Goal: Task Accomplishment & Management: Manage account settings

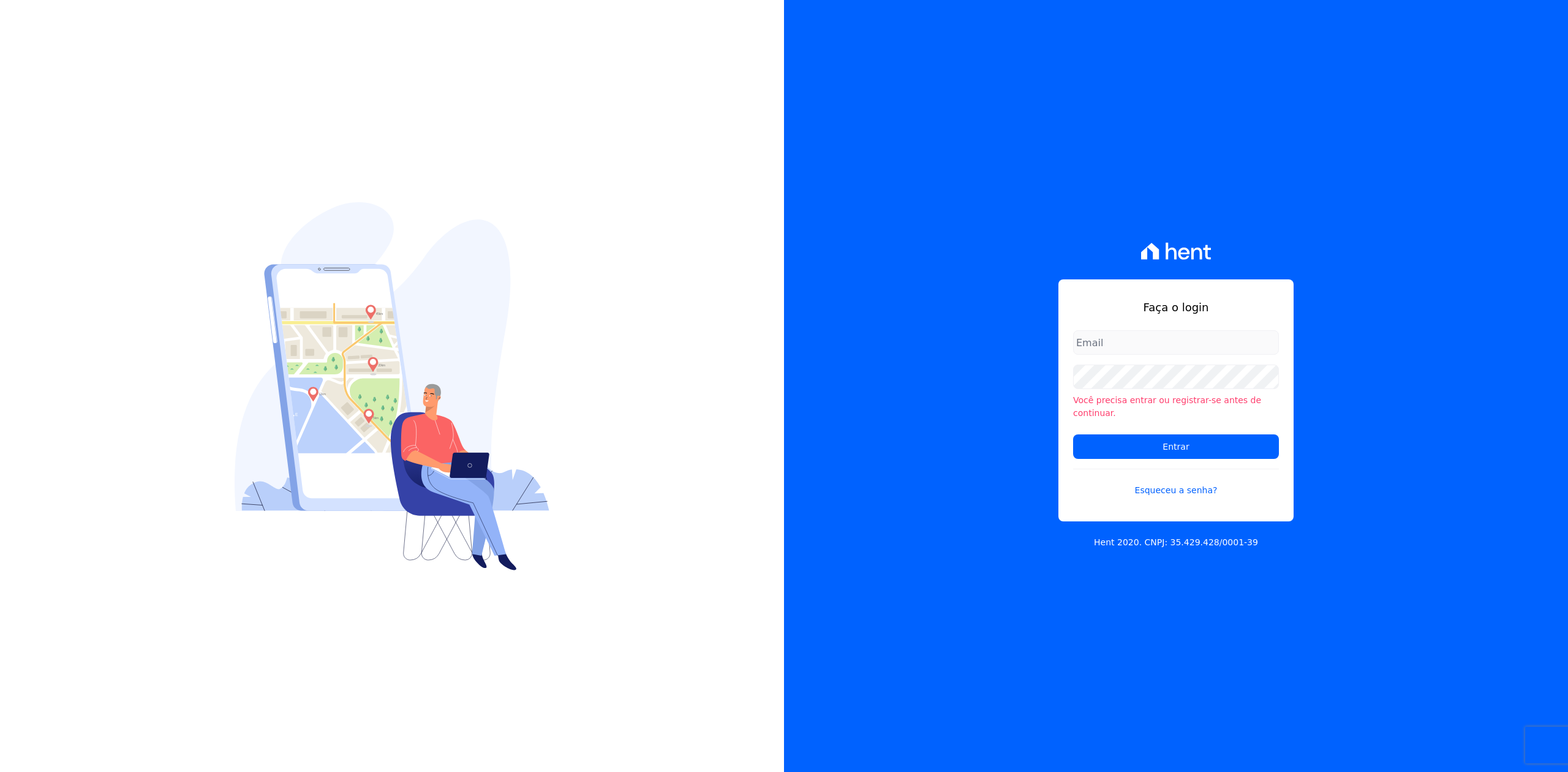
type input "[PERSON_NAME][EMAIL_ADDRESS][DOMAIN_NAME]"
click at [1134, 310] on h1 "Faça o login" at bounding box center [1175, 307] width 205 height 16
click at [1163, 441] on input "Entrar" at bounding box center [1175, 446] width 205 height 24
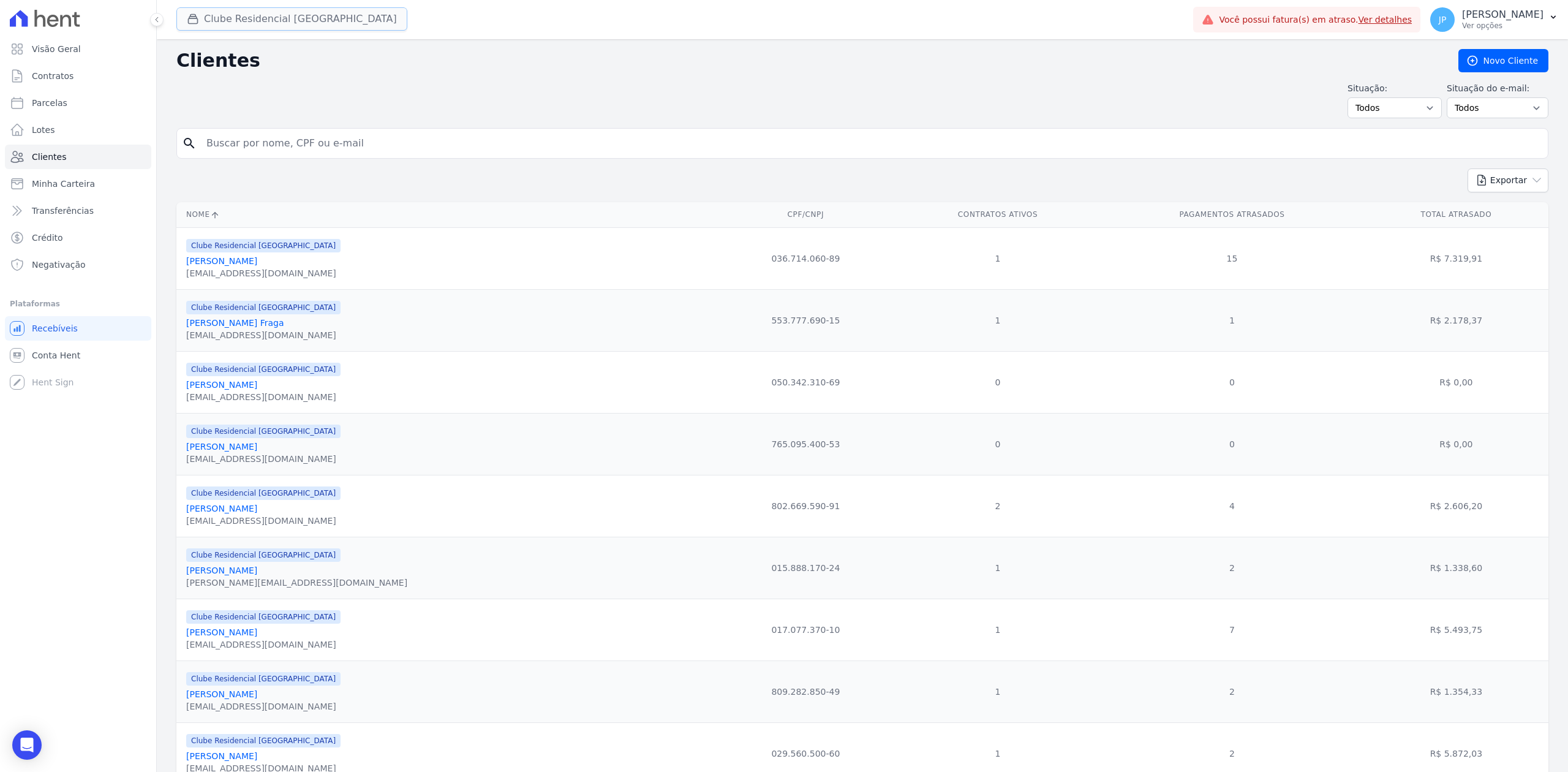
click at [243, 28] on button "Clube Residencial [GEOGRAPHIC_DATA]" at bounding box center [292, 19] width 231 height 23
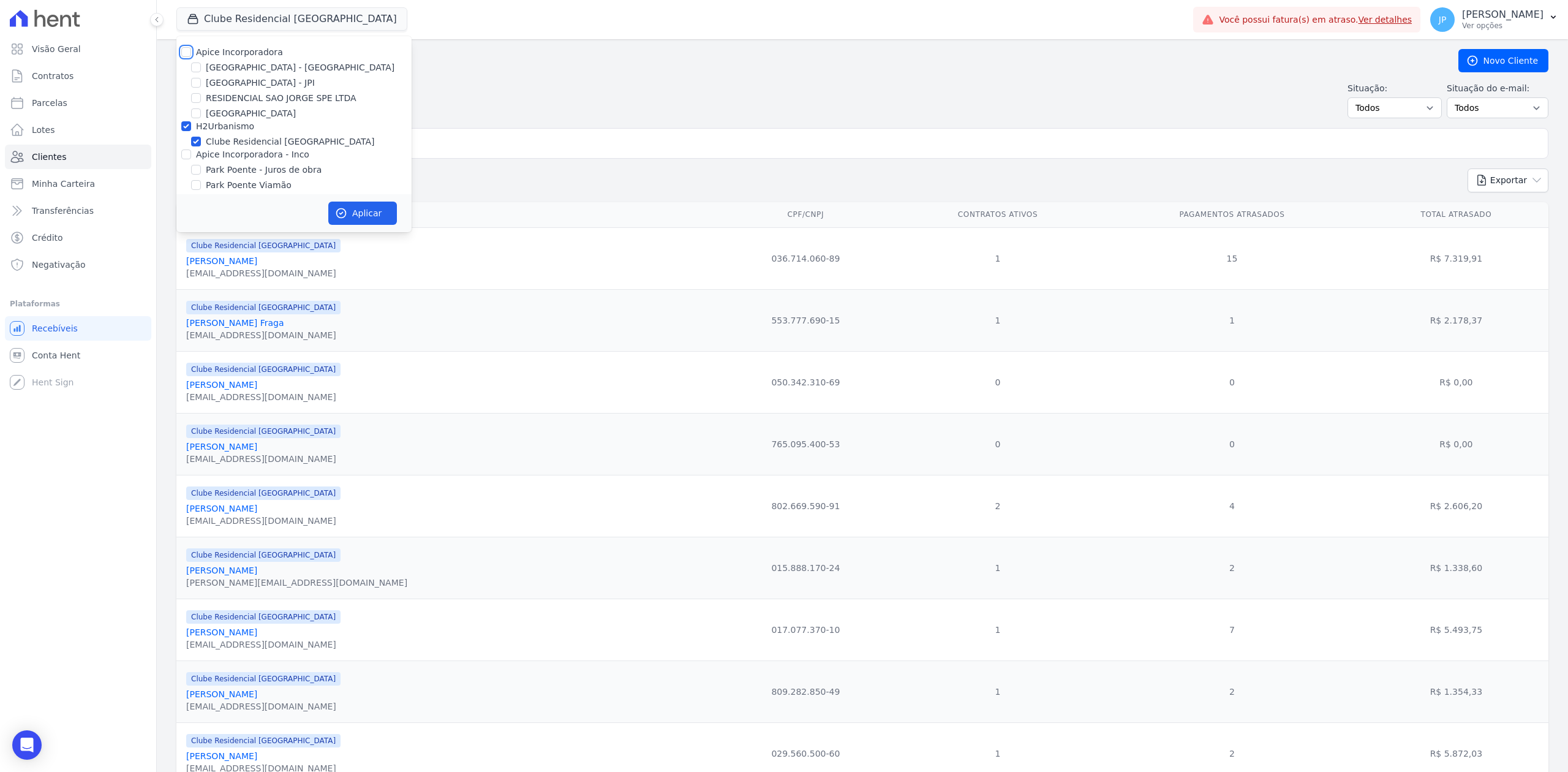
click at [184, 49] on input "Apice Incorporadora" at bounding box center [186, 52] width 10 height 10
checkbox input "true"
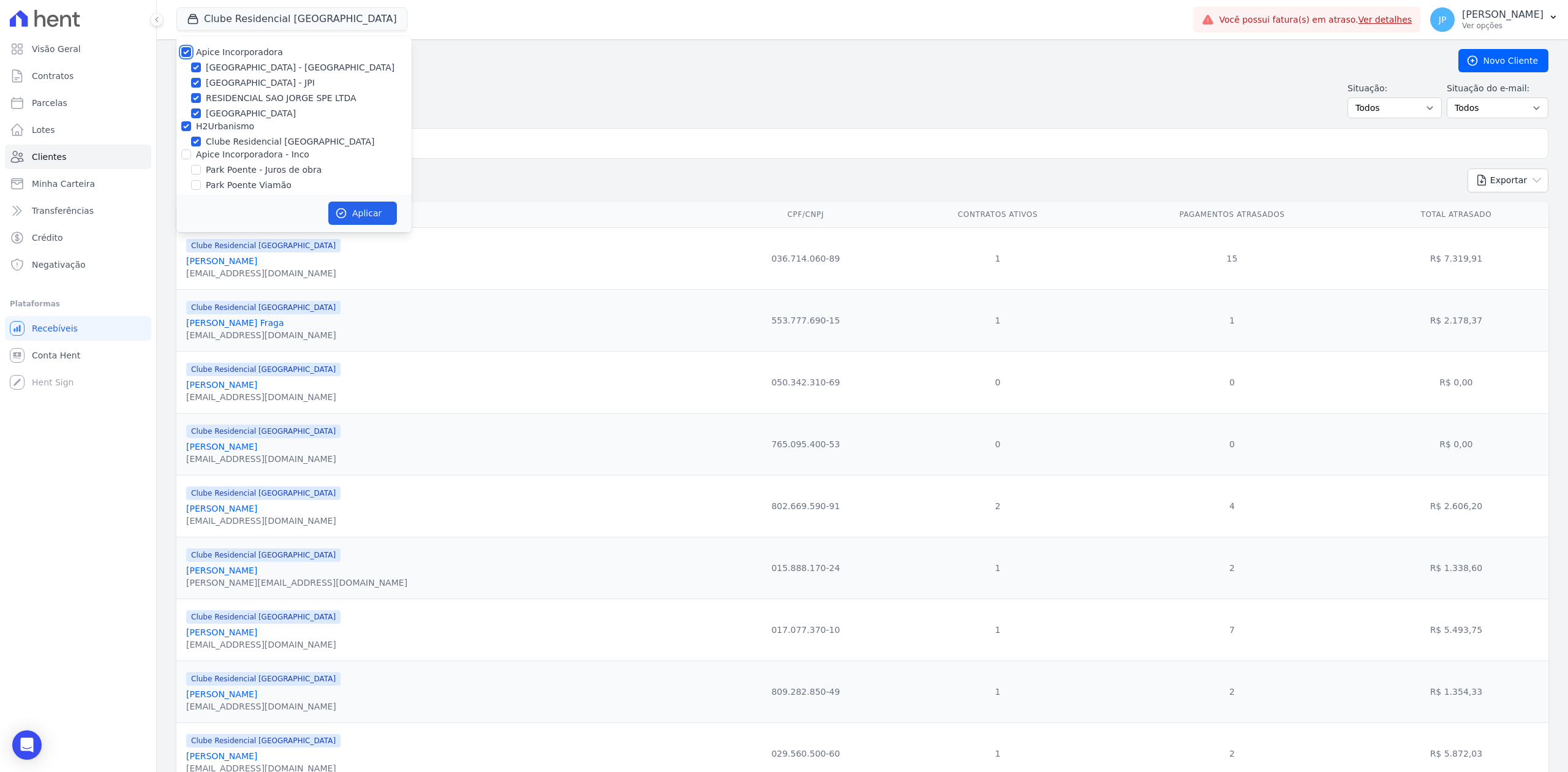
checkbox input "true"
click at [185, 160] on div at bounding box center [186, 155] width 10 height 13
click at [184, 151] on input "Apice Incorporadora - Inco" at bounding box center [186, 154] width 10 height 10
checkbox input "true"
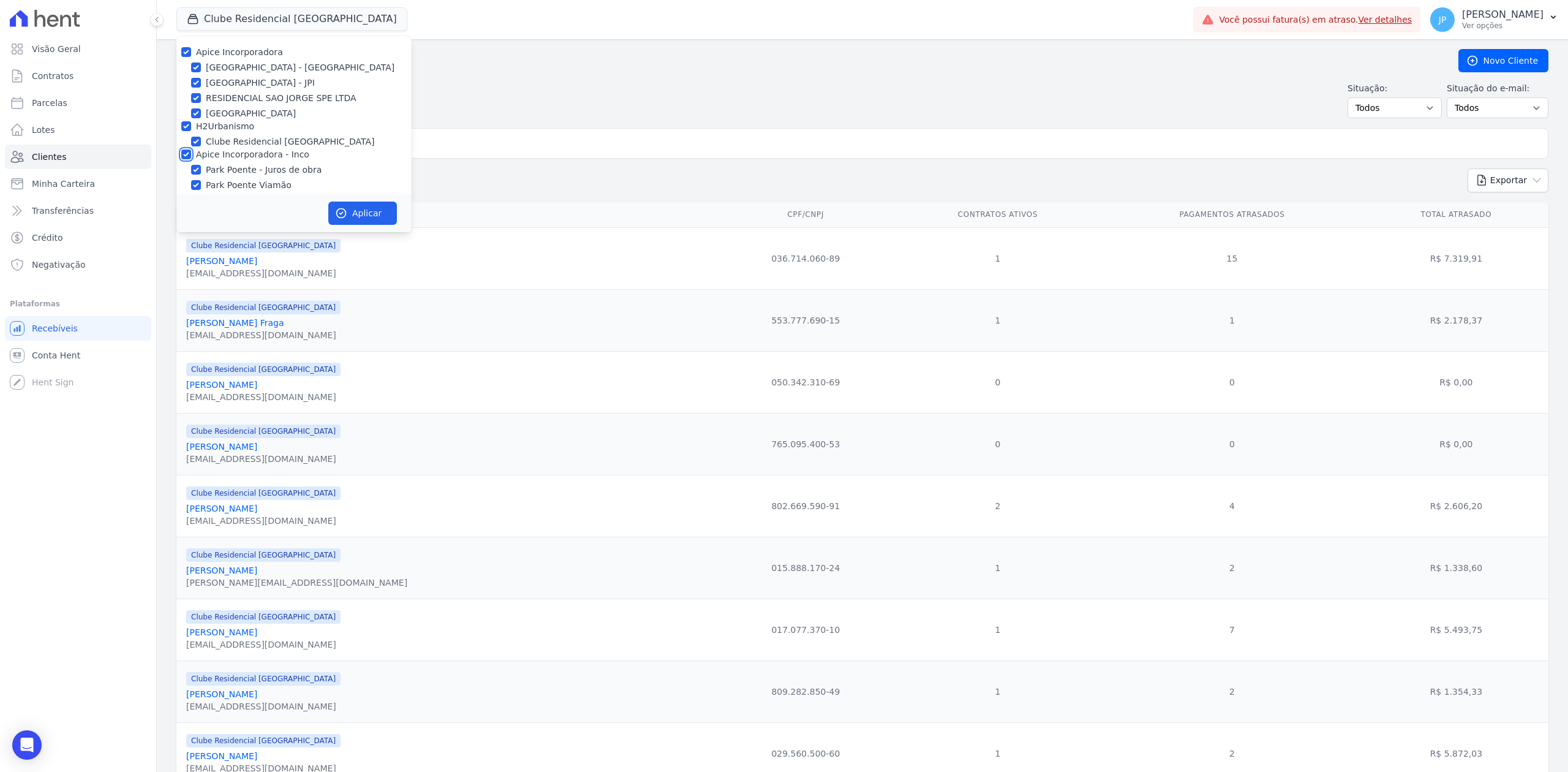
checkbox input "true"
click at [384, 207] on button "Aplicar" at bounding box center [363, 213] width 69 height 23
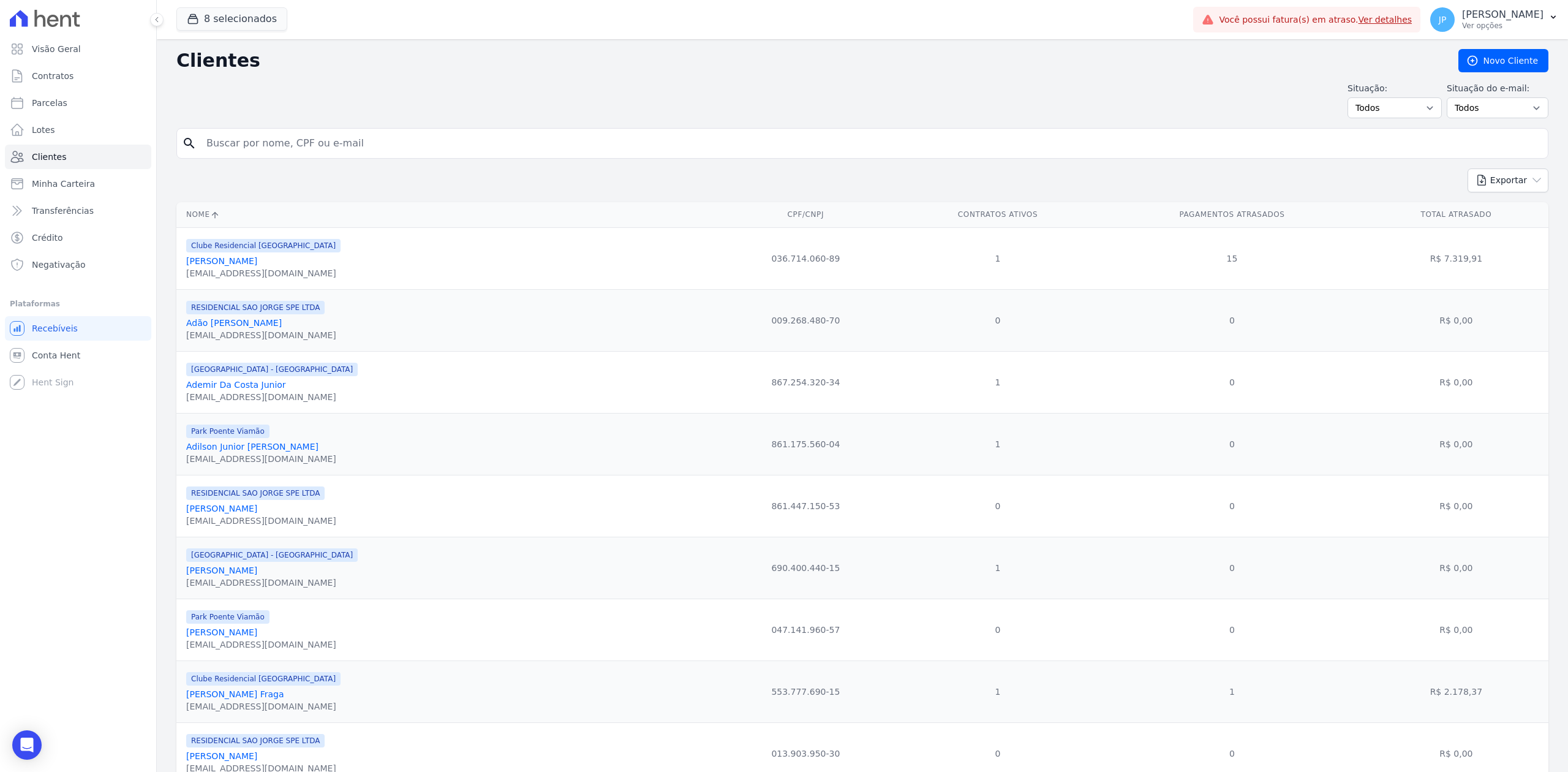
click at [481, 150] on input "search" at bounding box center [871, 143] width 1344 height 24
paste input "GABRIEL OURIQUE PEREIRA"
type input "GABRIEL OURIQUE PEREIRA"
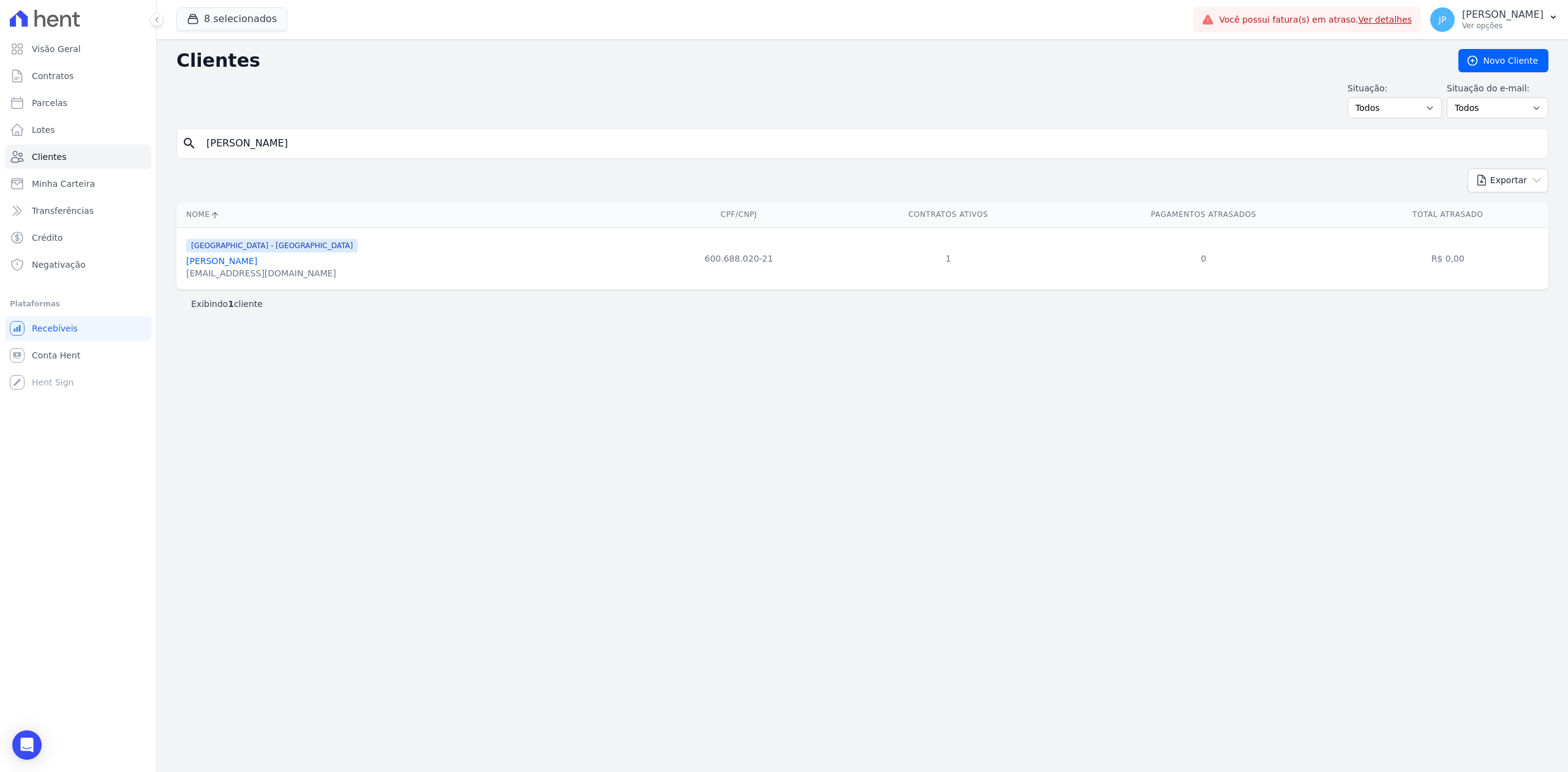
click at [251, 263] on link "Gabriel Ourique Pereira" at bounding box center [221, 261] width 71 height 10
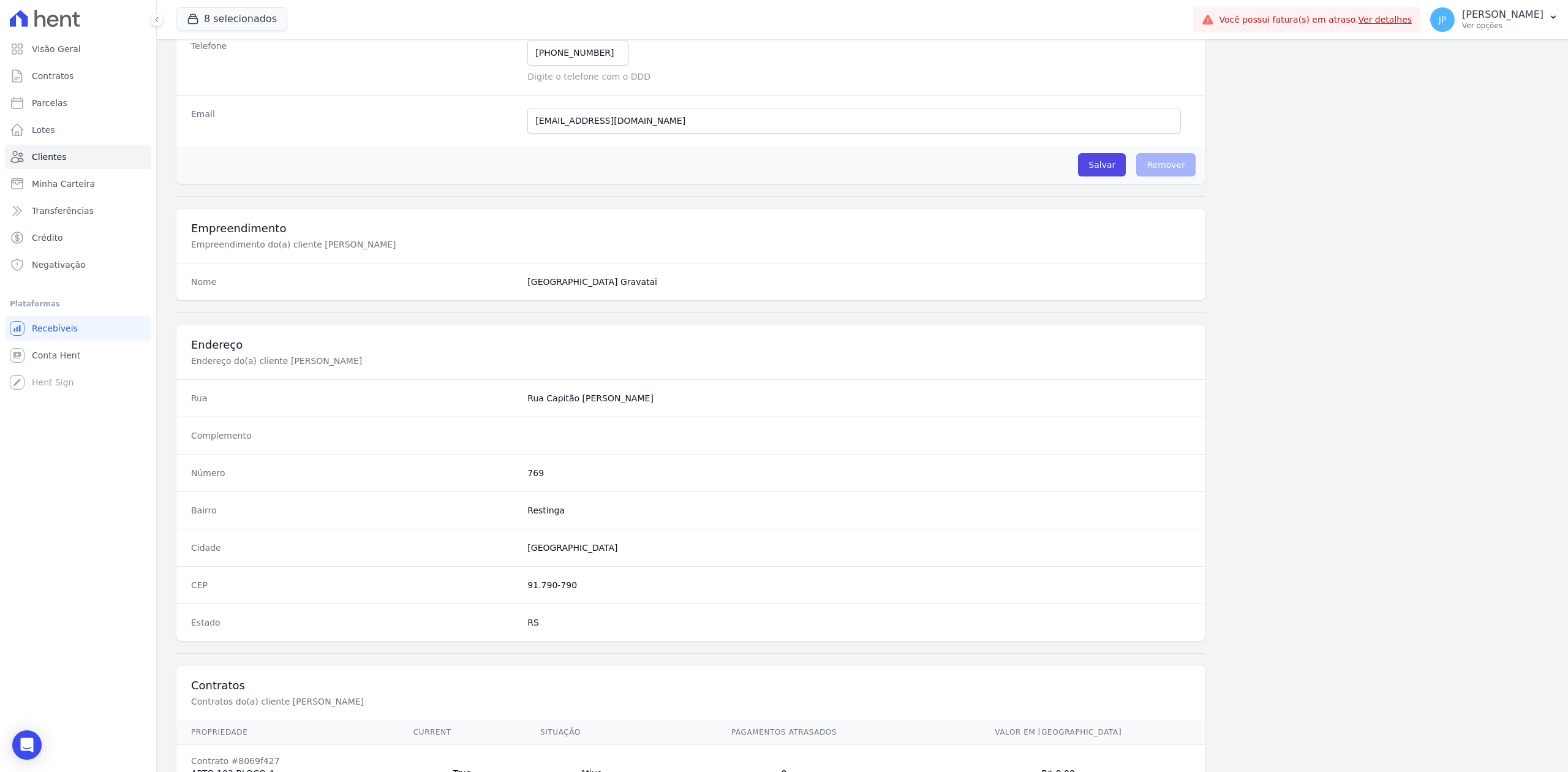
scroll to position [381, 0]
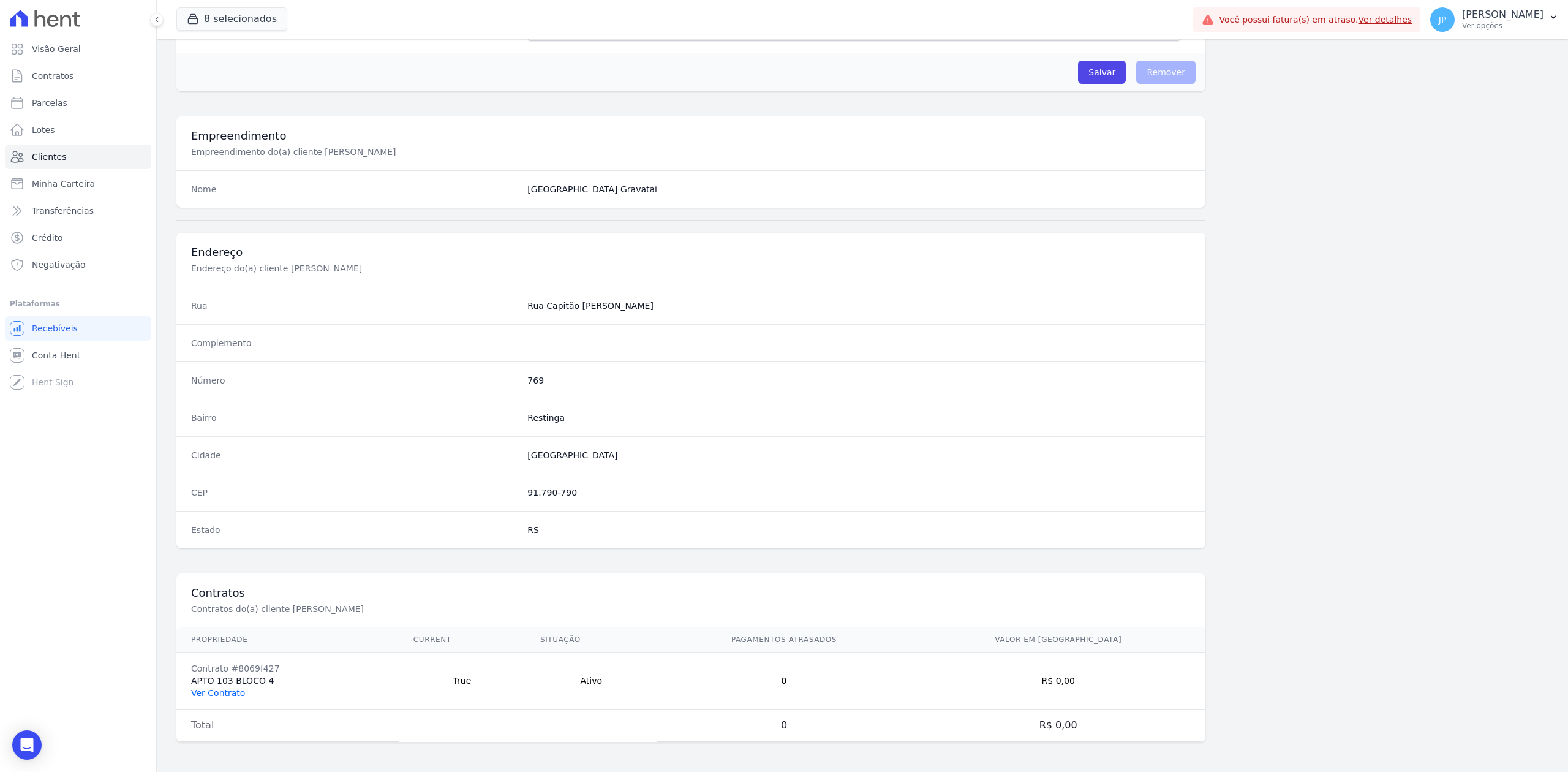
click at [236, 688] on link "Ver Contrato" at bounding box center [218, 692] width 54 height 10
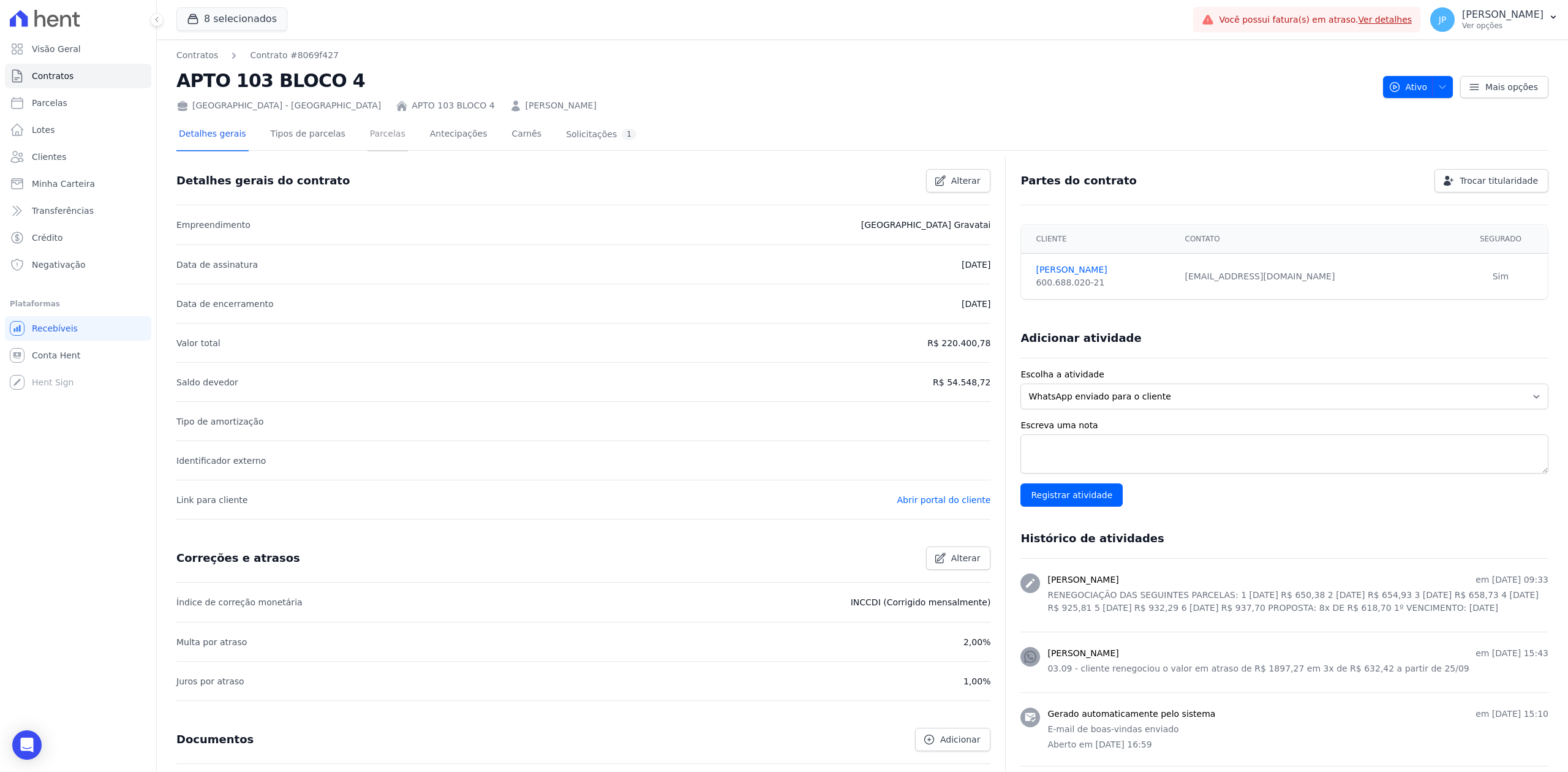
click at [367, 138] on link "Parcelas" at bounding box center [388, 135] width 41 height 33
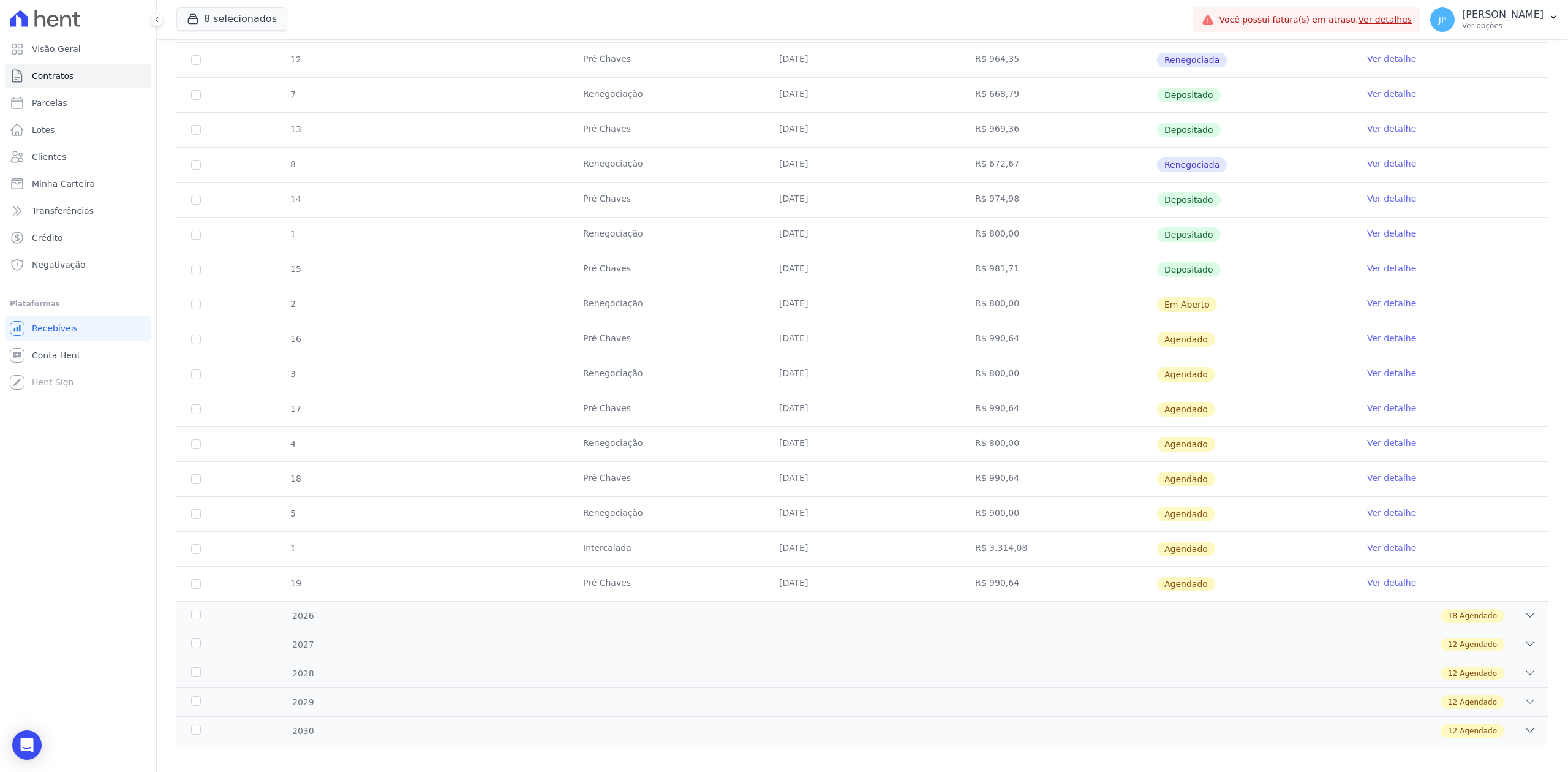
scroll to position [735, 0]
click at [1509, 613] on div "2026 18 Agendado" at bounding box center [863, 613] width 1372 height 29
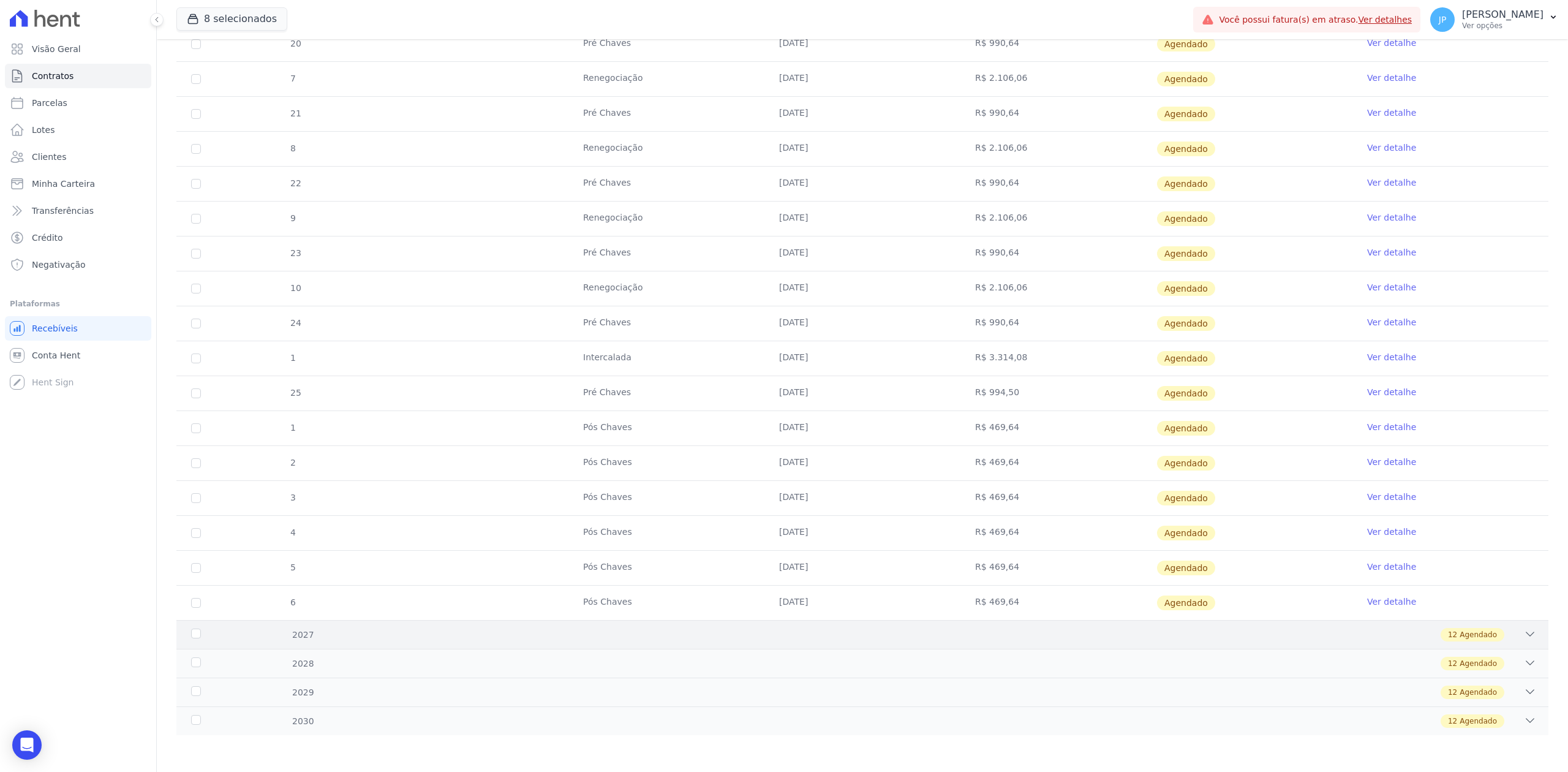
click at [1499, 642] on div "2027 12 Agendado" at bounding box center [863, 634] width 1372 height 29
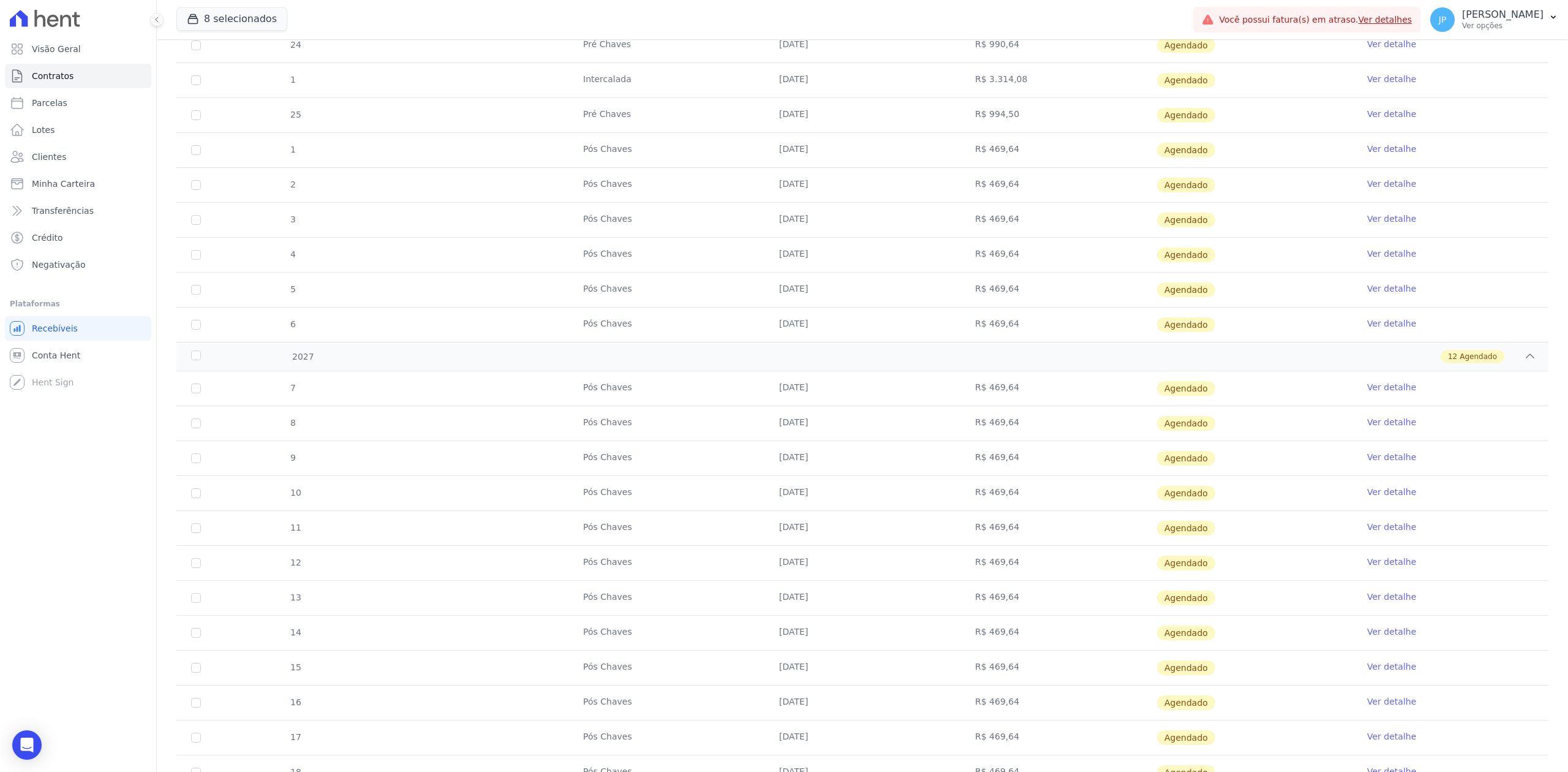
scroll to position [1804, 0]
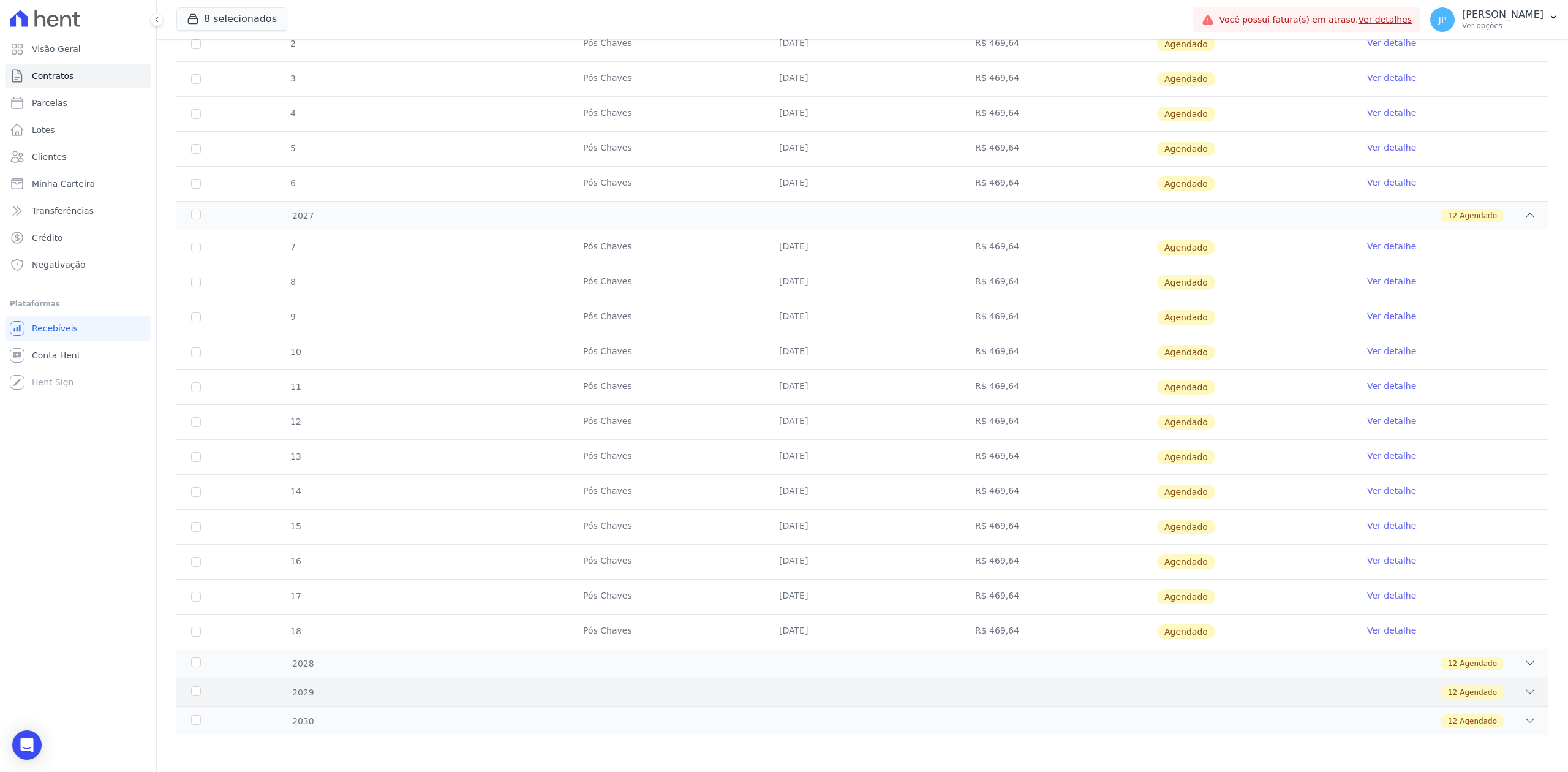
click at [1516, 682] on div "2029 12 Agendado" at bounding box center [863, 692] width 1372 height 29
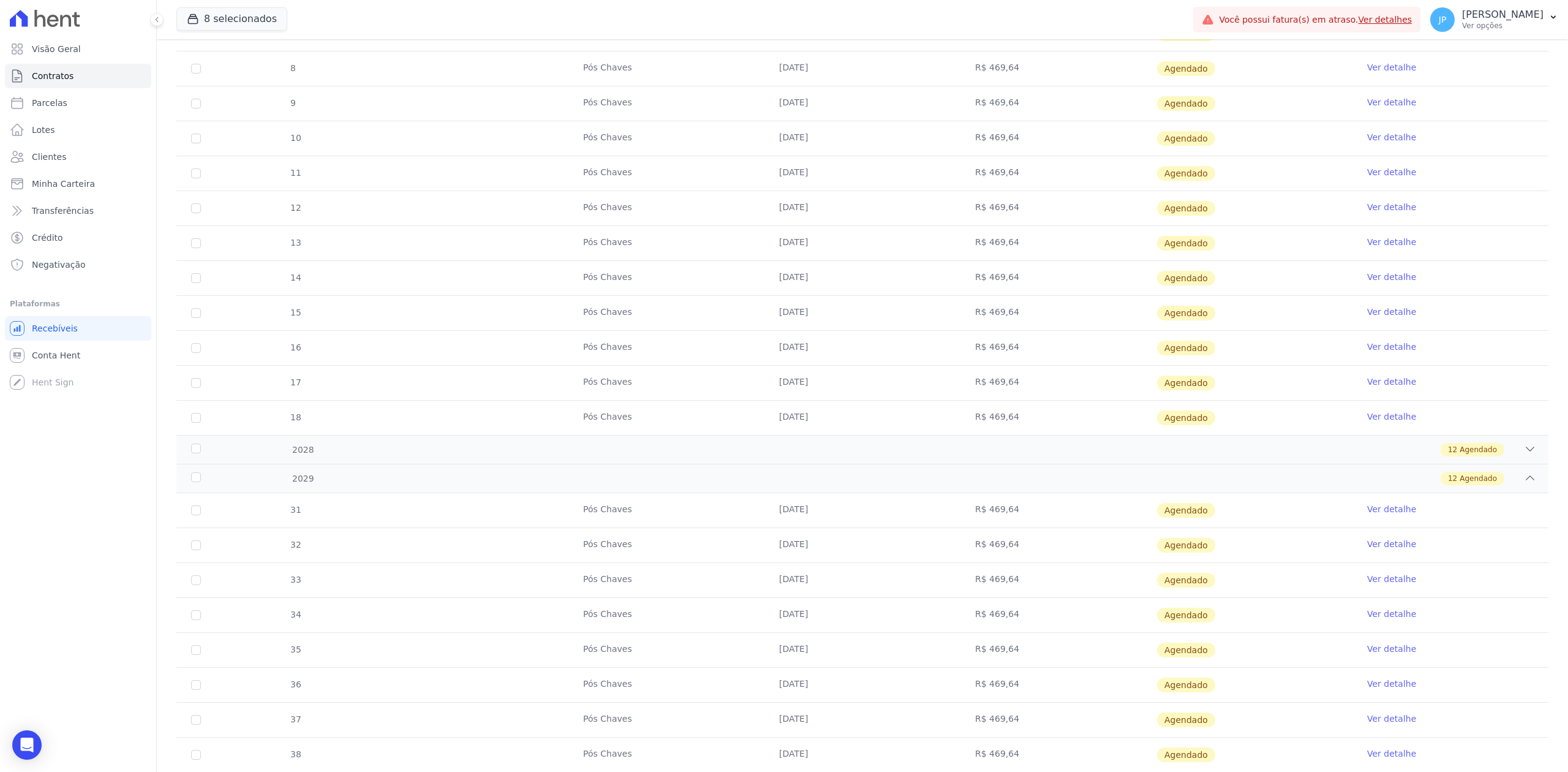
scroll to position [2225, 0]
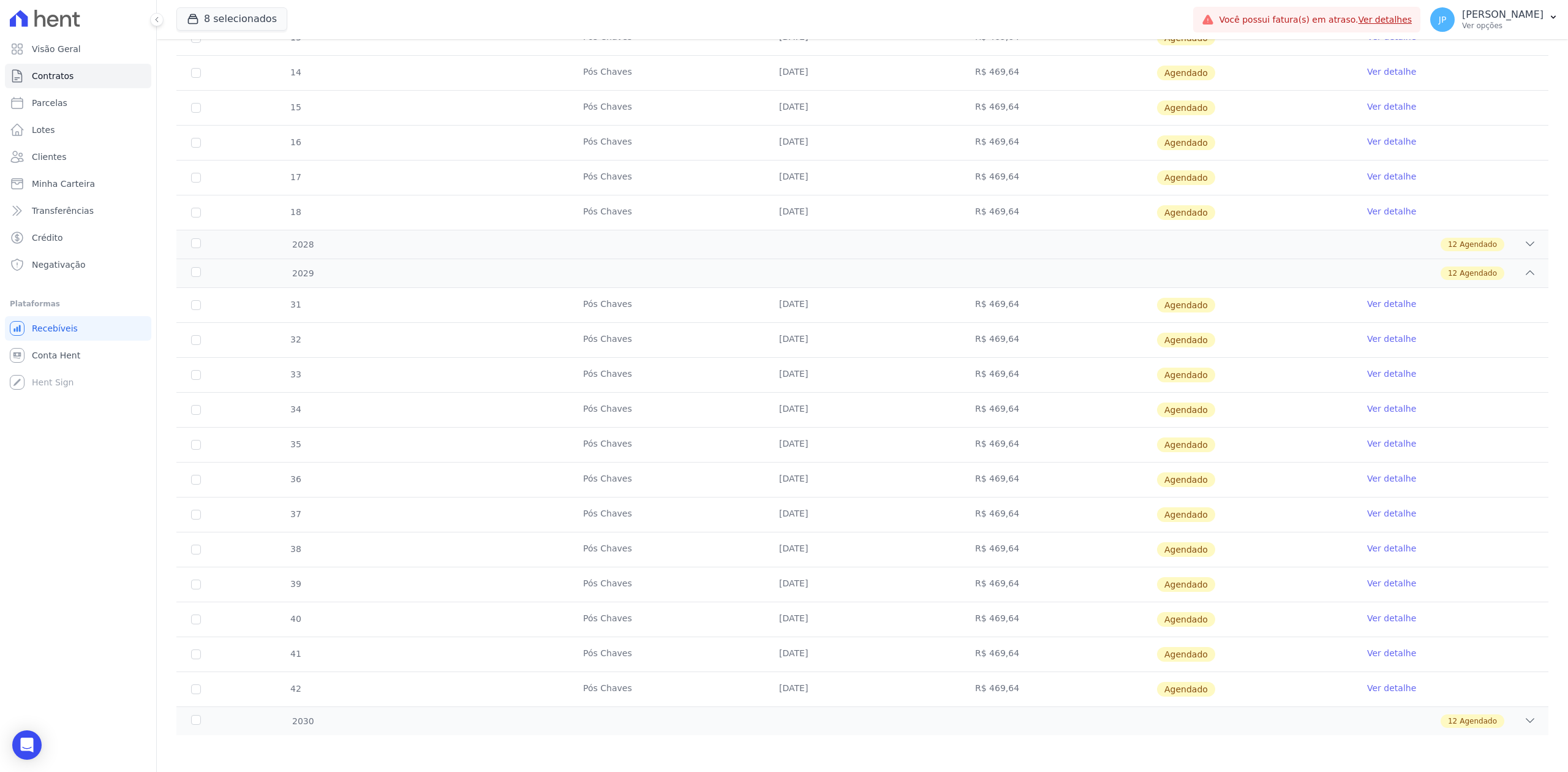
click at [1527, 228] on div "7 Pós Chaves 25/01/2027 R$ 469,64 Agendado Ver detalhe 8 Pós Chaves 25/02/2027 …" at bounding box center [863, 20] width 1411 height 428
click at [1523, 248] on div at bounding box center [1530, 244] width 13 height 13
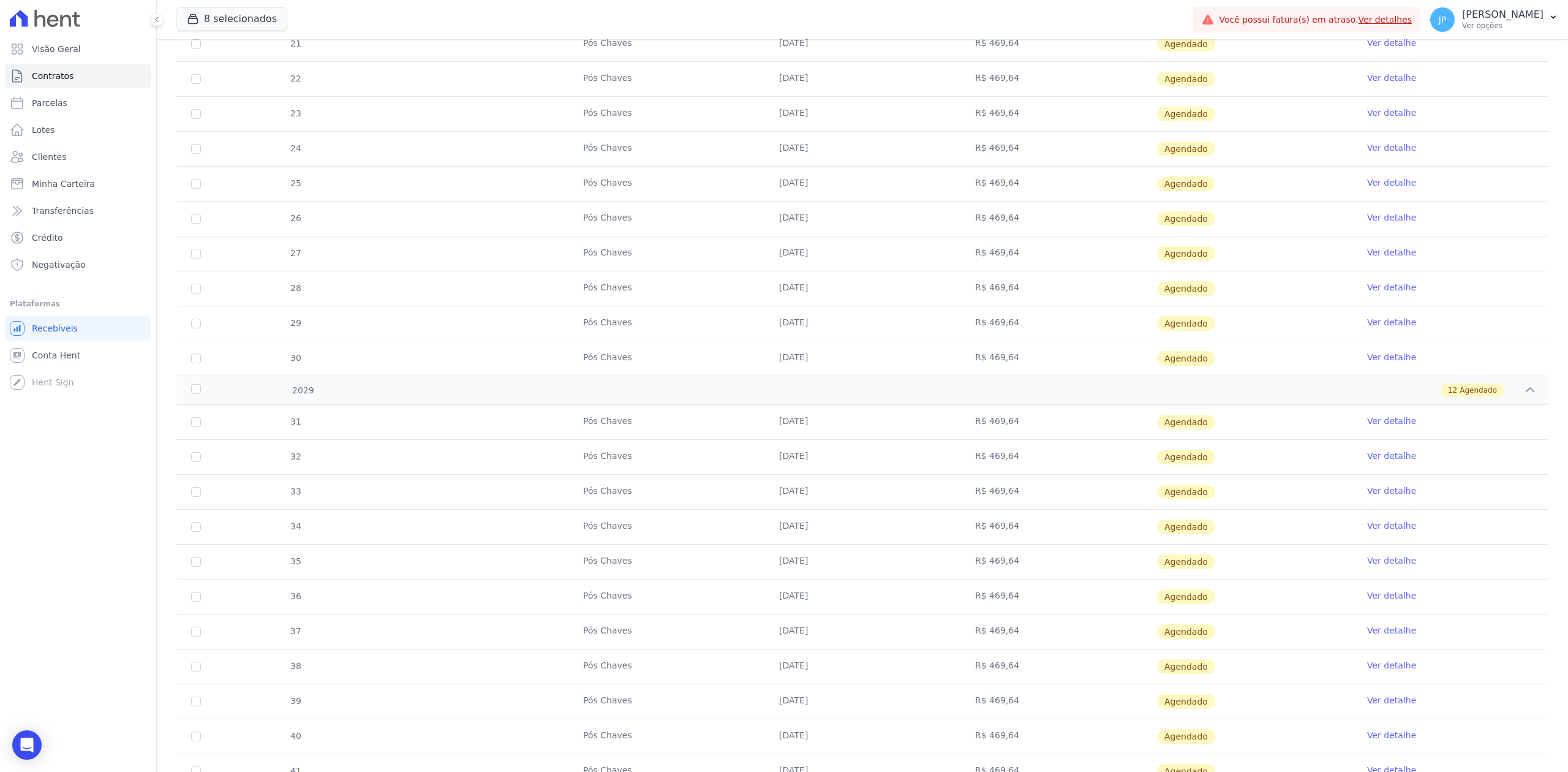
scroll to position [2647, 0]
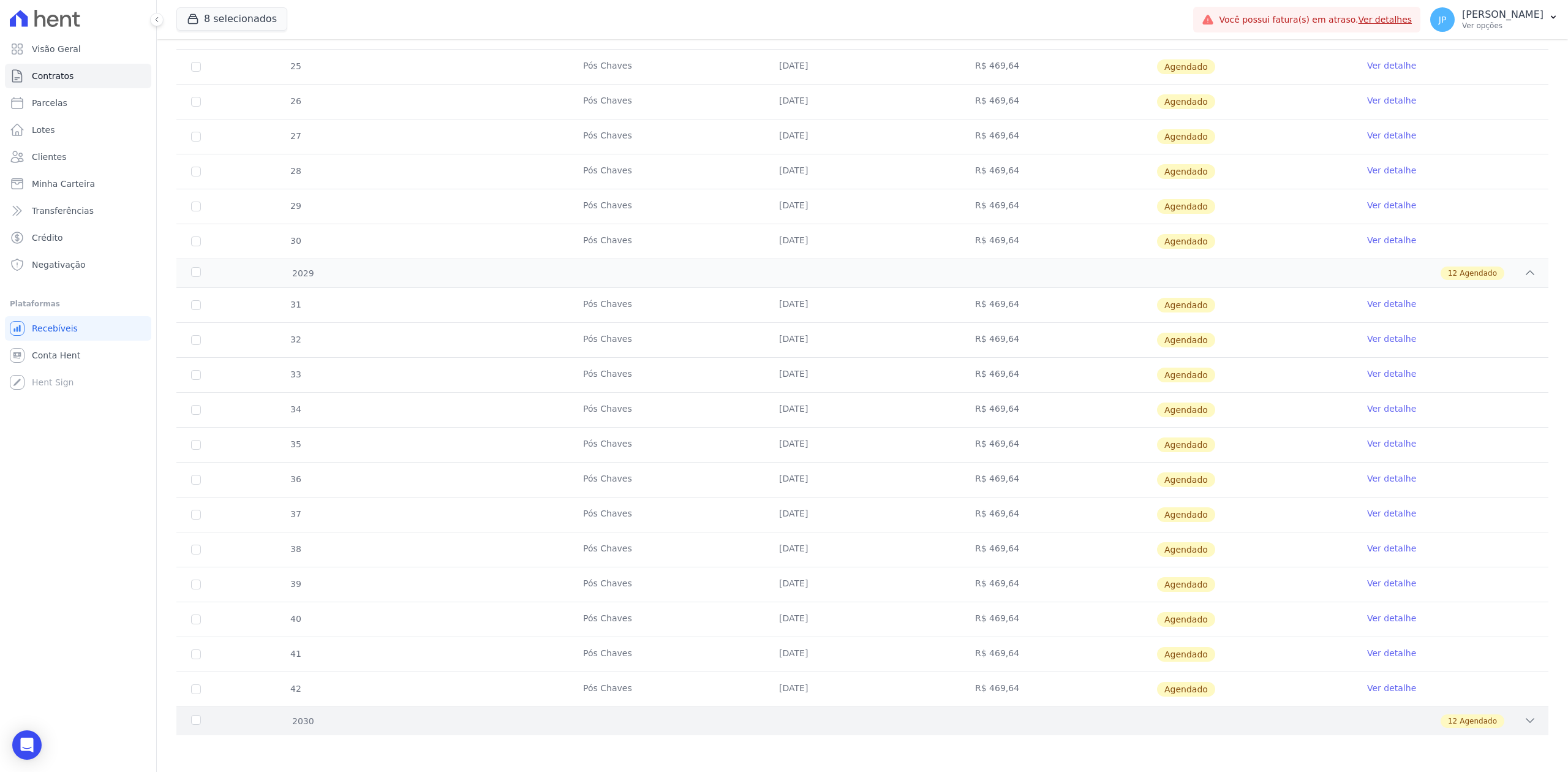
click at [1507, 724] on div "12 Agendado" at bounding box center [930, 720] width 1212 height 13
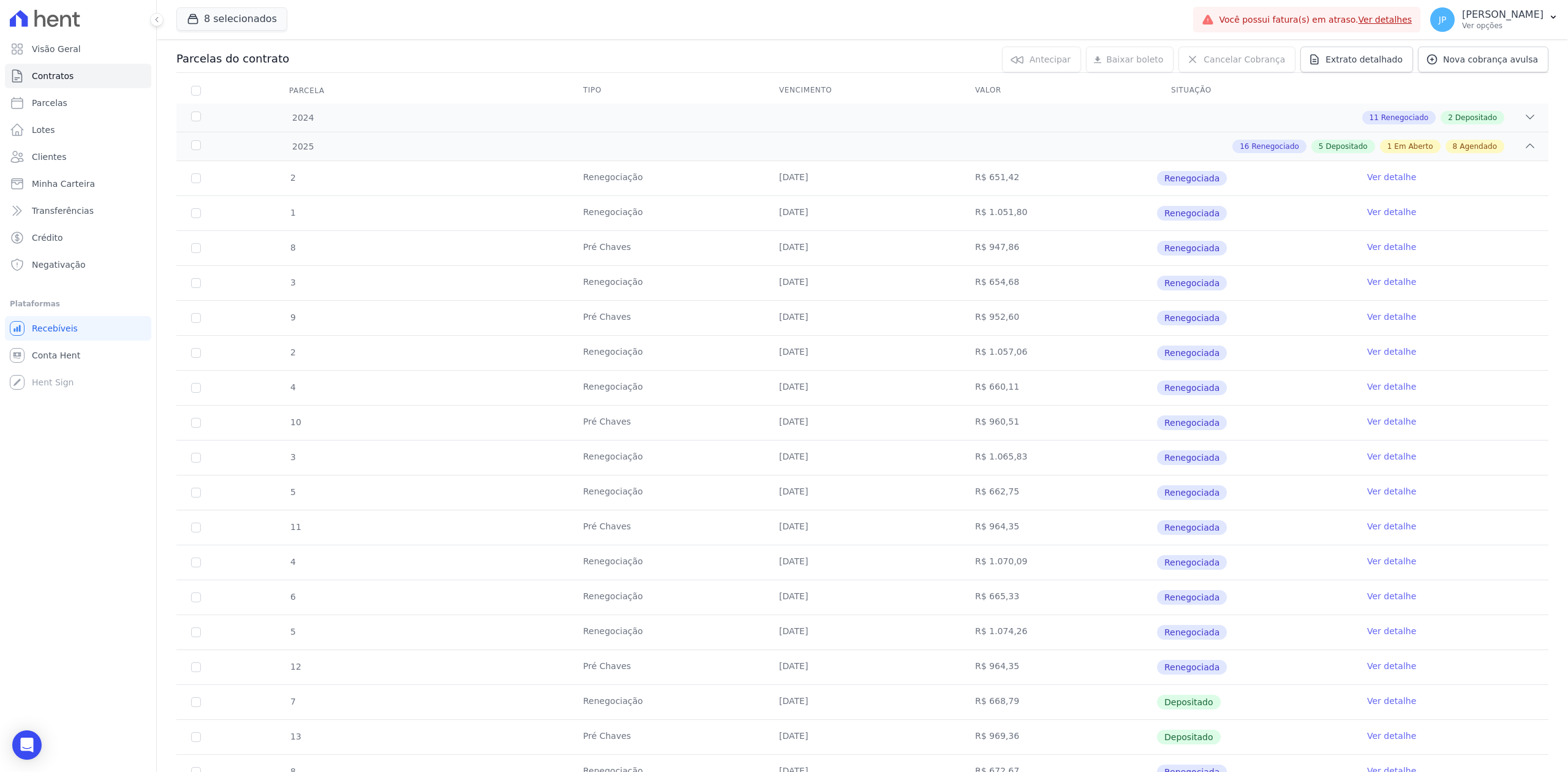
scroll to position [47, 0]
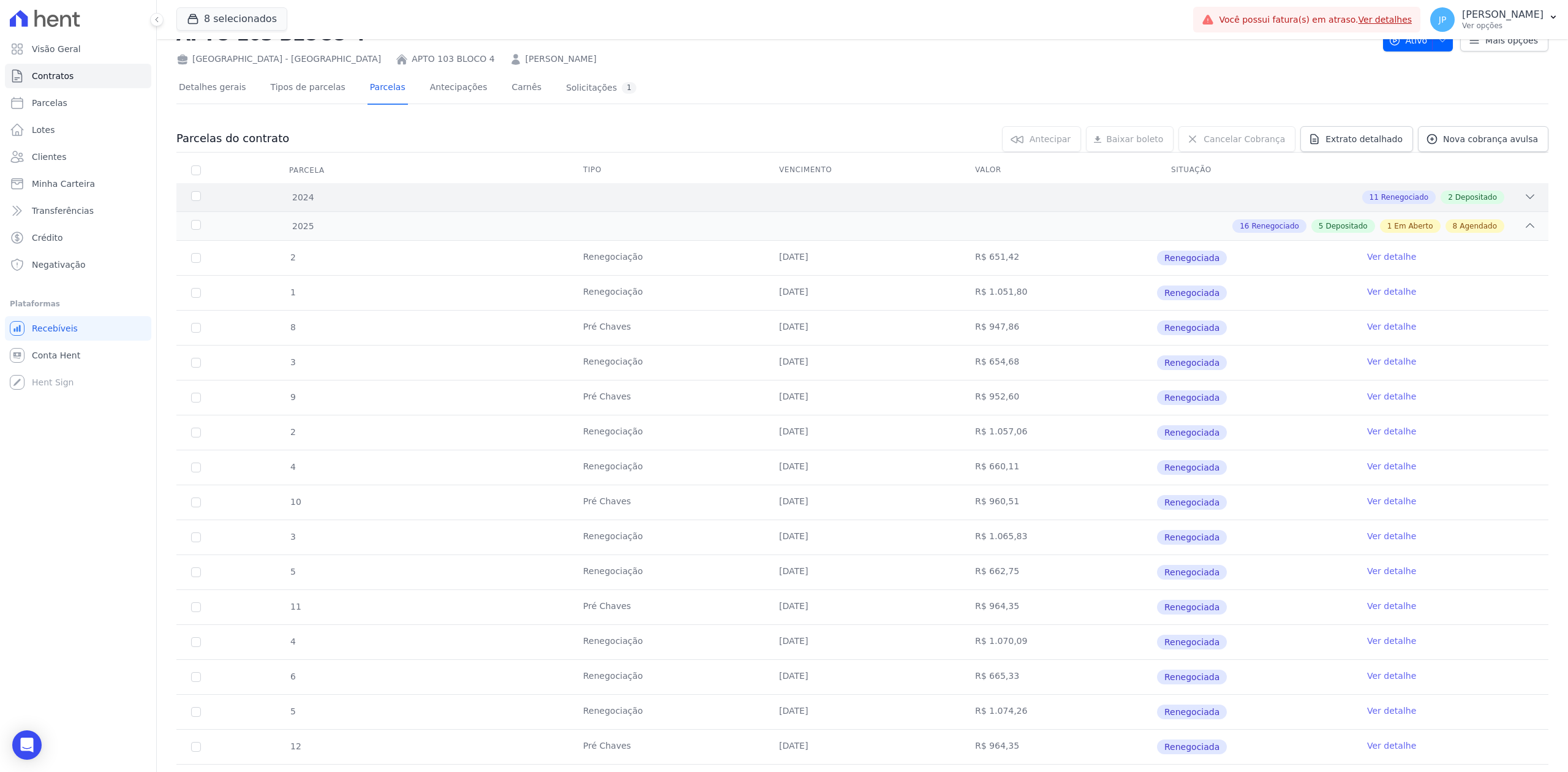
click at [1523, 197] on icon at bounding box center [1530, 197] width 13 height 13
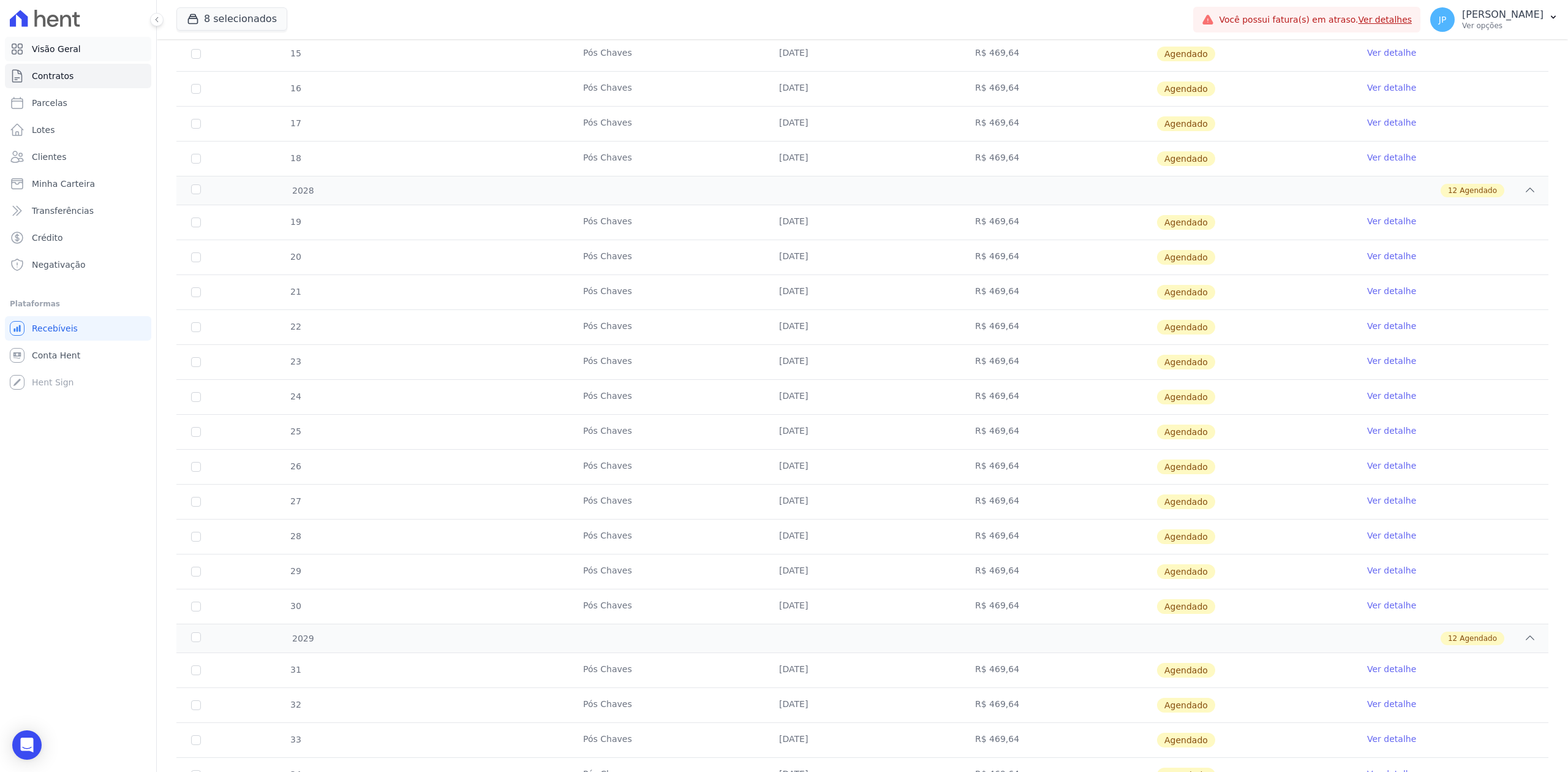
scroll to position [2544, 0]
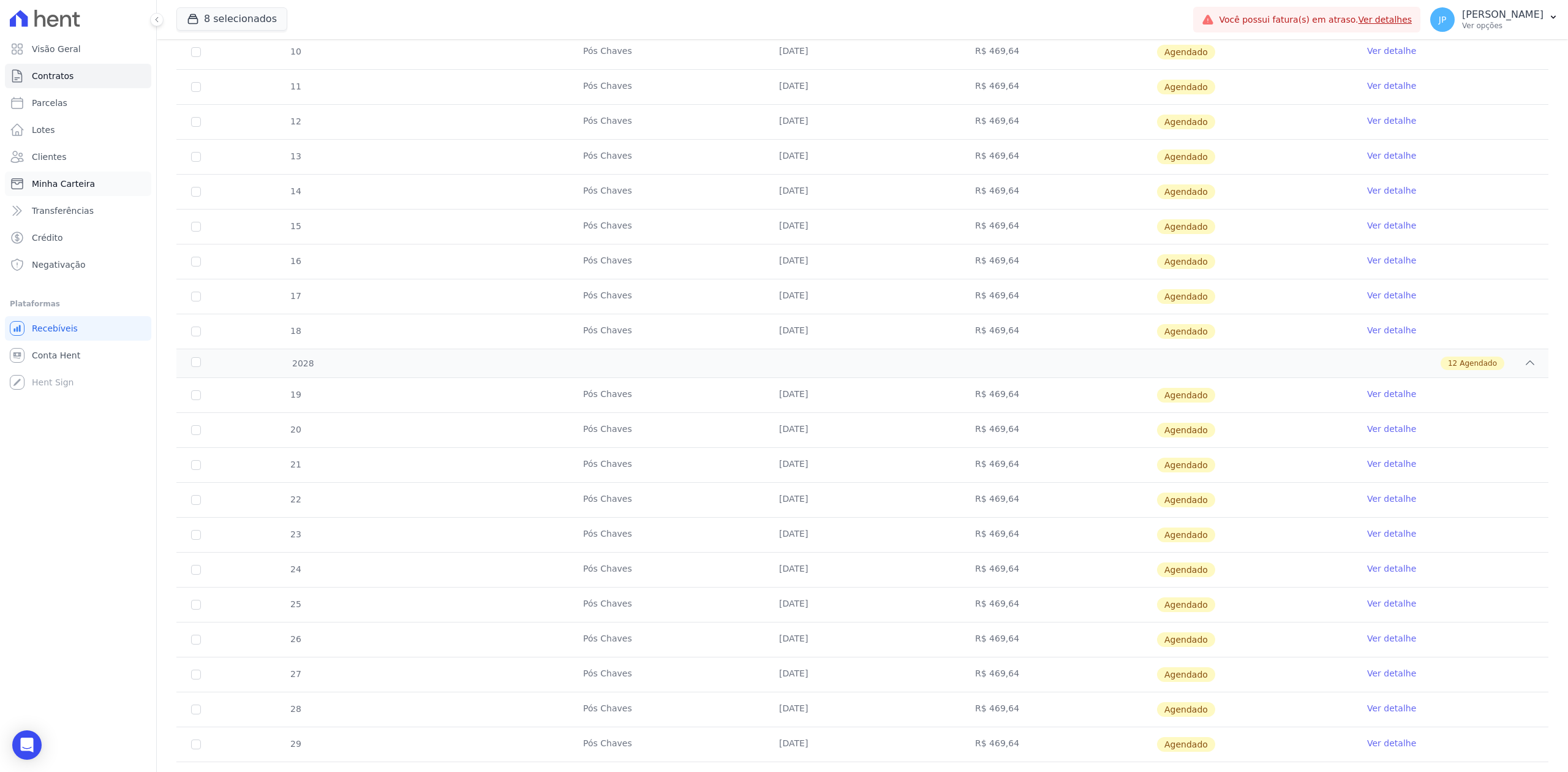
click at [38, 191] on link "Minha Carteira" at bounding box center [77, 183] width 146 height 24
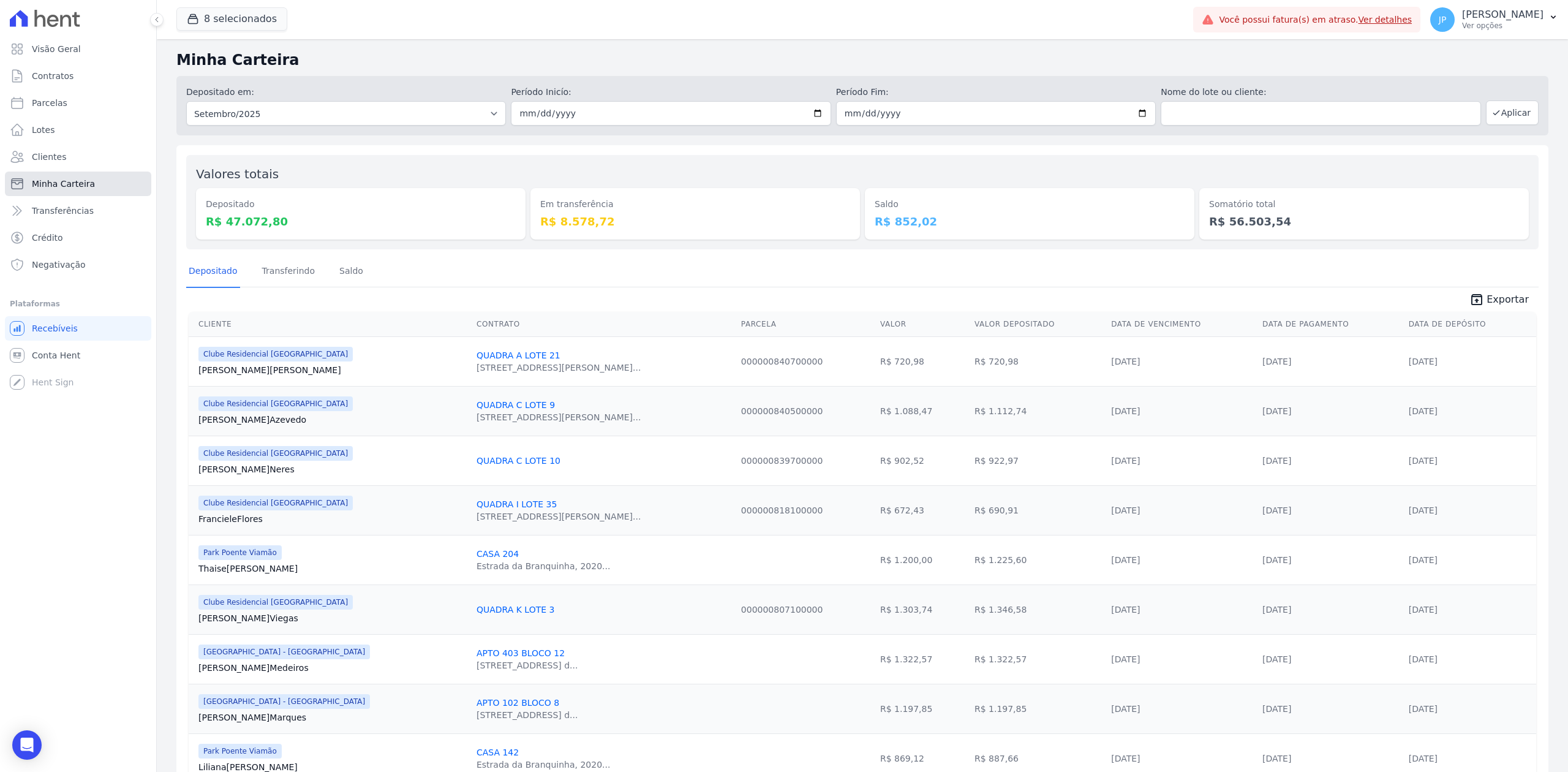
click at [91, 174] on link "Minha Carteira" at bounding box center [77, 183] width 146 height 24
click at [89, 148] on link "Clientes" at bounding box center [77, 156] width 146 height 24
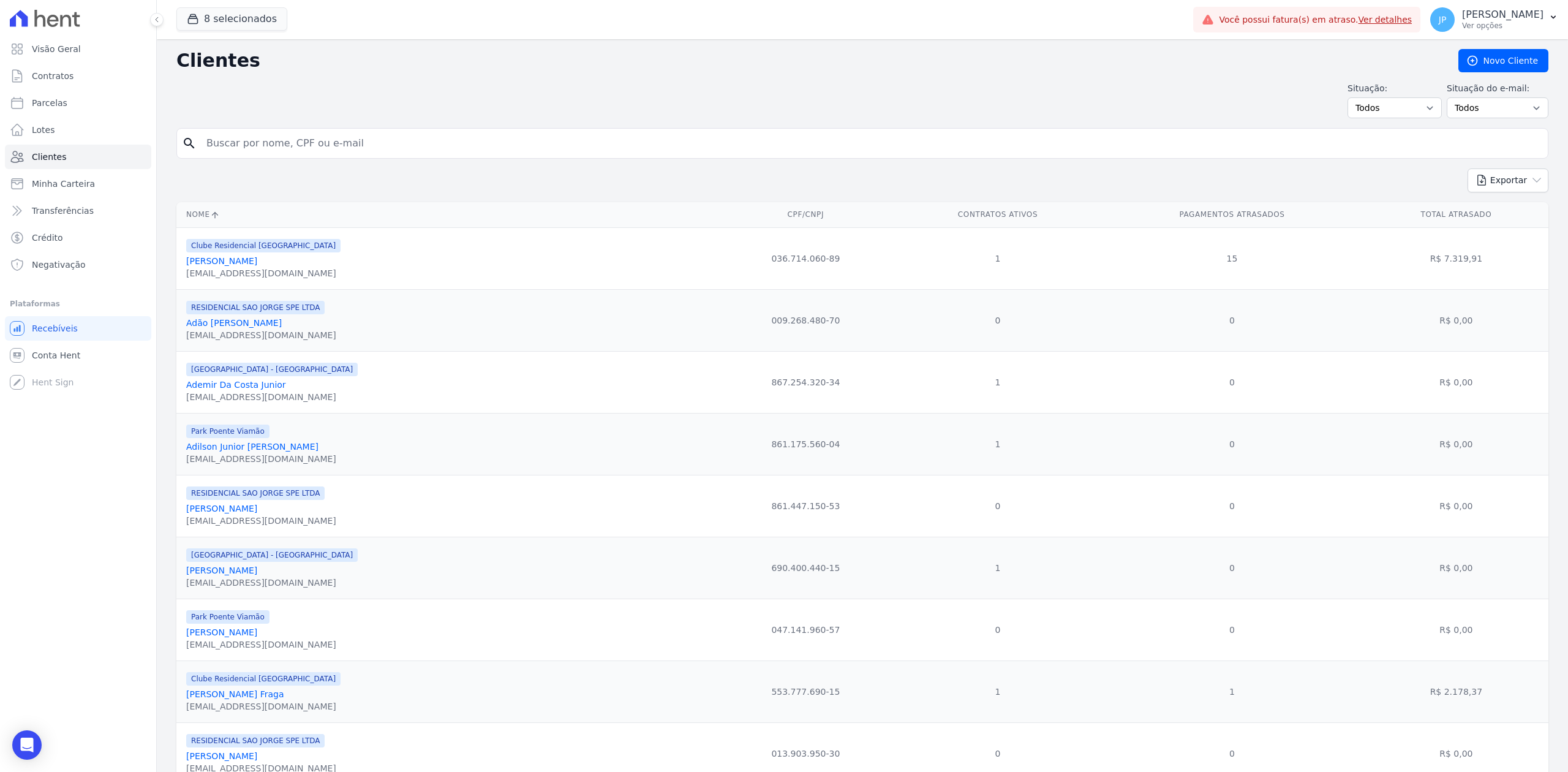
click at [353, 138] on input "search" at bounding box center [871, 143] width 1344 height 24
type input "anderson de"
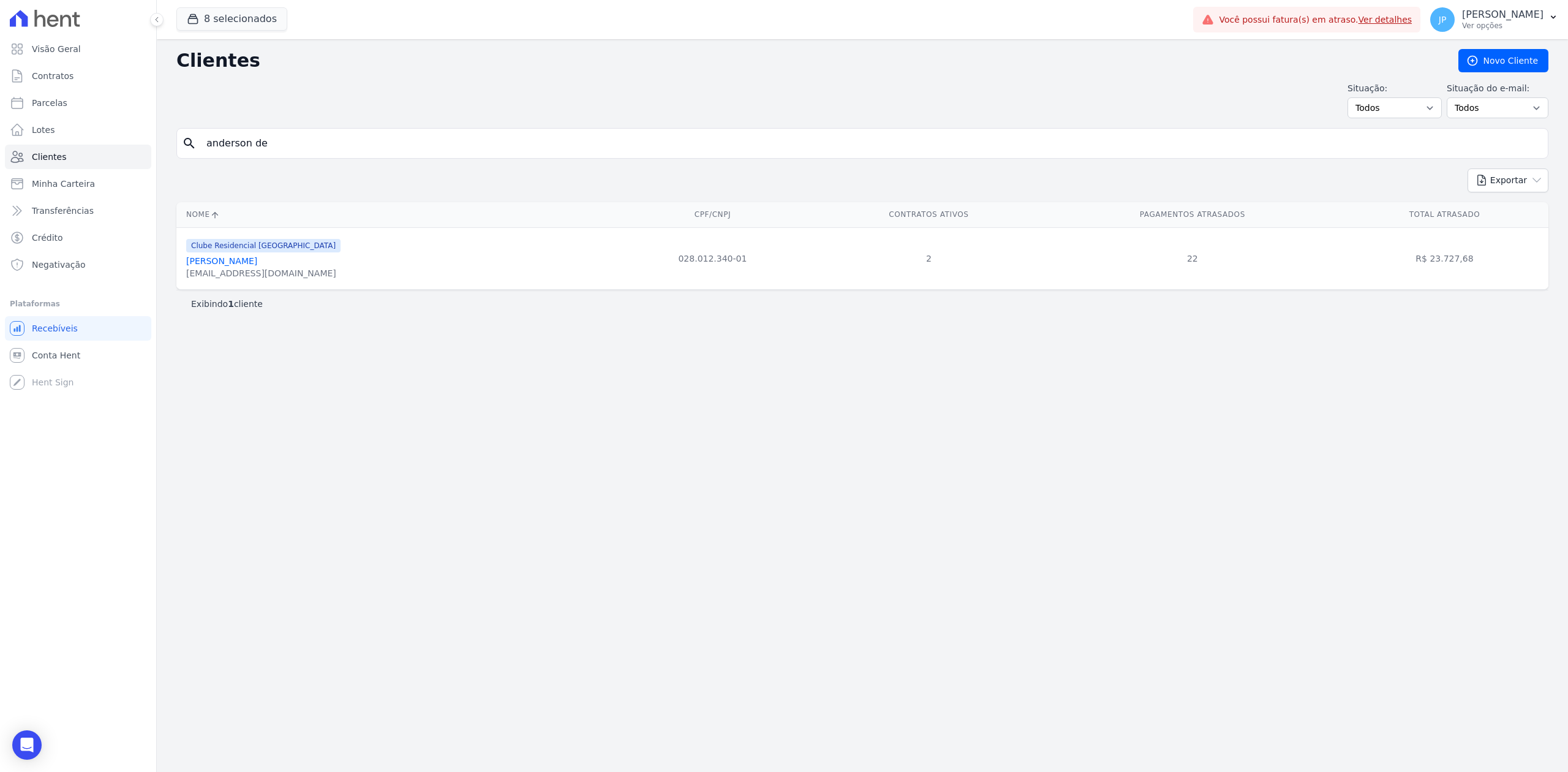
click at [254, 260] on link "[PERSON_NAME]" at bounding box center [221, 261] width 71 height 10
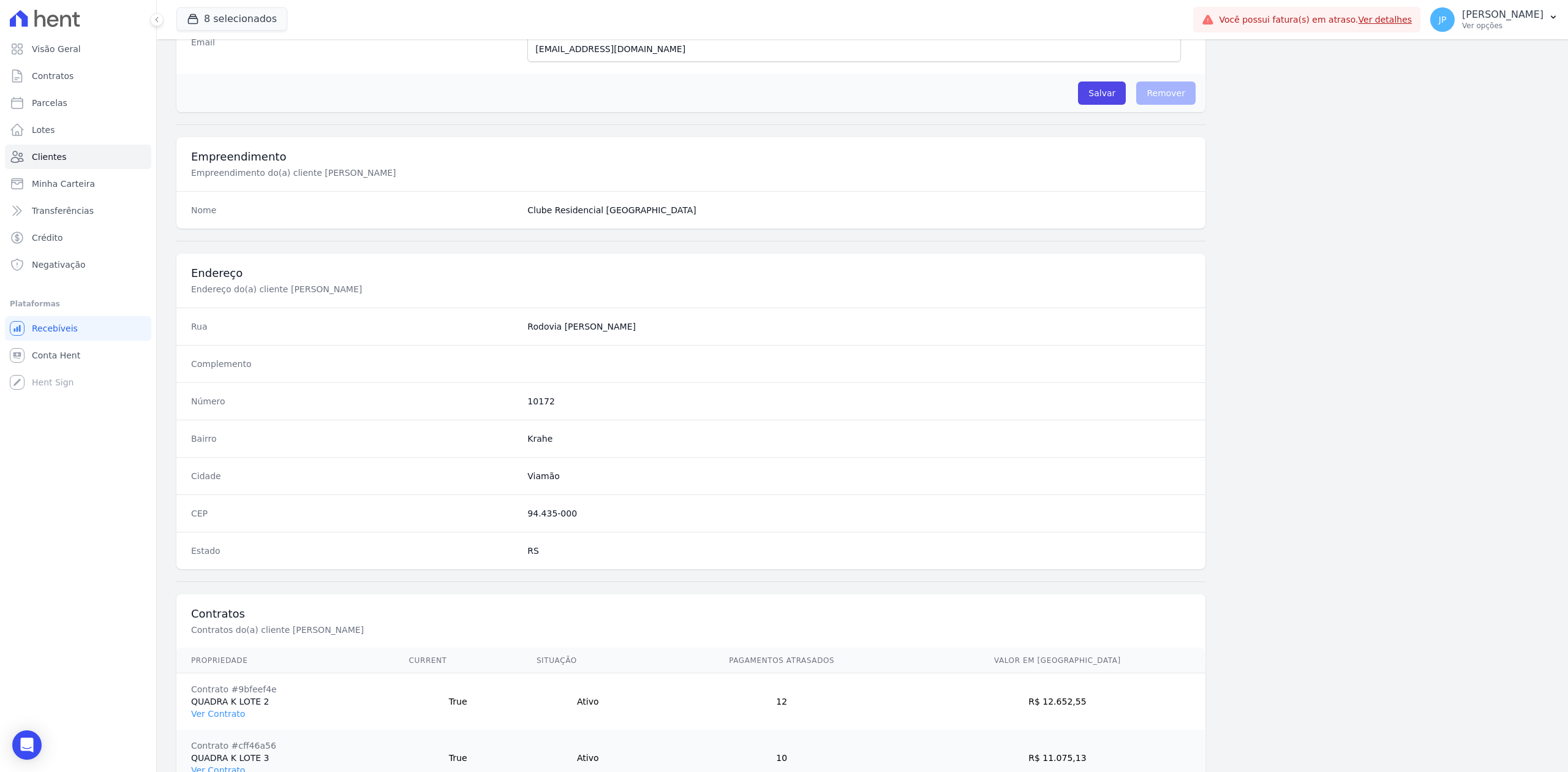
scroll to position [437, 0]
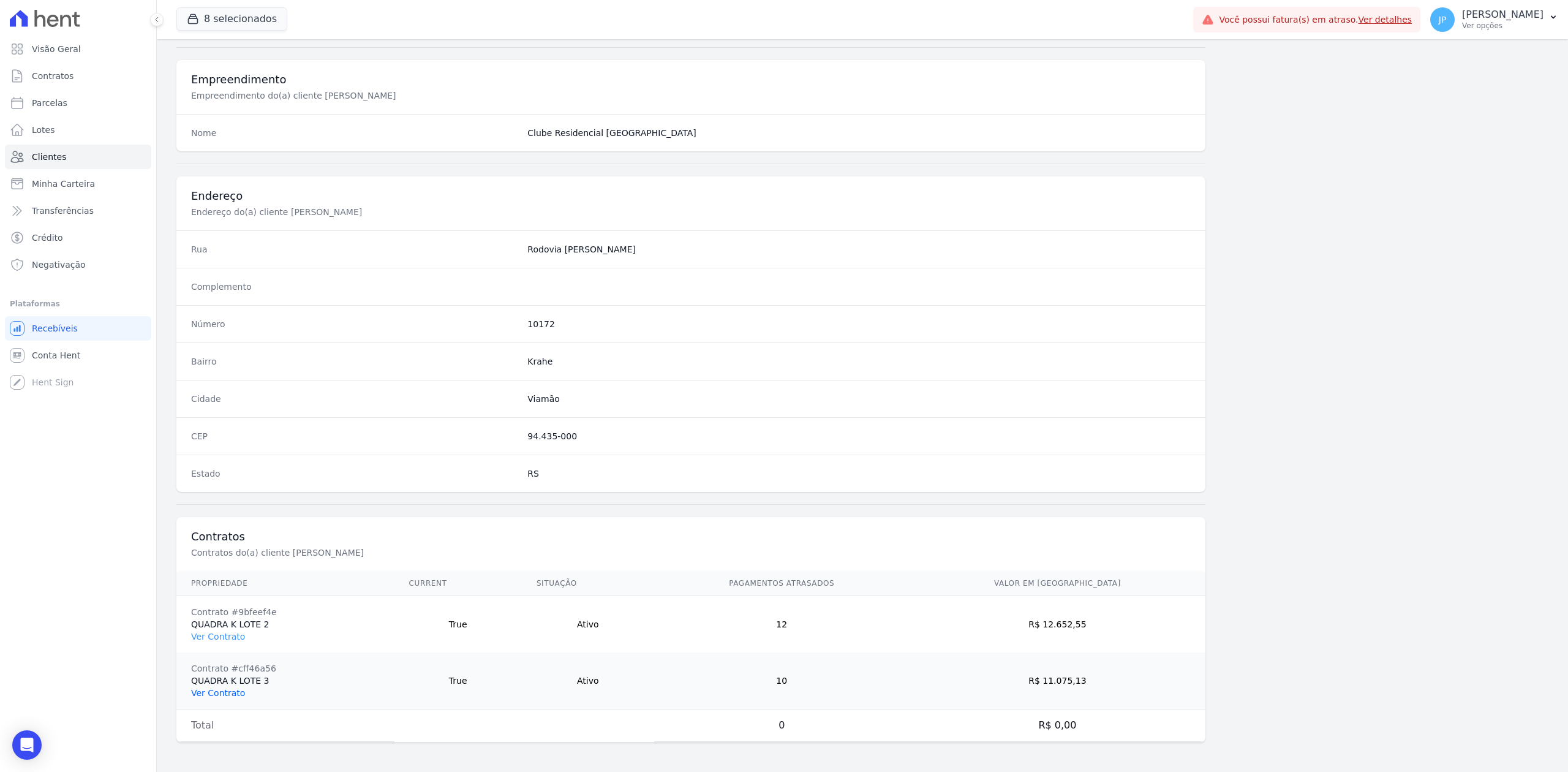
click at [214, 692] on link "Ver Contrato" at bounding box center [218, 692] width 54 height 10
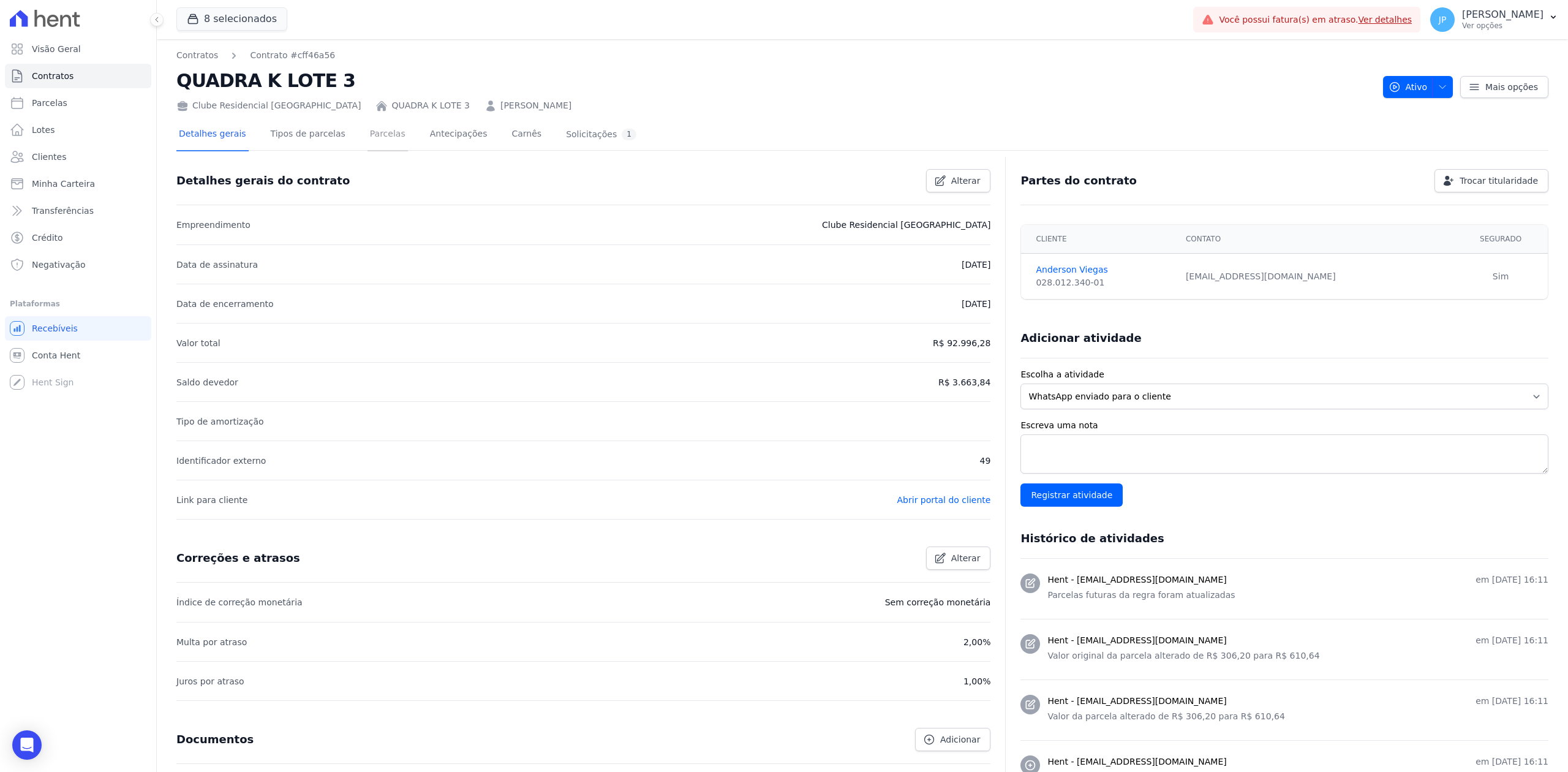
click at [378, 132] on link "Parcelas" at bounding box center [388, 135] width 41 height 33
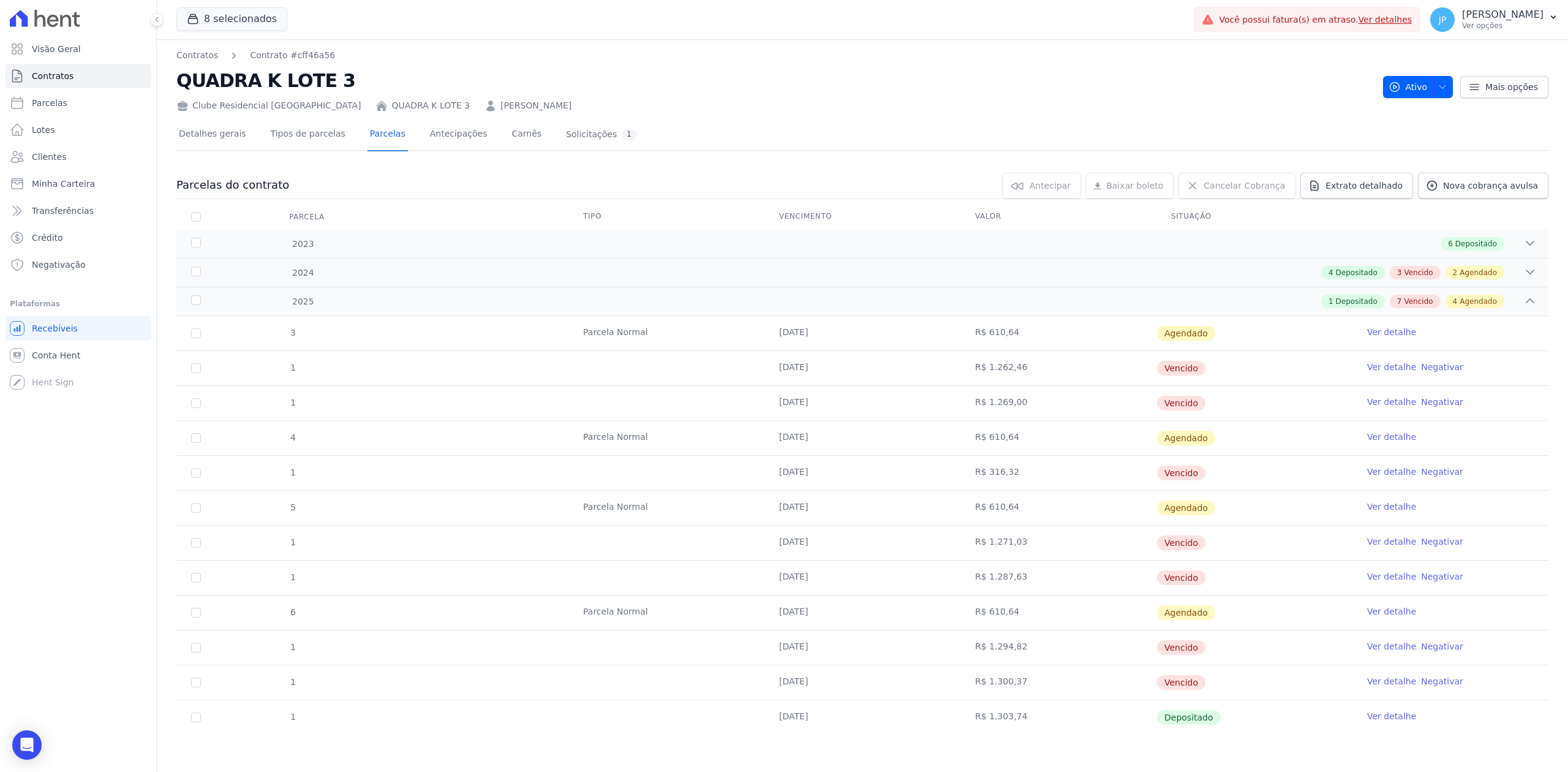
scroll to position [2, 0]
click at [202, 214] on th "Parcela" at bounding box center [196, 216] width 39 height 26
click at [195, 214] on input "checkbox" at bounding box center [196, 216] width 10 height 10
checkbox input "true"
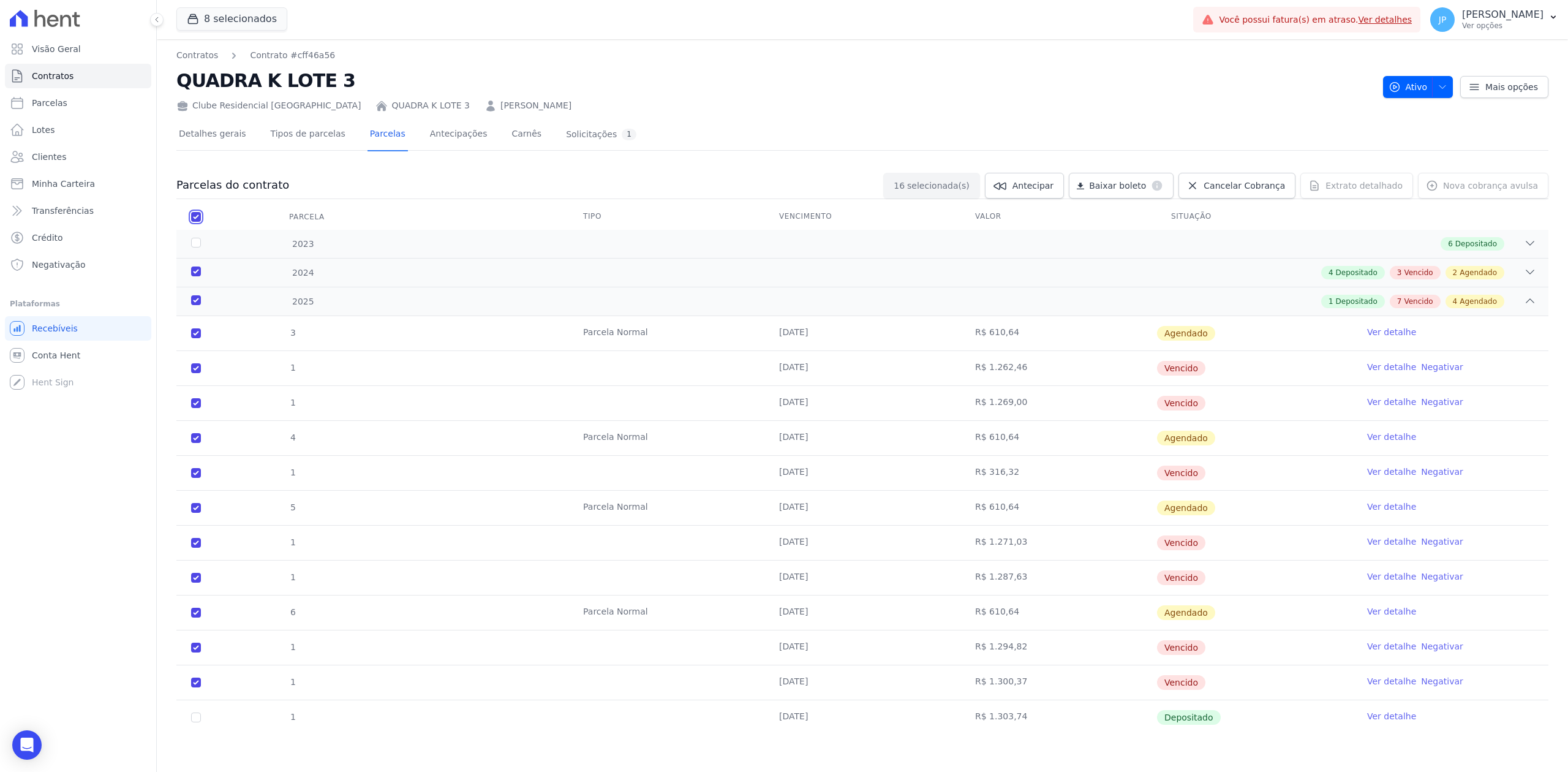
checkbox input "true"
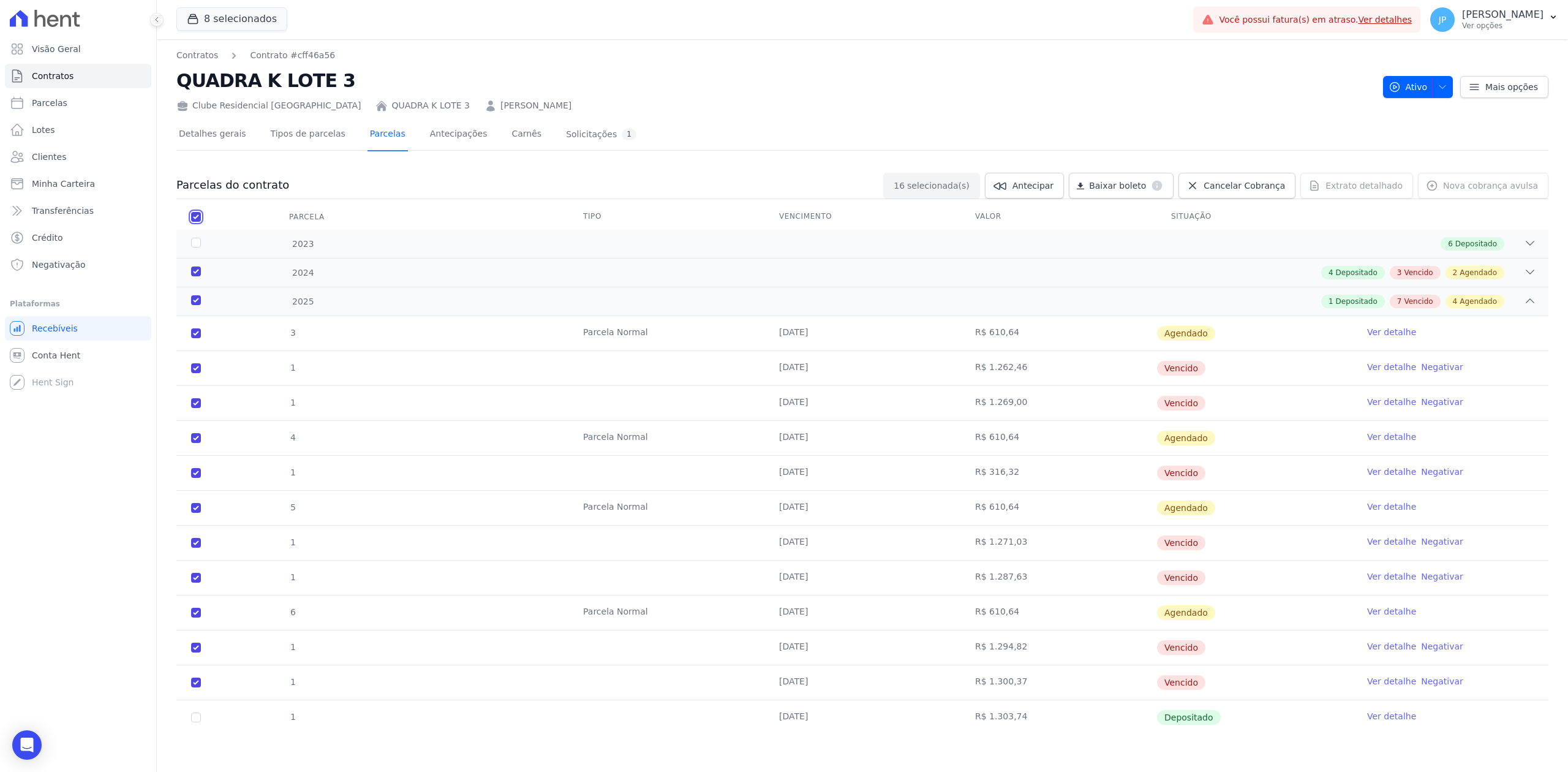
checkbox input "true"
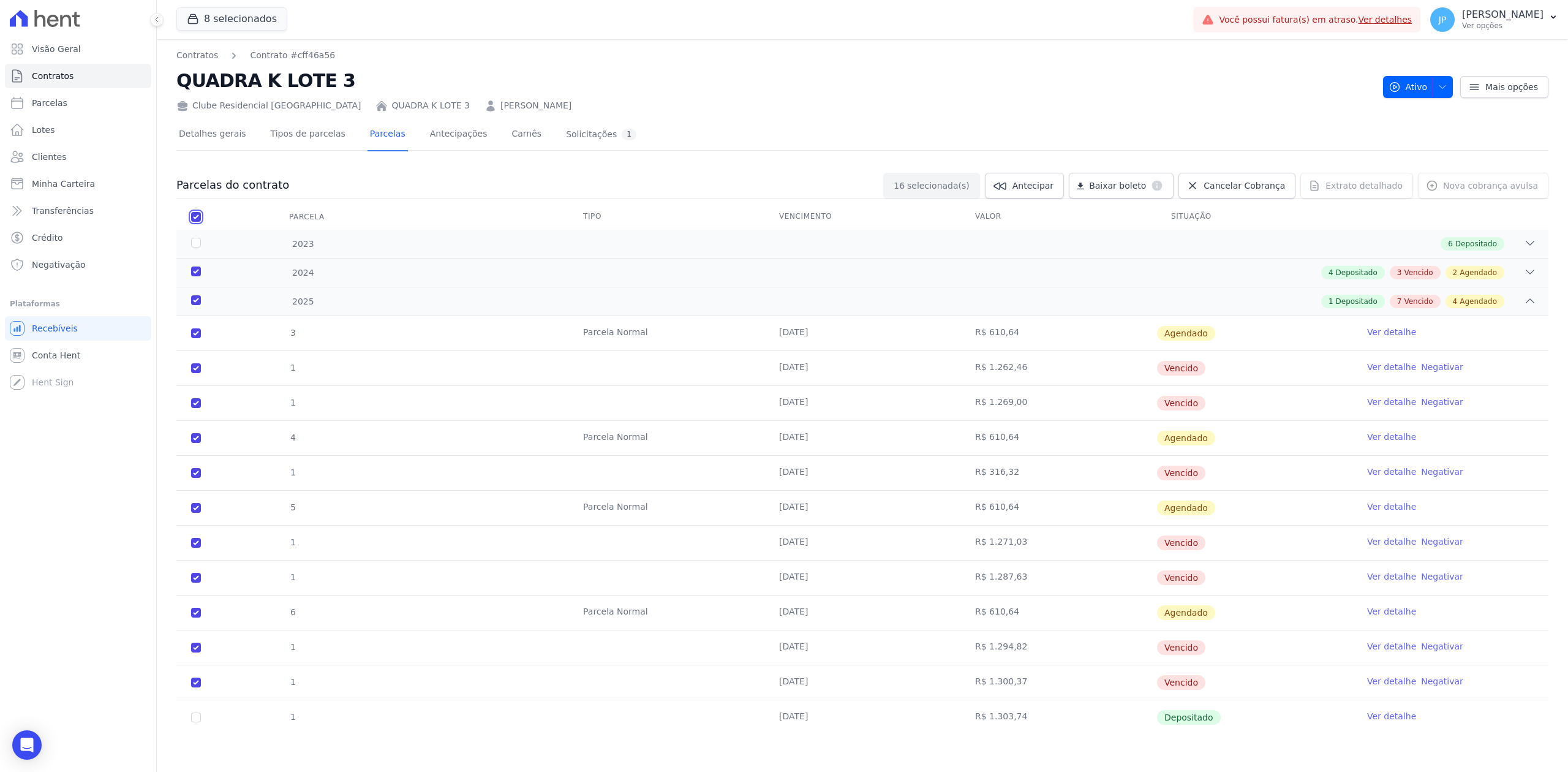
checkbox input "true"
drag, startPoint x: 1221, startPoint y: 184, endPoint x: 1208, endPoint y: 186, distance: 13.2
click at [1221, 184] on span "Cancelar Cobrança" at bounding box center [1244, 186] width 81 height 13
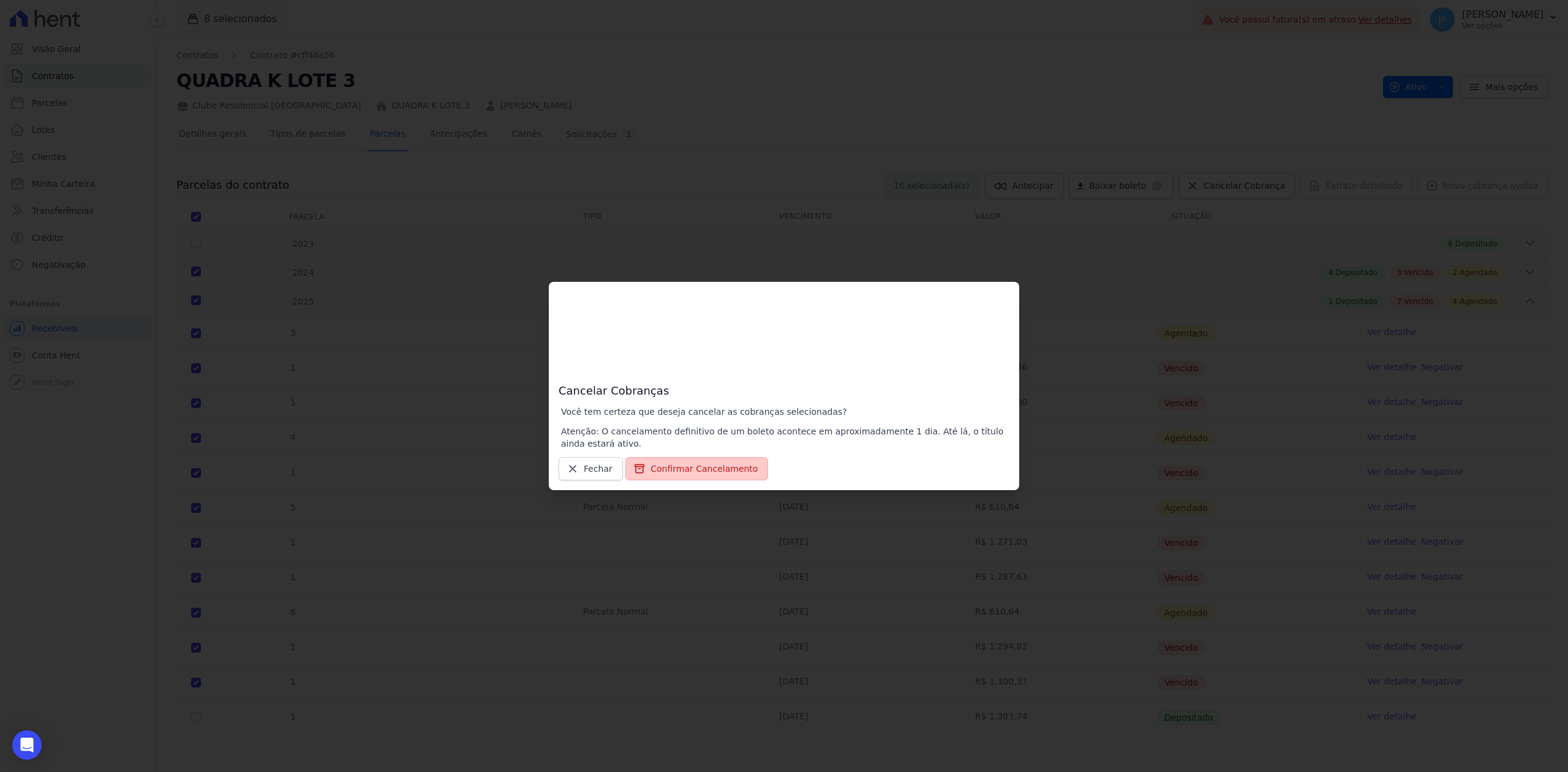
click at [673, 469] on button "Confirmar Cancelamento" at bounding box center [696, 469] width 143 height 23
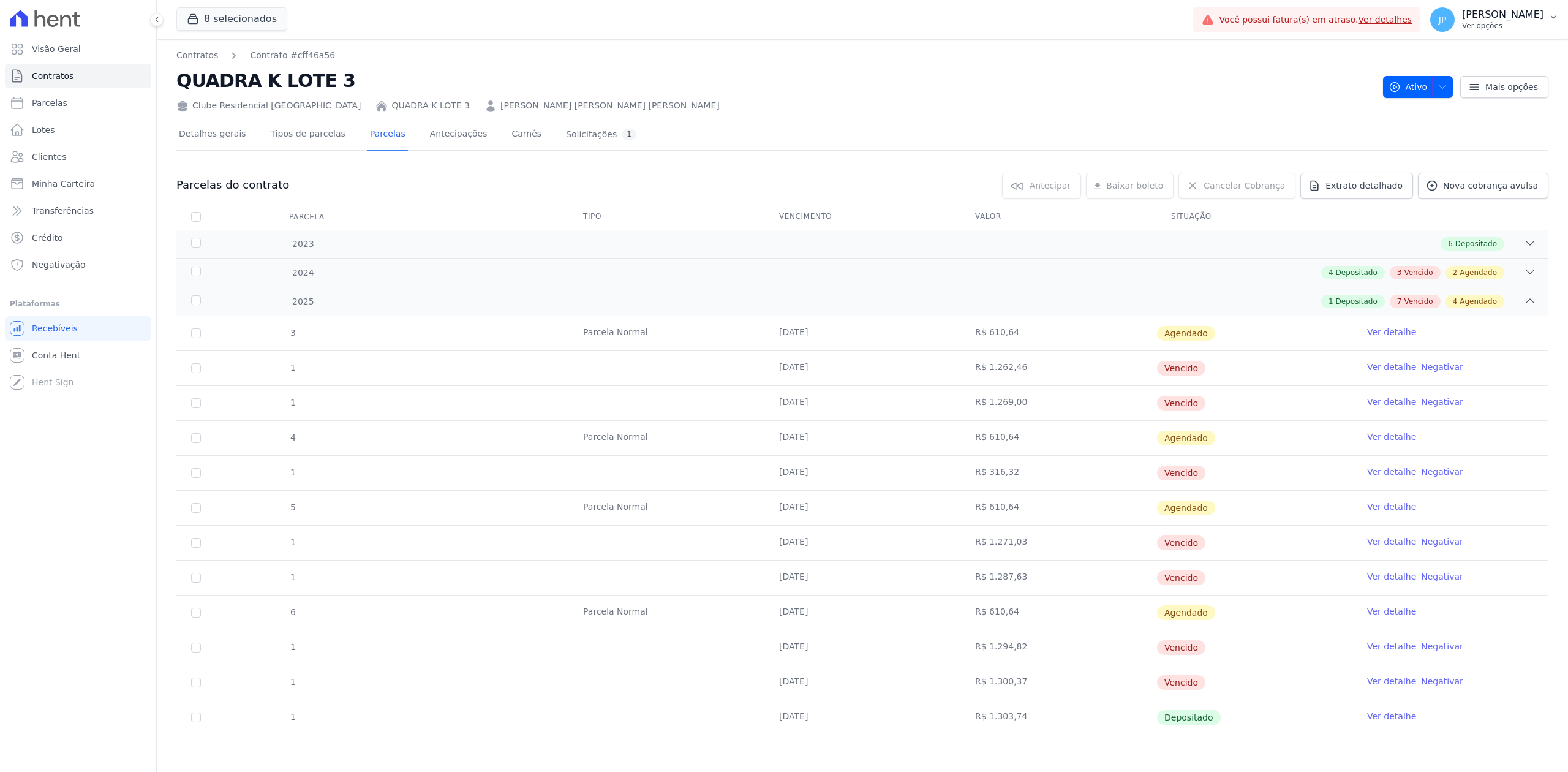
click at [1532, 15] on p "[PERSON_NAME]" at bounding box center [1502, 15] width 81 height 13
drag, startPoint x: 1343, startPoint y: 97, endPoint x: 1444, endPoint y: 97, distance: 101.0
click at [1343, 97] on div "Clube Residencial Saint Louis QUADRA K LOTE 3 Anderson De Oliveira Viegas" at bounding box center [775, 103] width 1197 height 18
click at [1432, 93] on span "button" at bounding box center [1440, 87] width 16 height 20
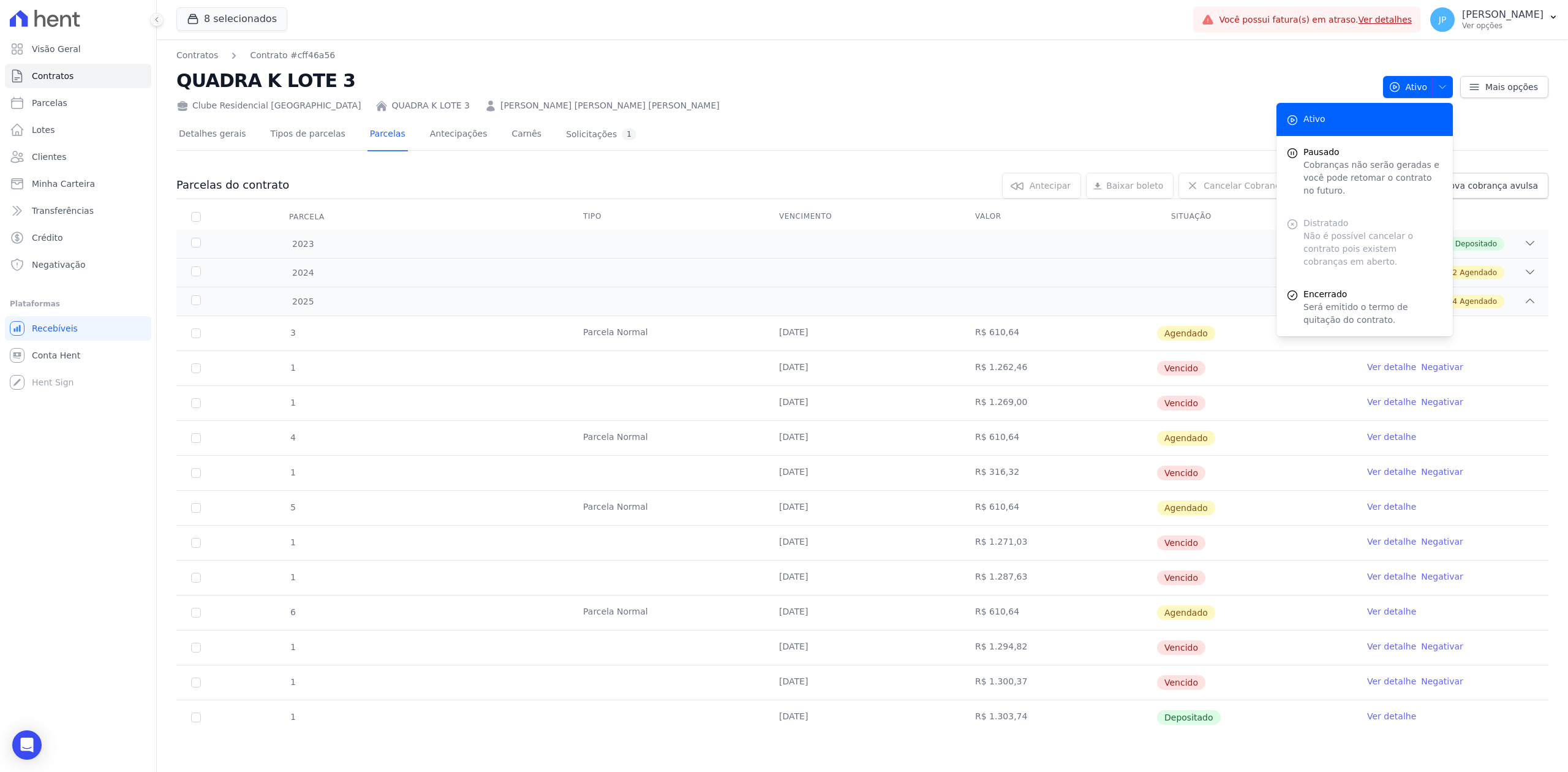
click at [1240, 88] on h2 "QUADRA K LOTE 3" at bounding box center [775, 80] width 1197 height 27
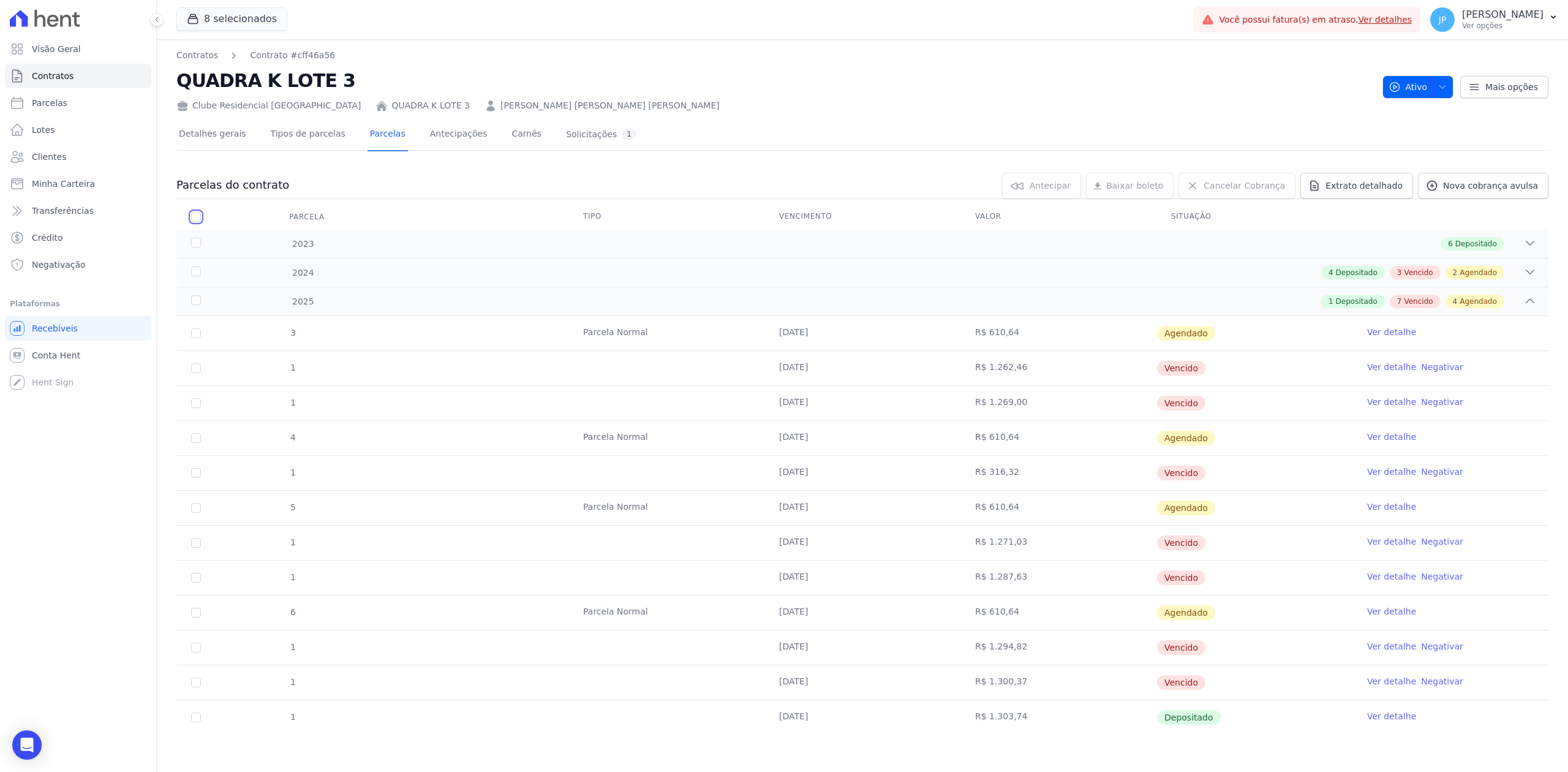
click at [194, 216] on input "checkbox" at bounding box center [196, 216] width 10 height 10
checkbox input "true"
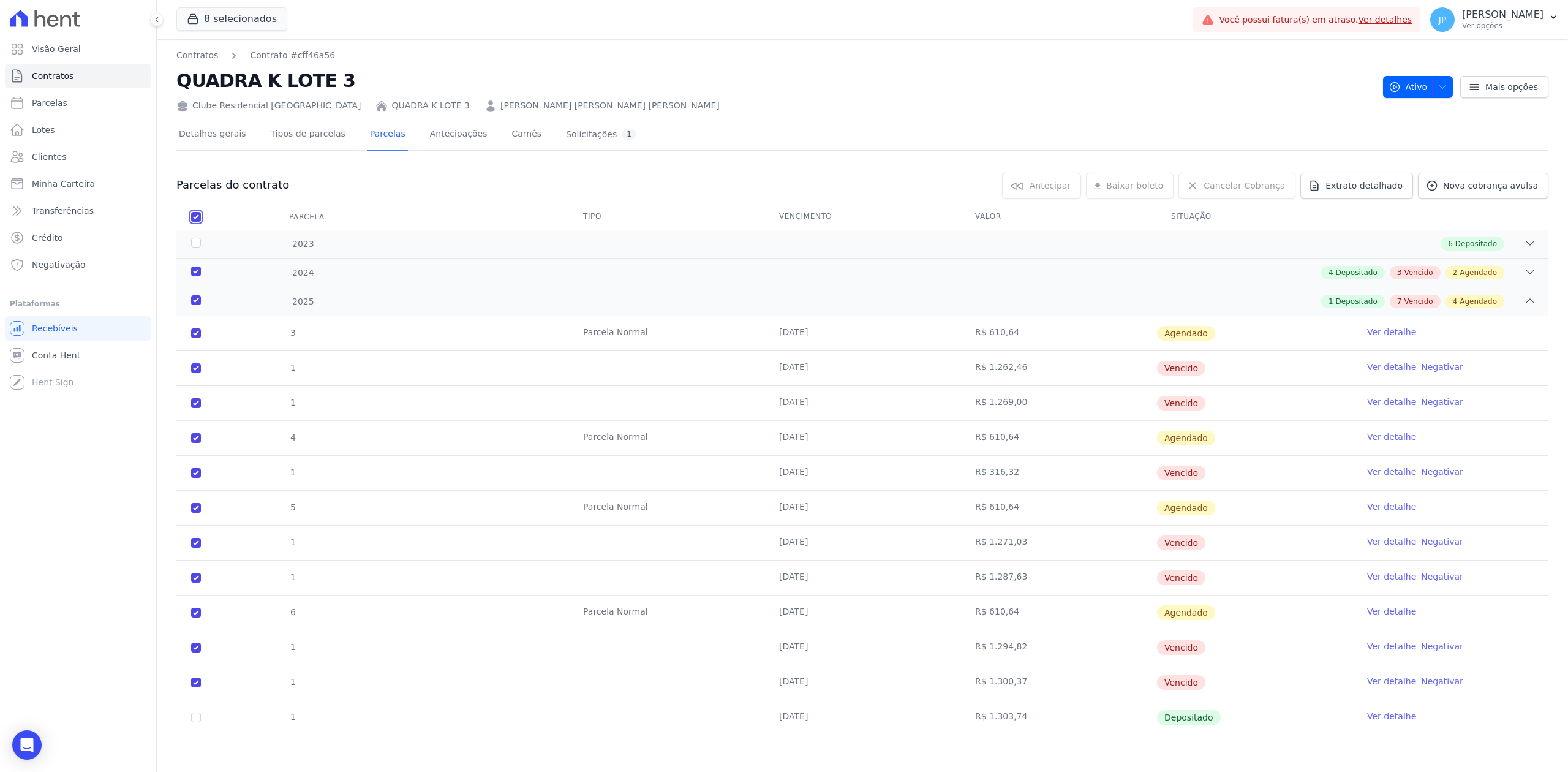
checkbox input "true"
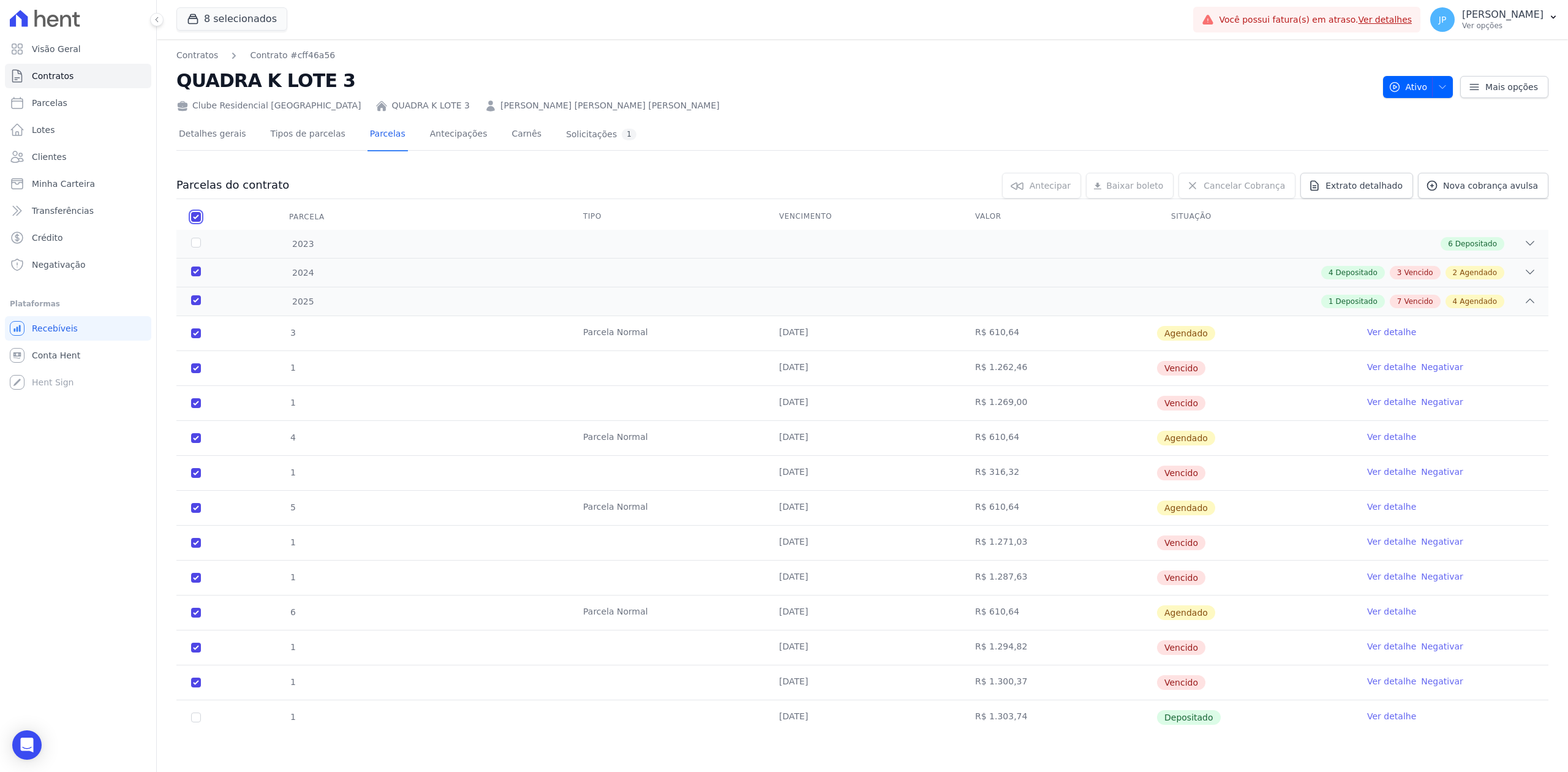
checkbox input "true"
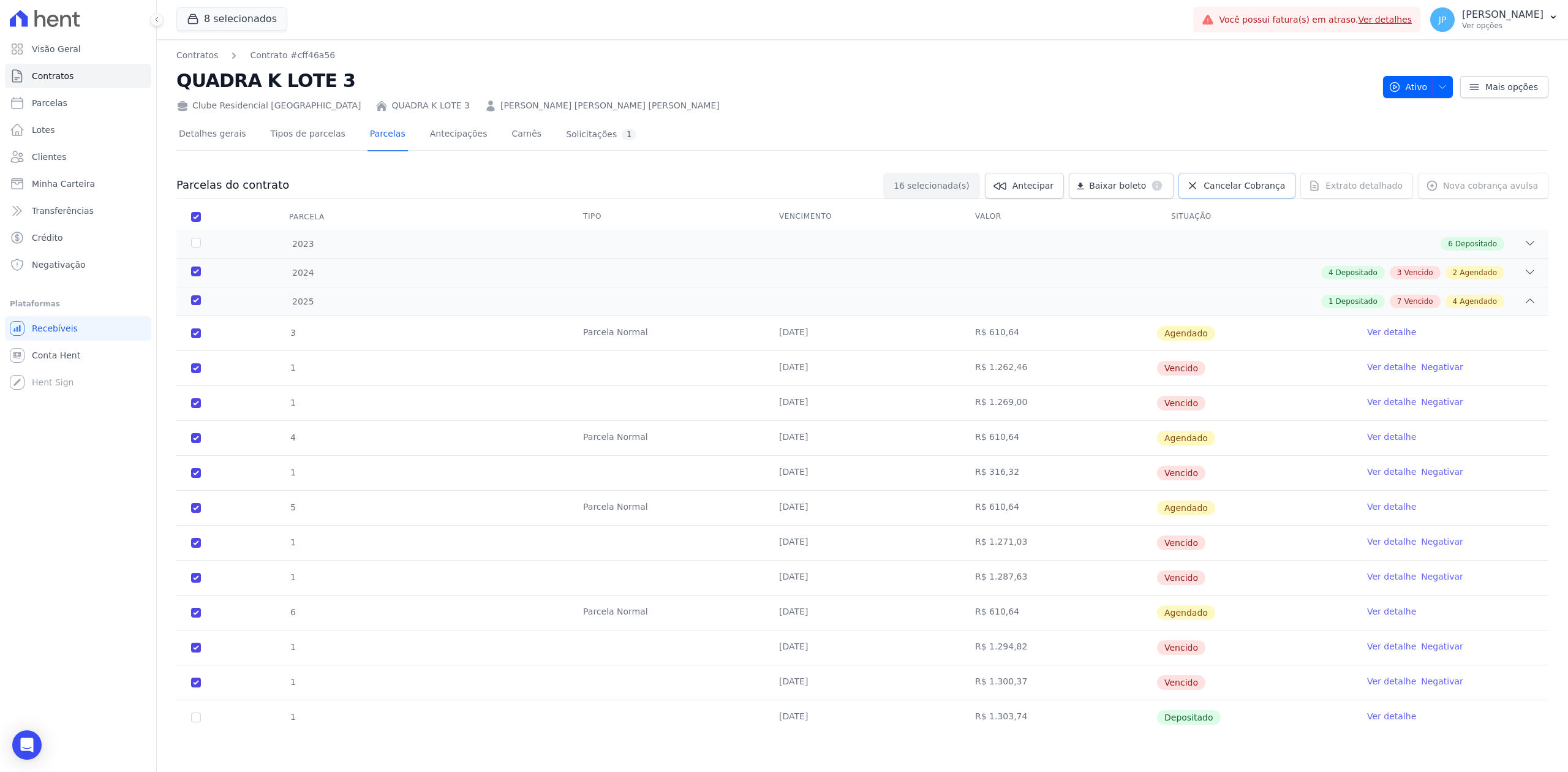
click at [1198, 182] on icon at bounding box center [1192, 186] width 13 height 13
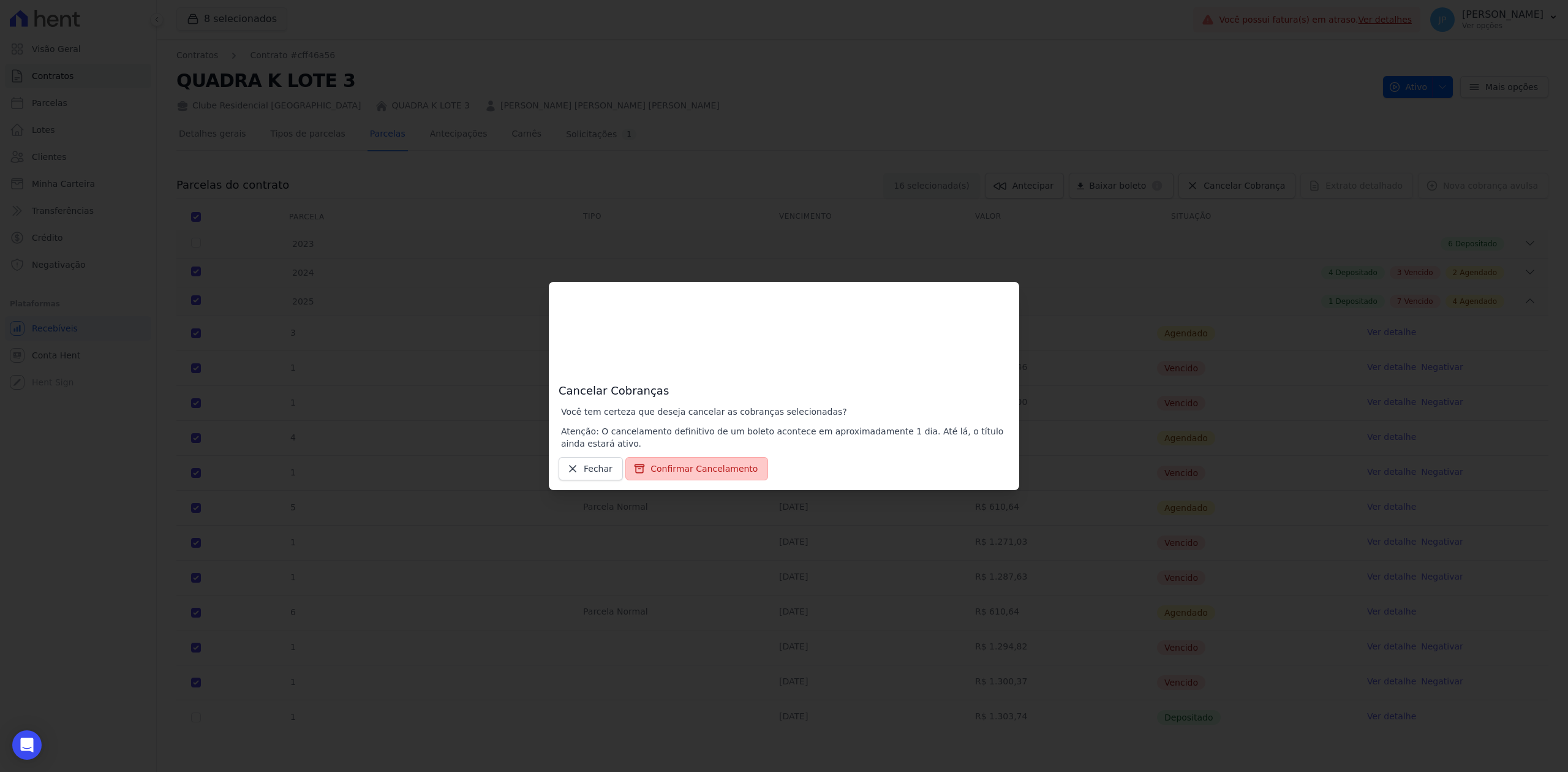
click at [712, 468] on button "Confirmar Cancelamento" at bounding box center [696, 469] width 143 height 23
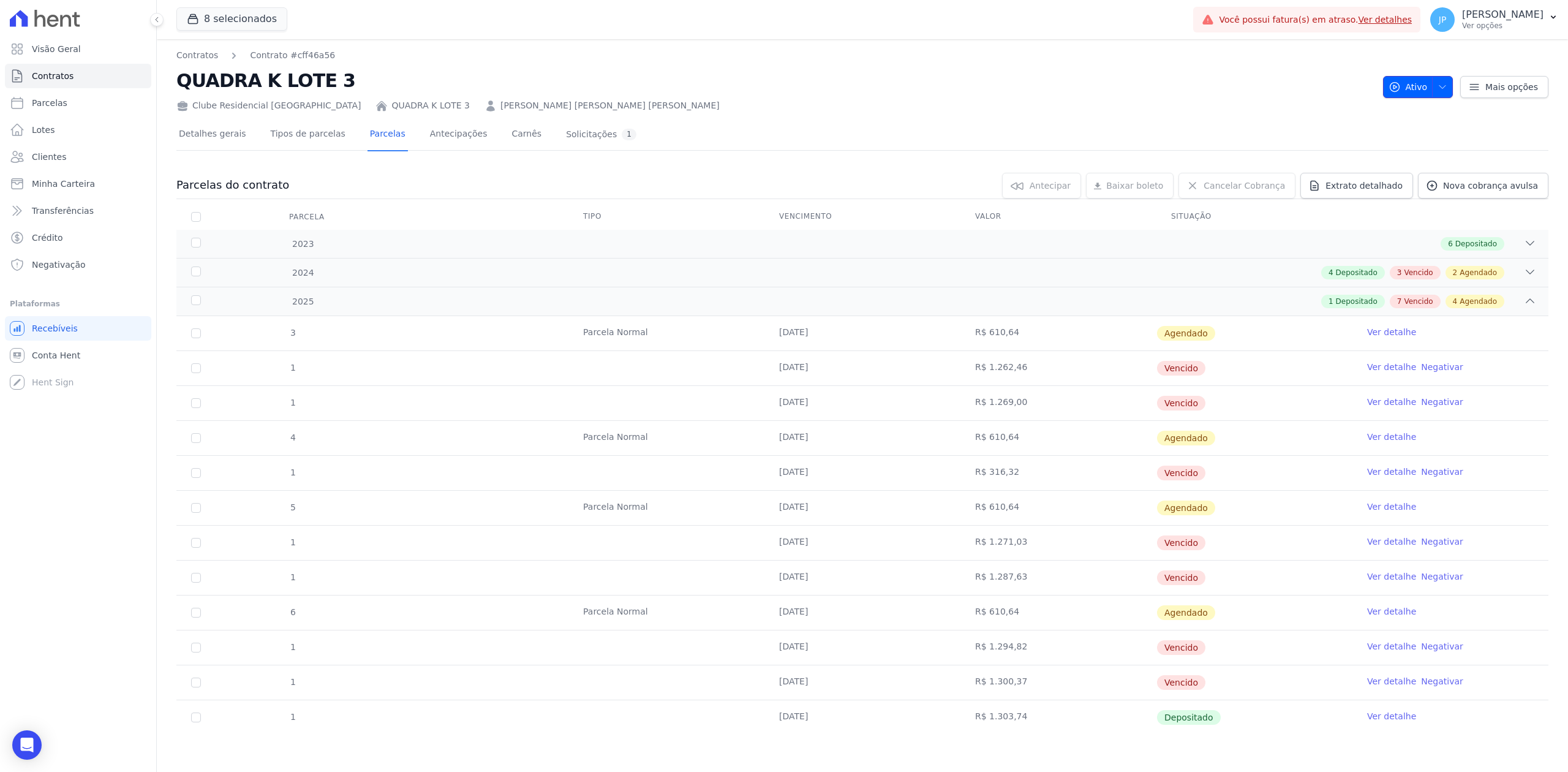
click at [1441, 88] on button "Ativo" at bounding box center [1418, 87] width 70 height 22
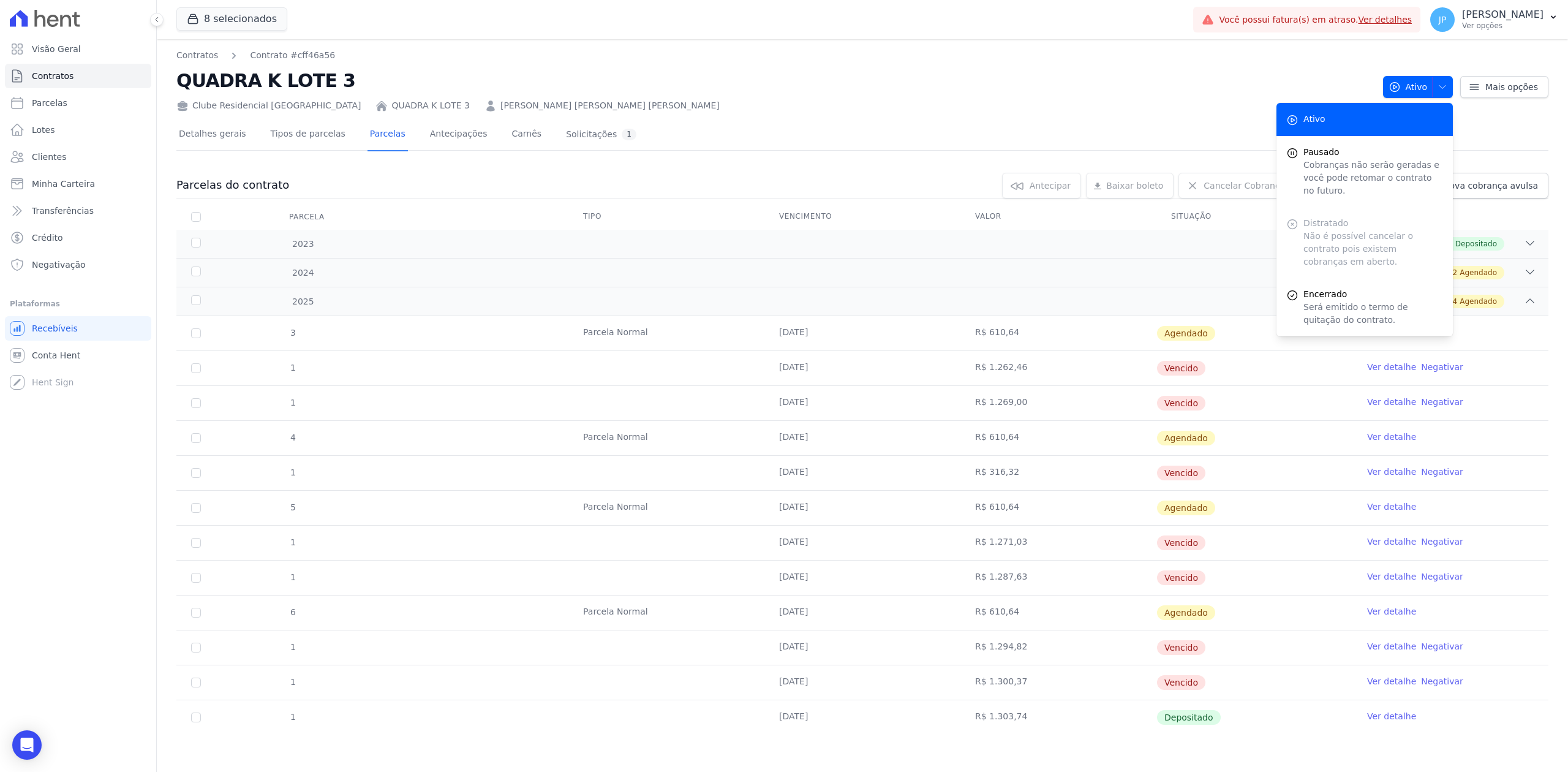
click at [604, 97] on div "Clube Residencial [GEOGRAPHIC_DATA] QUADRA K LOTE 3 [PERSON_NAME] [PERSON_NAME]…" at bounding box center [775, 103] width 1197 height 18
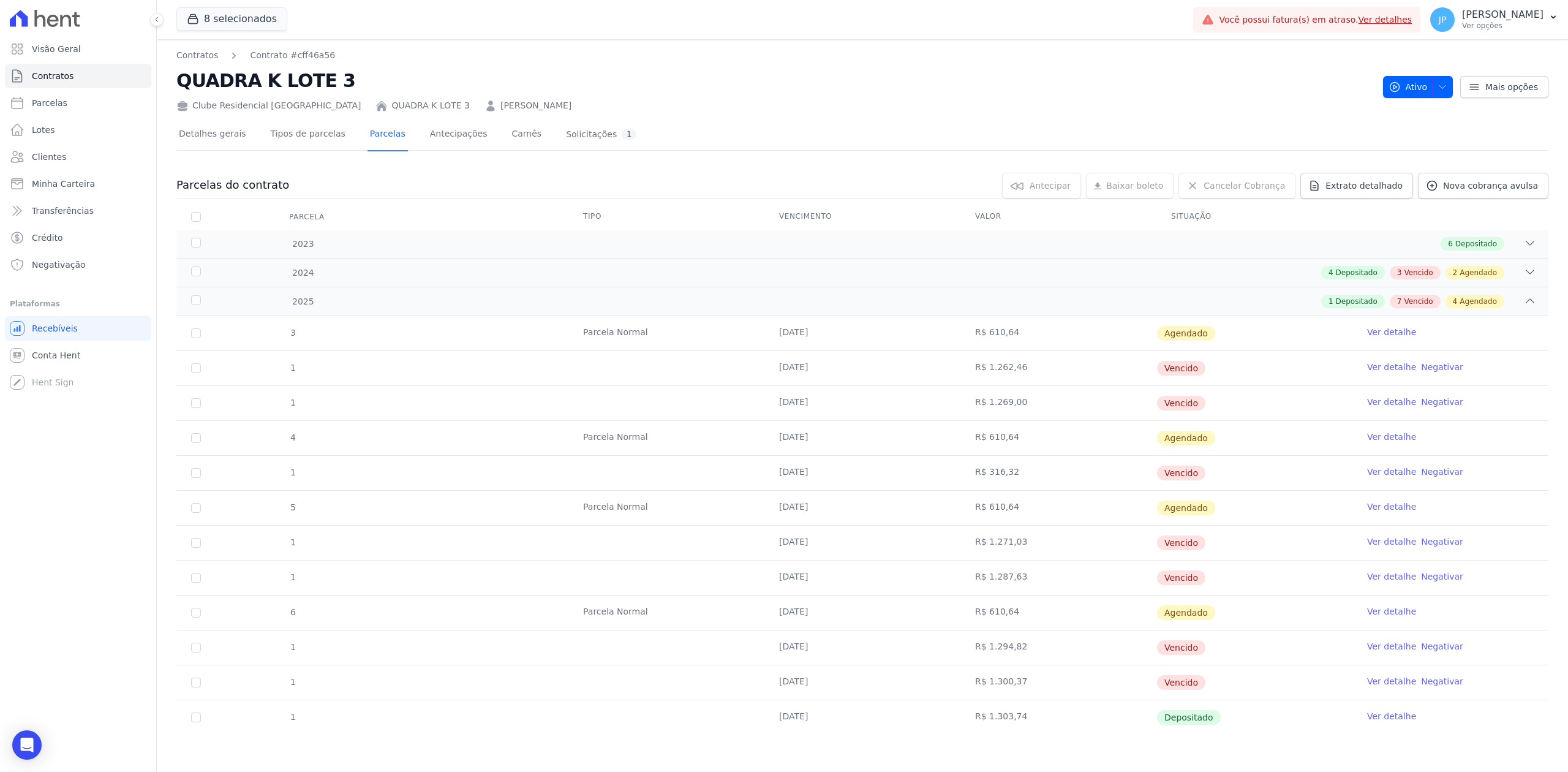
click at [1452, 91] on div "Mais opções" at bounding box center [1500, 87] width 95 height 22
click at [1441, 89] on button "Ativo" at bounding box center [1418, 87] width 70 height 22
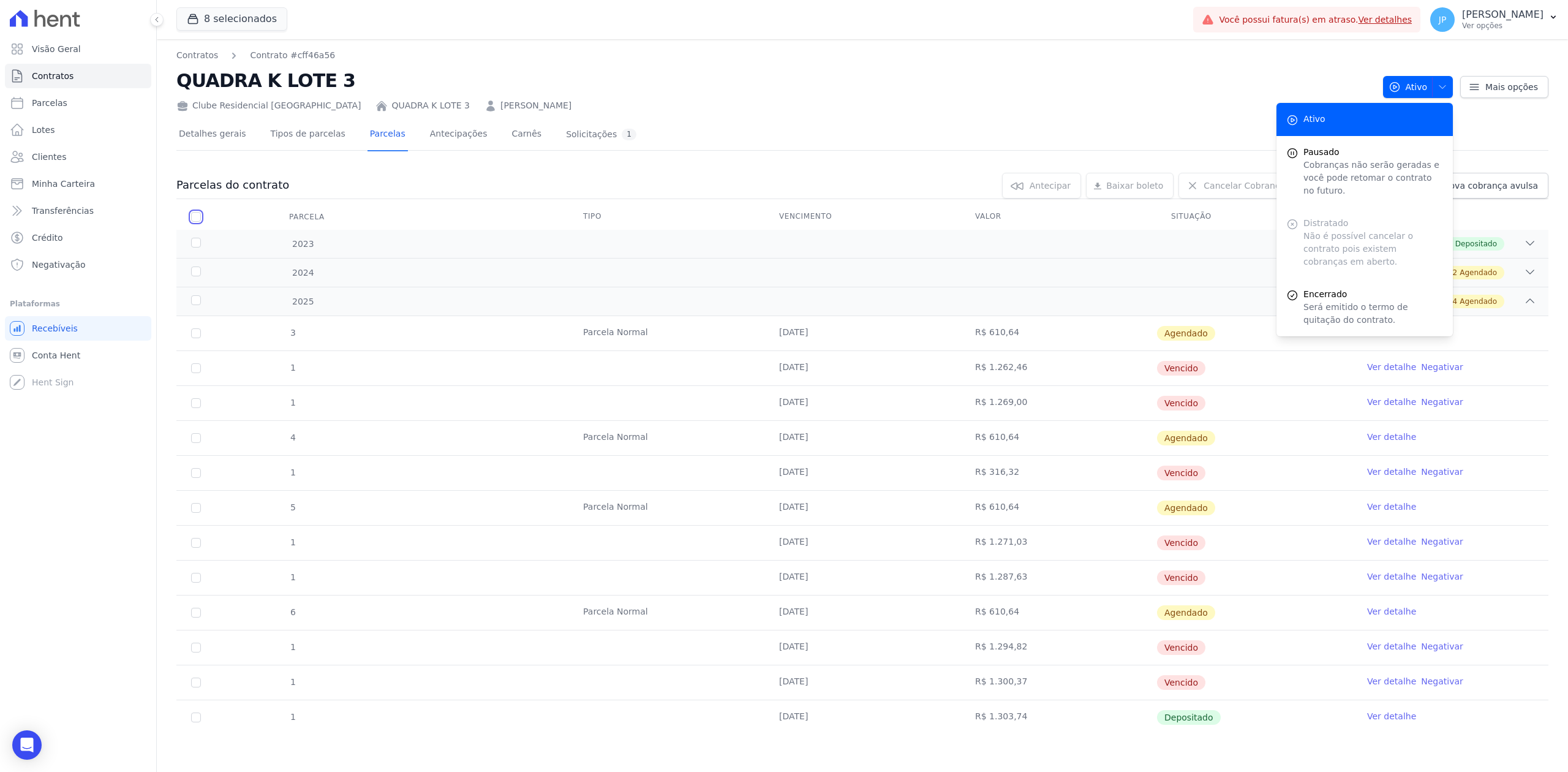
click at [196, 214] on input "checkbox" at bounding box center [196, 216] width 10 height 10
checkbox input "true"
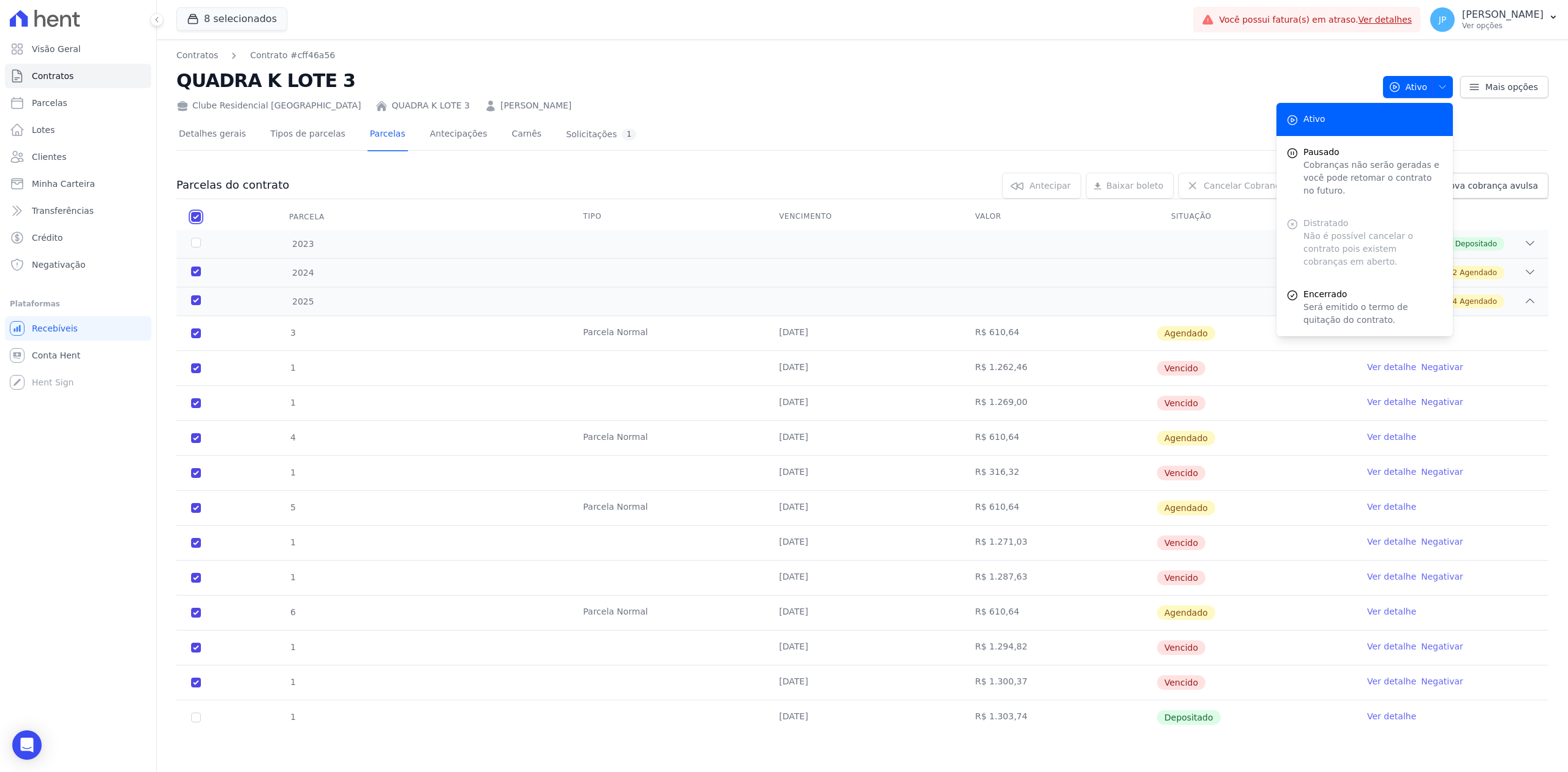
checkbox input "true"
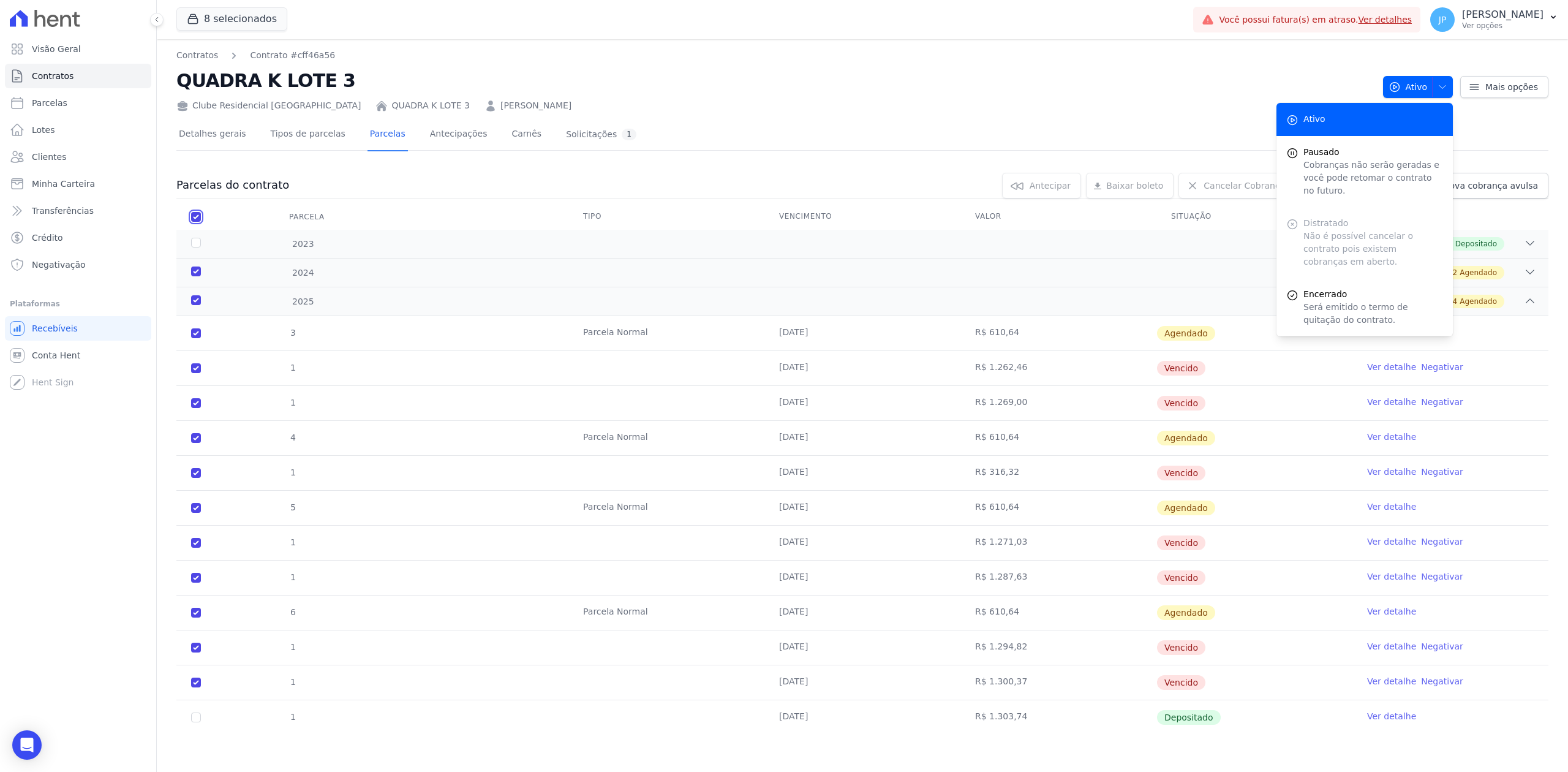
checkbox input "true"
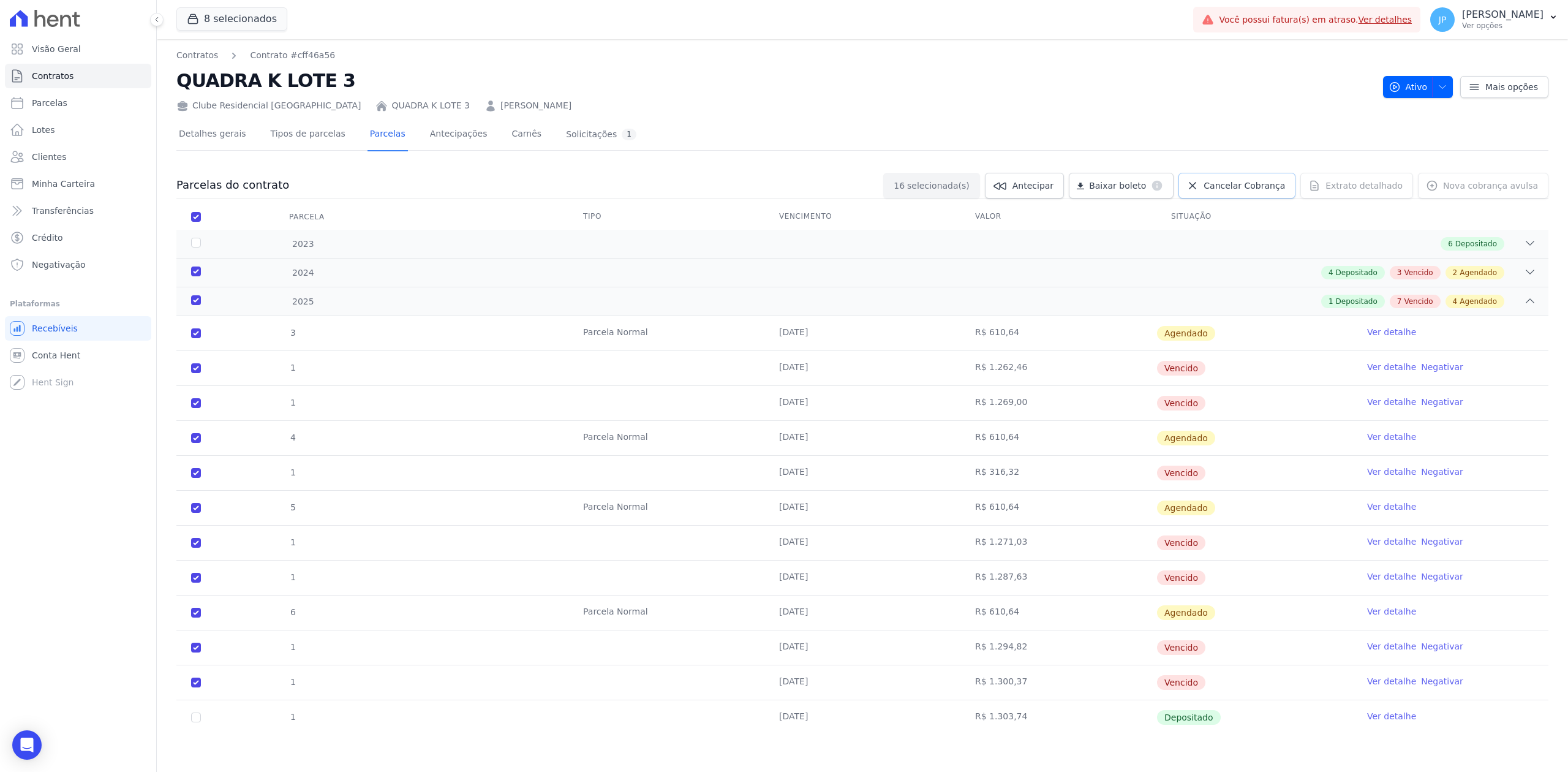
click at [1228, 188] on span "Cancelar Cobrança" at bounding box center [1244, 186] width 81 height 13
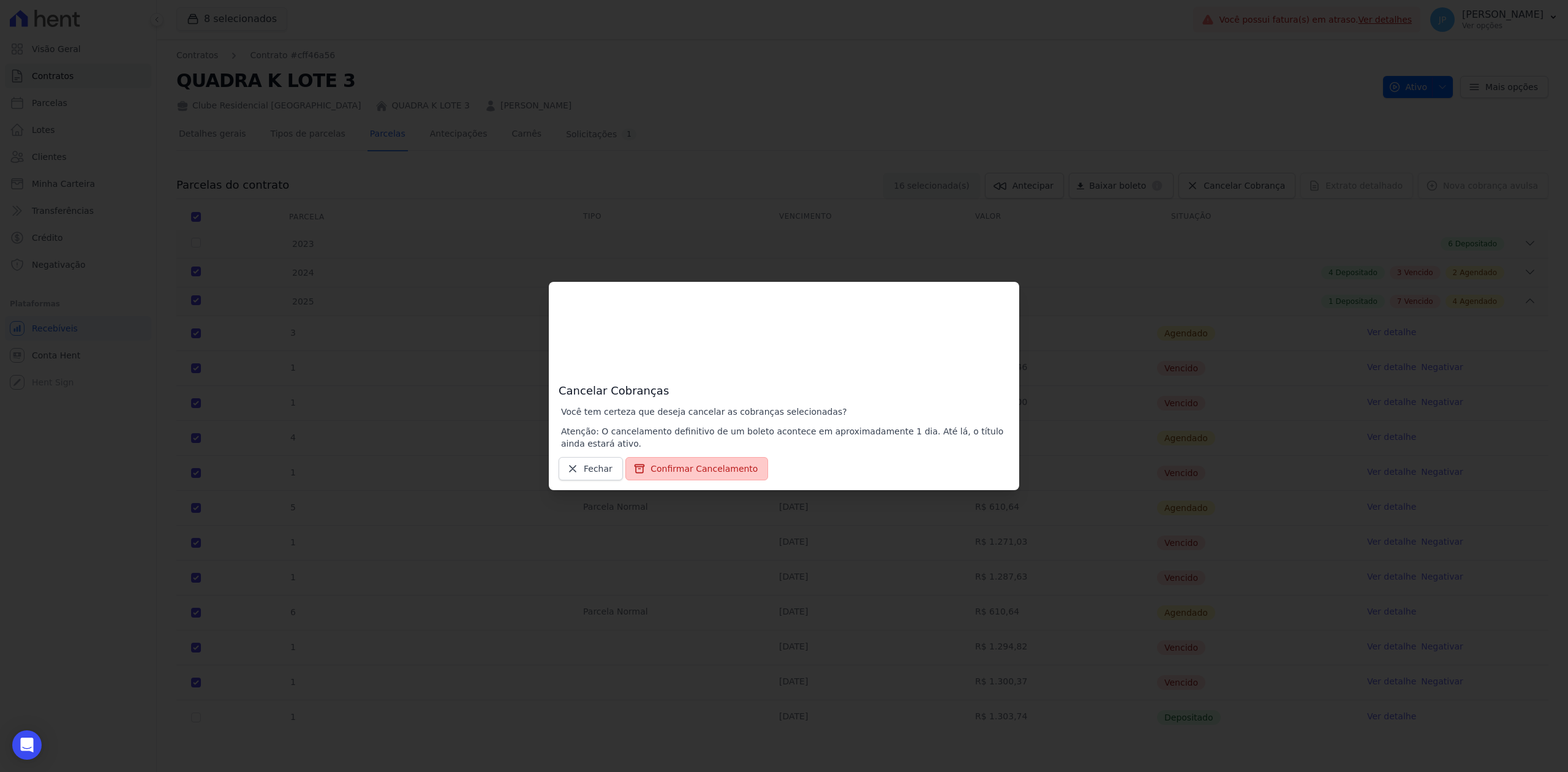
click at [734, 463] on button "Confirmar Cancelamento" at bounding box center [696, 469] width 143 height 23
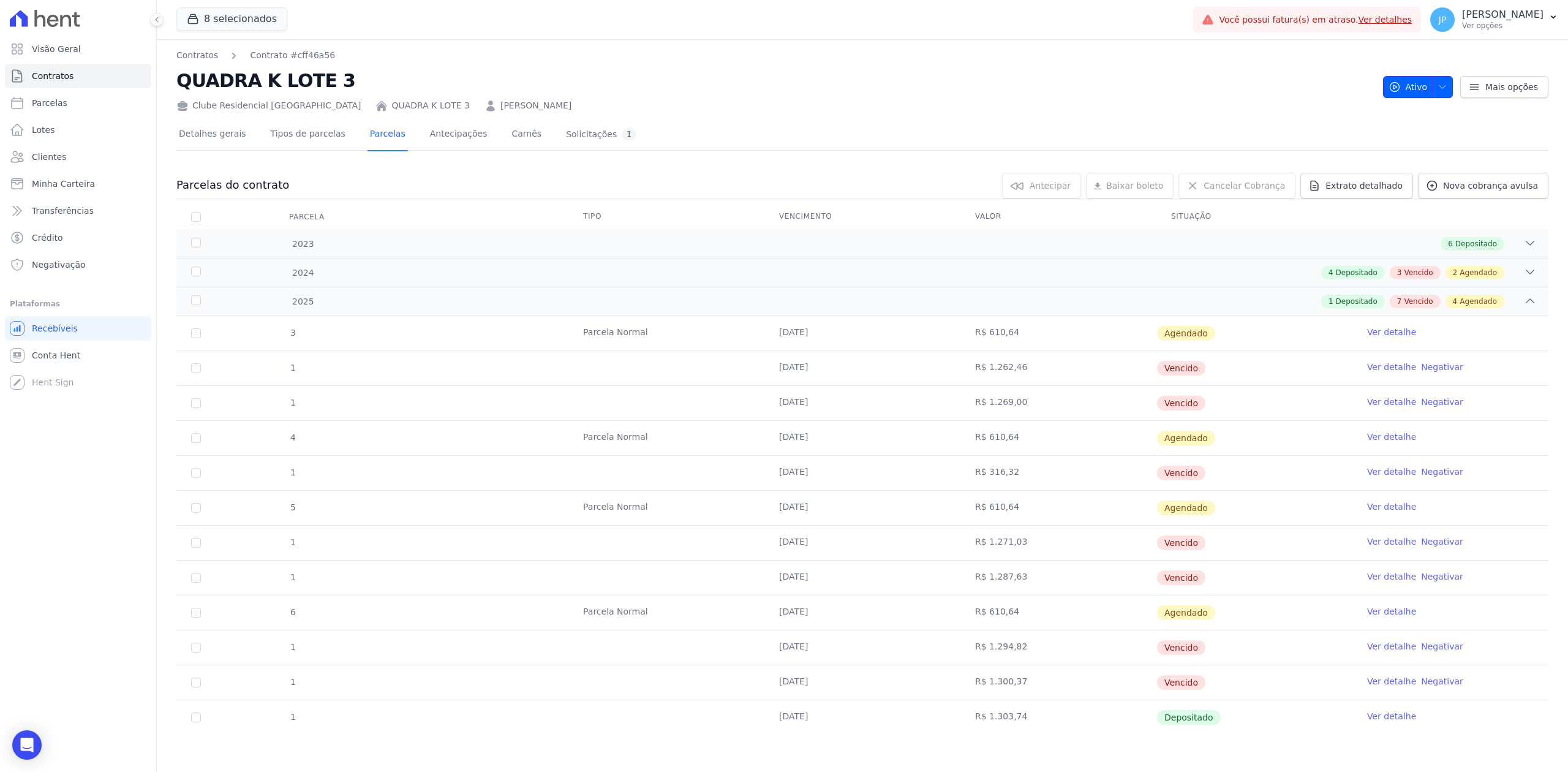
click at [1438, 84] on icon "button" at bounding box center [1442, 87] width 10 height 10
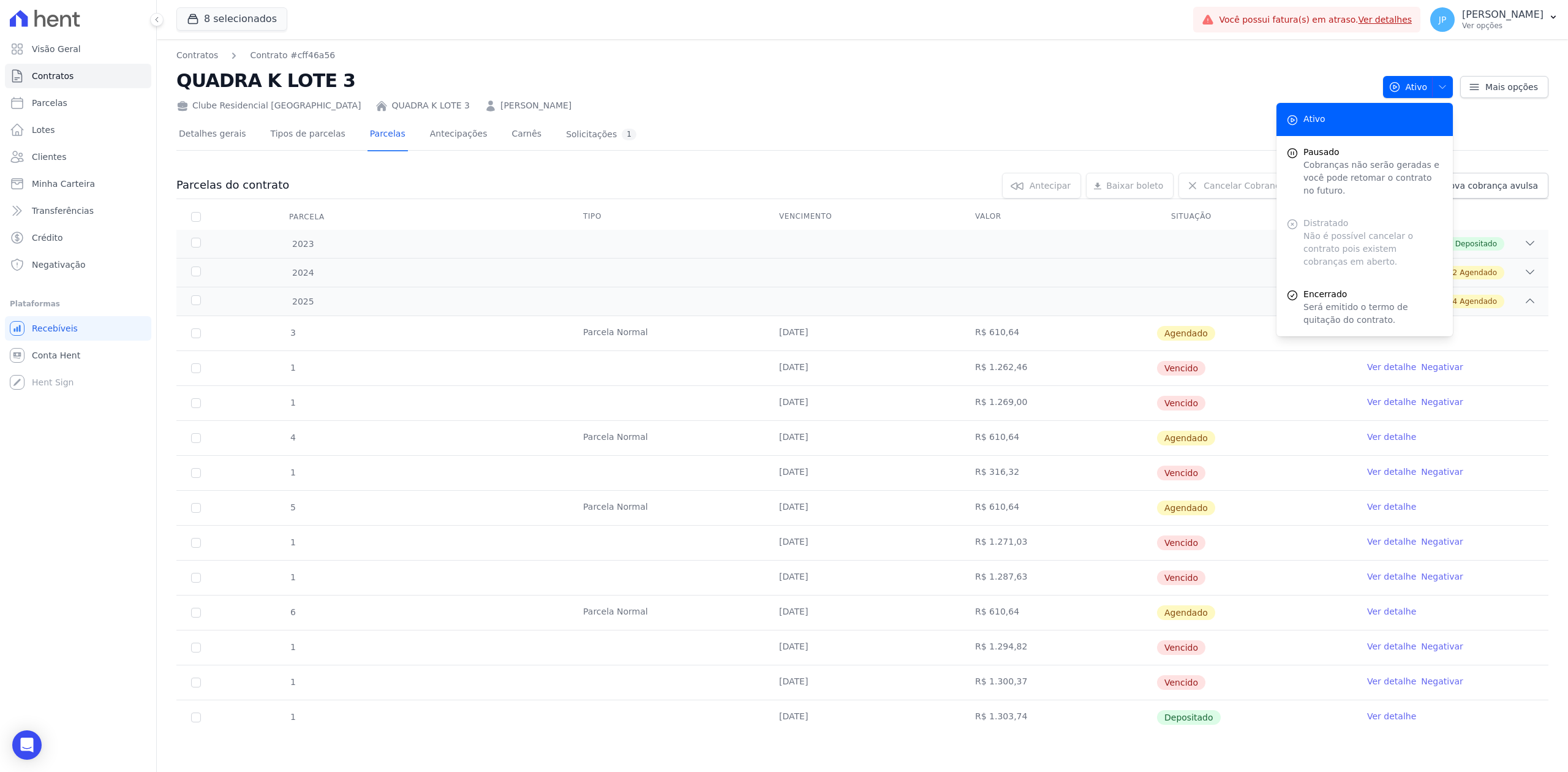
click at [1306, 219] on div "Distratado Não é possível cancelar o contrato pois existem cobranças em aberto." at bounding box center [1365, 242] width 177 height 71
click at [202, 220] on th "Parcela" at bounding box center [196, 216] width 39 height 26
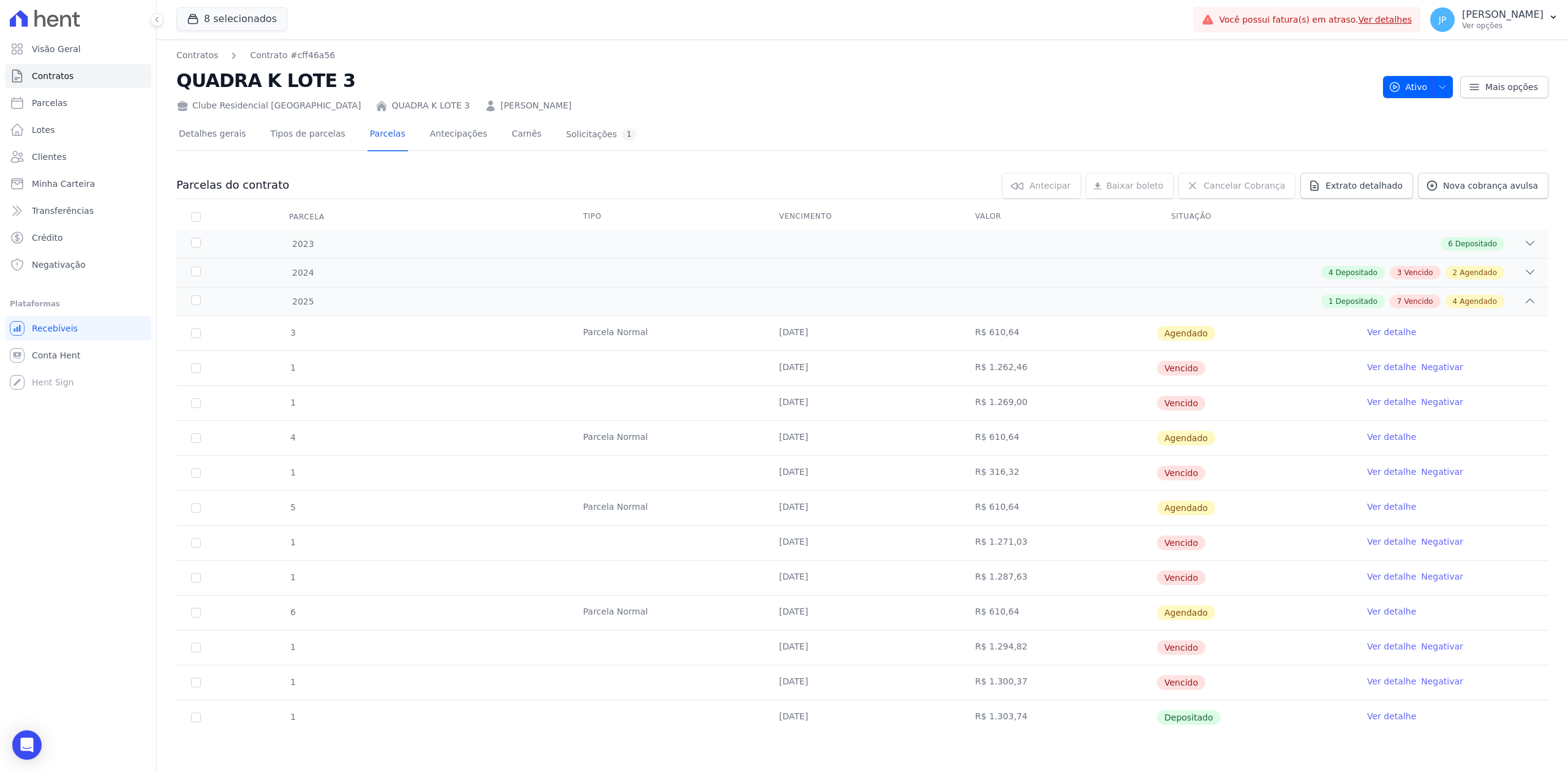
click at [755, 341] on td "Parcela Normal" at bounding box center [666, 333] width 196 height 34
click at [1531, 272] on div "2024 4 Depositado 3 Vencido 2 Agendado" at bounding box center [863, 272] width 1372 height 29
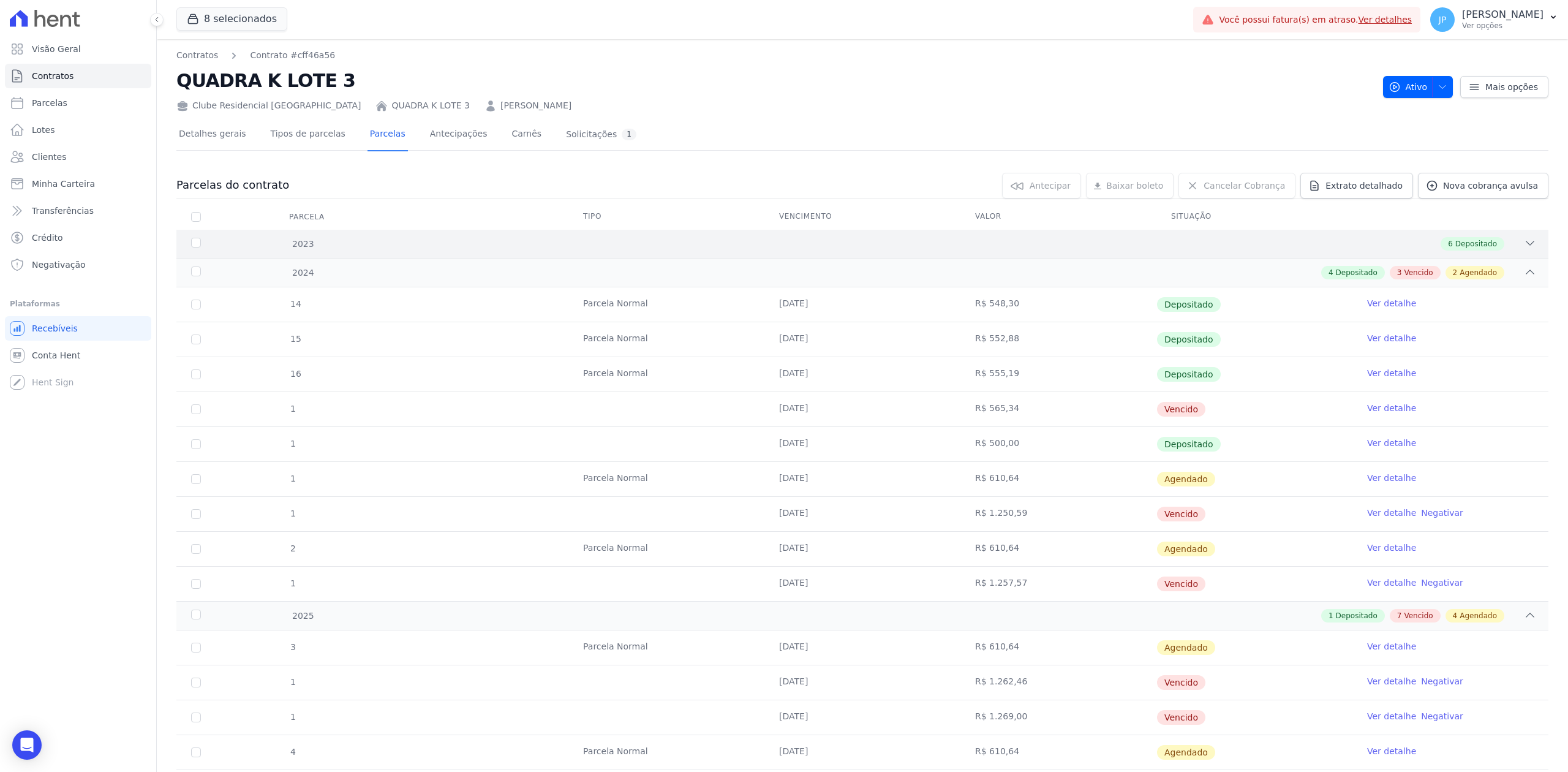
click at [1523, 246] on icon at bounding box center [1530, 243] width 13 height 13
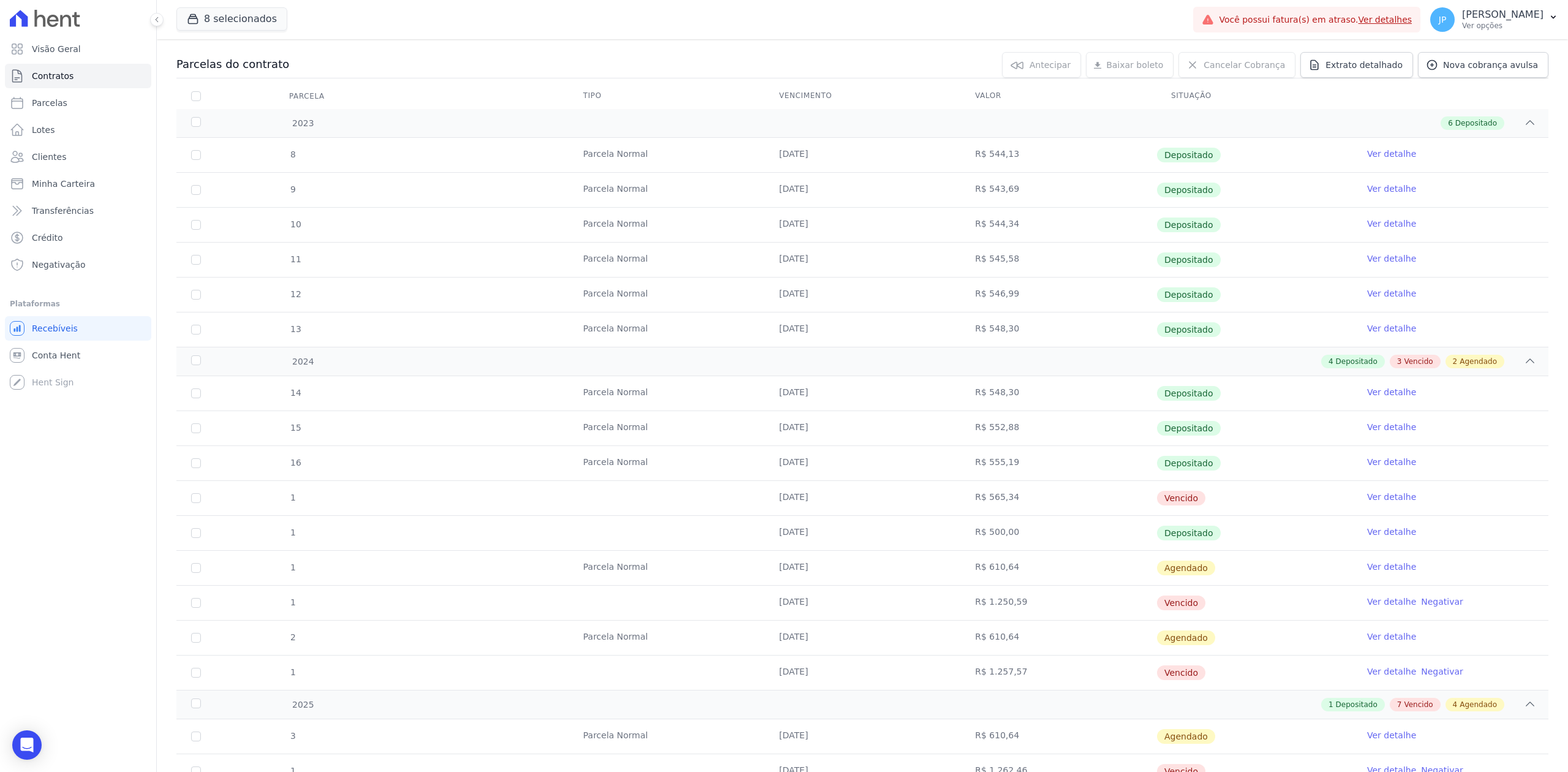
scroll to position [81, 0]
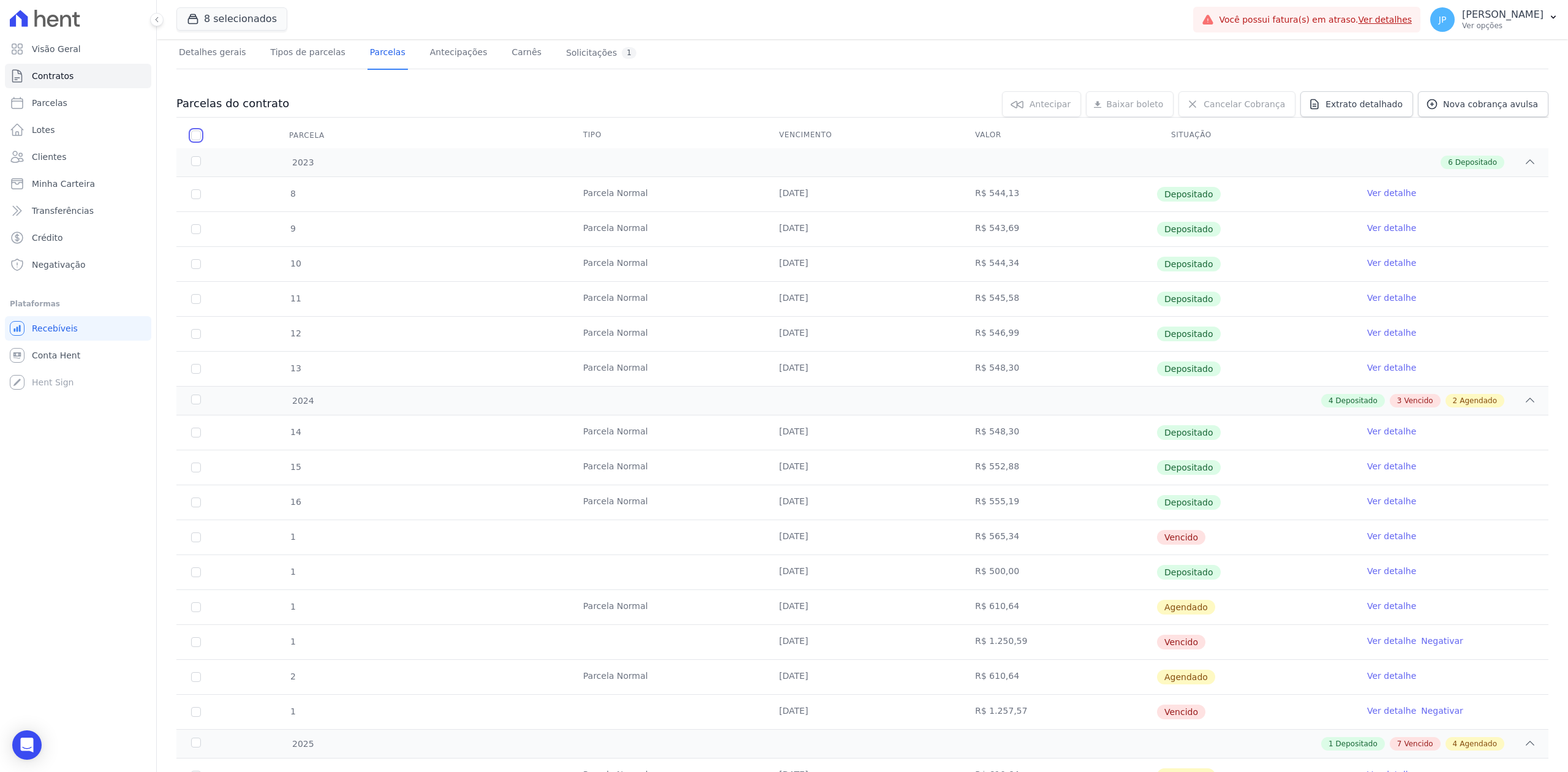
click at [194, 133] on input "checkbox" at bounding box center [196, 135] width 10 height 10
checkbox input "true"
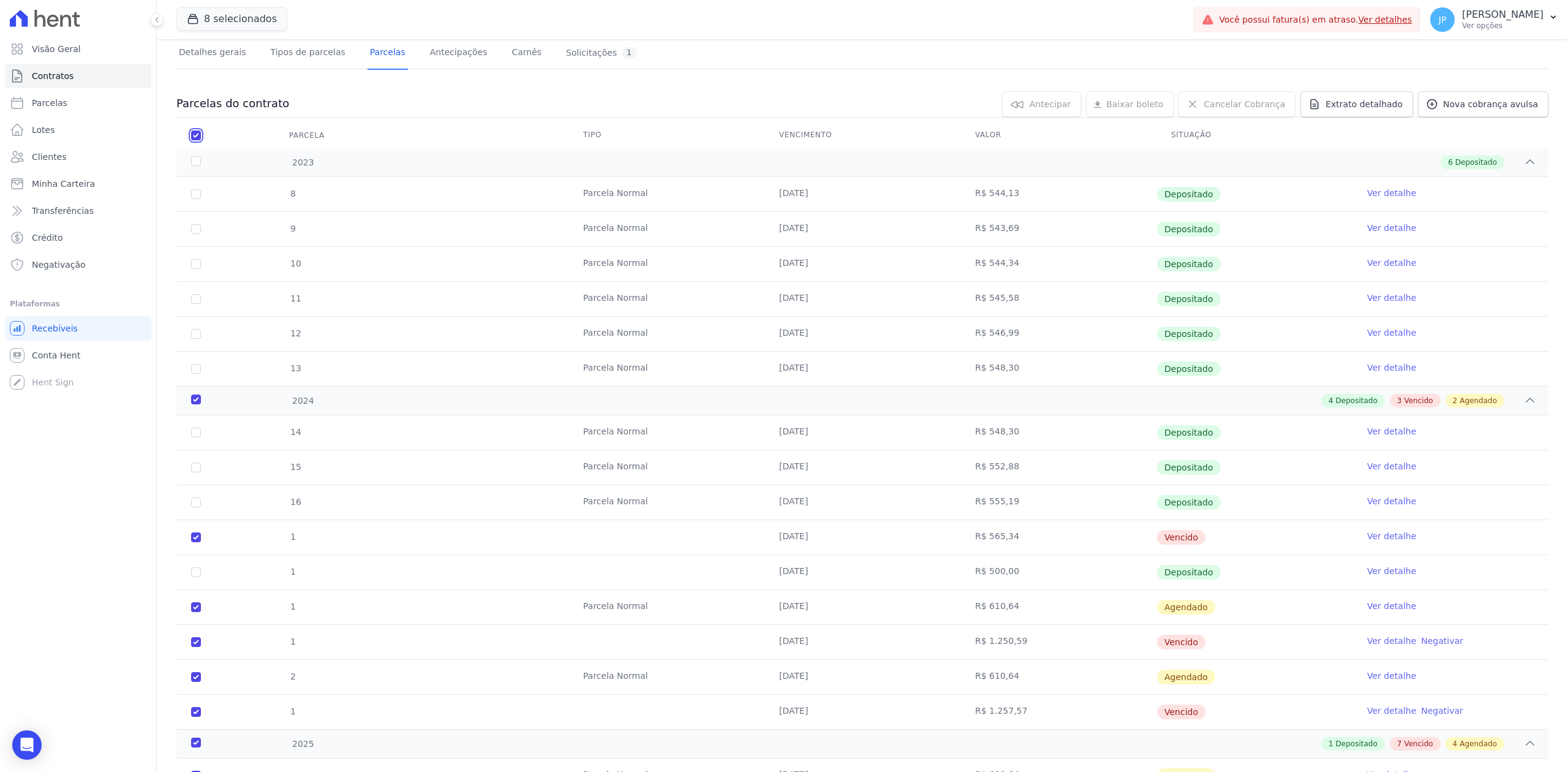
checkbox input "true"
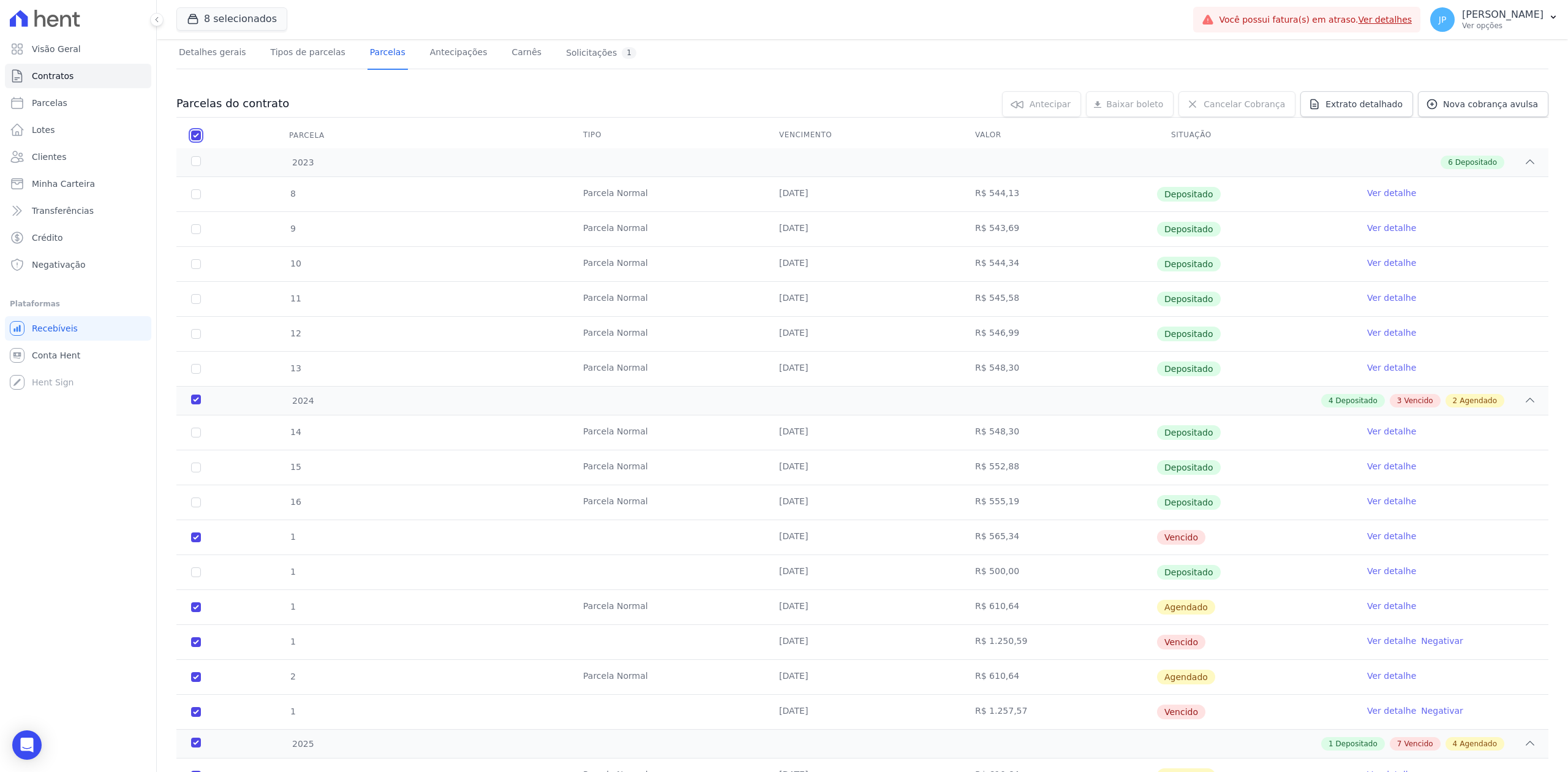
checkbox input "true"
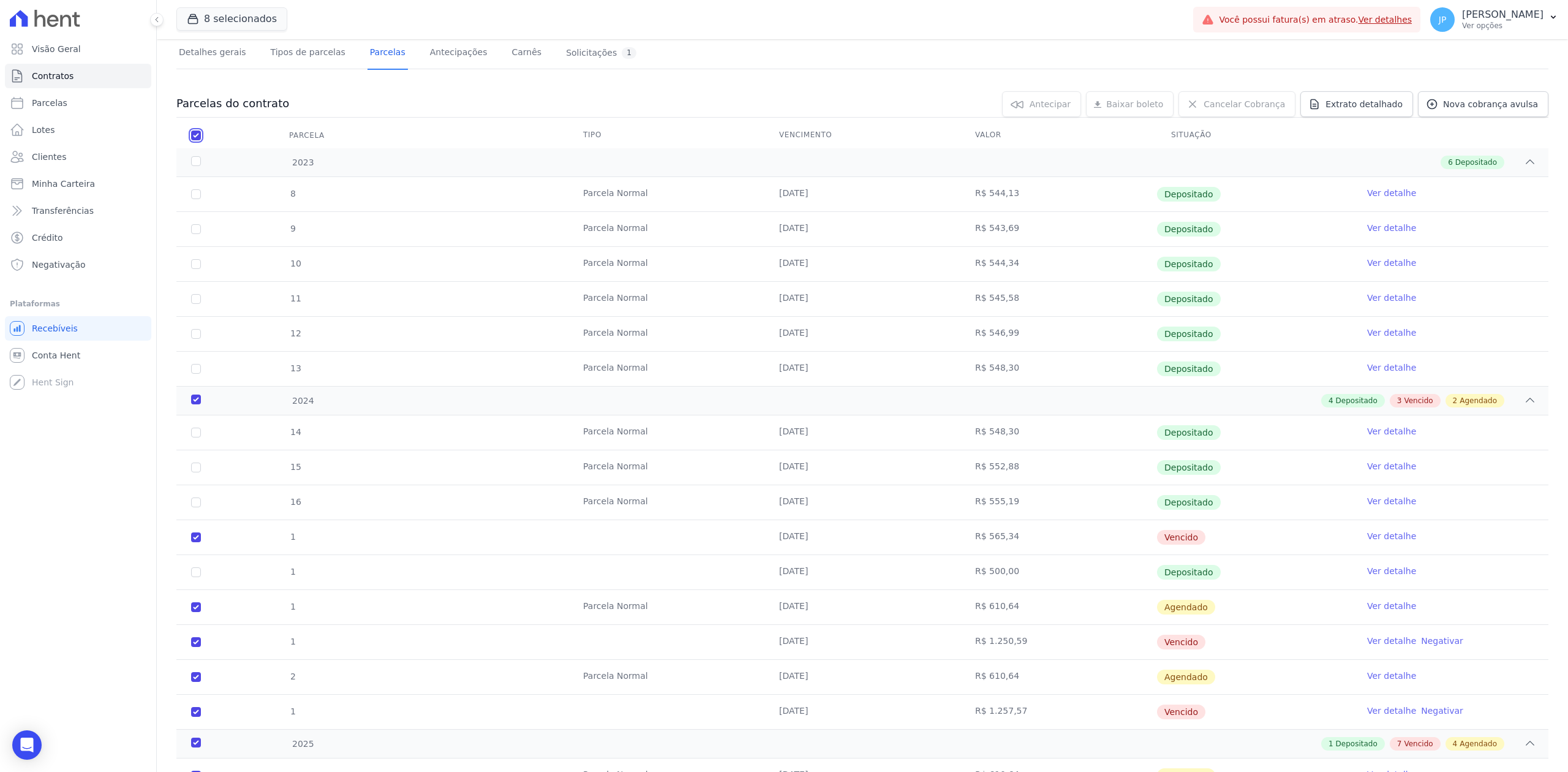
checkbox input "true"
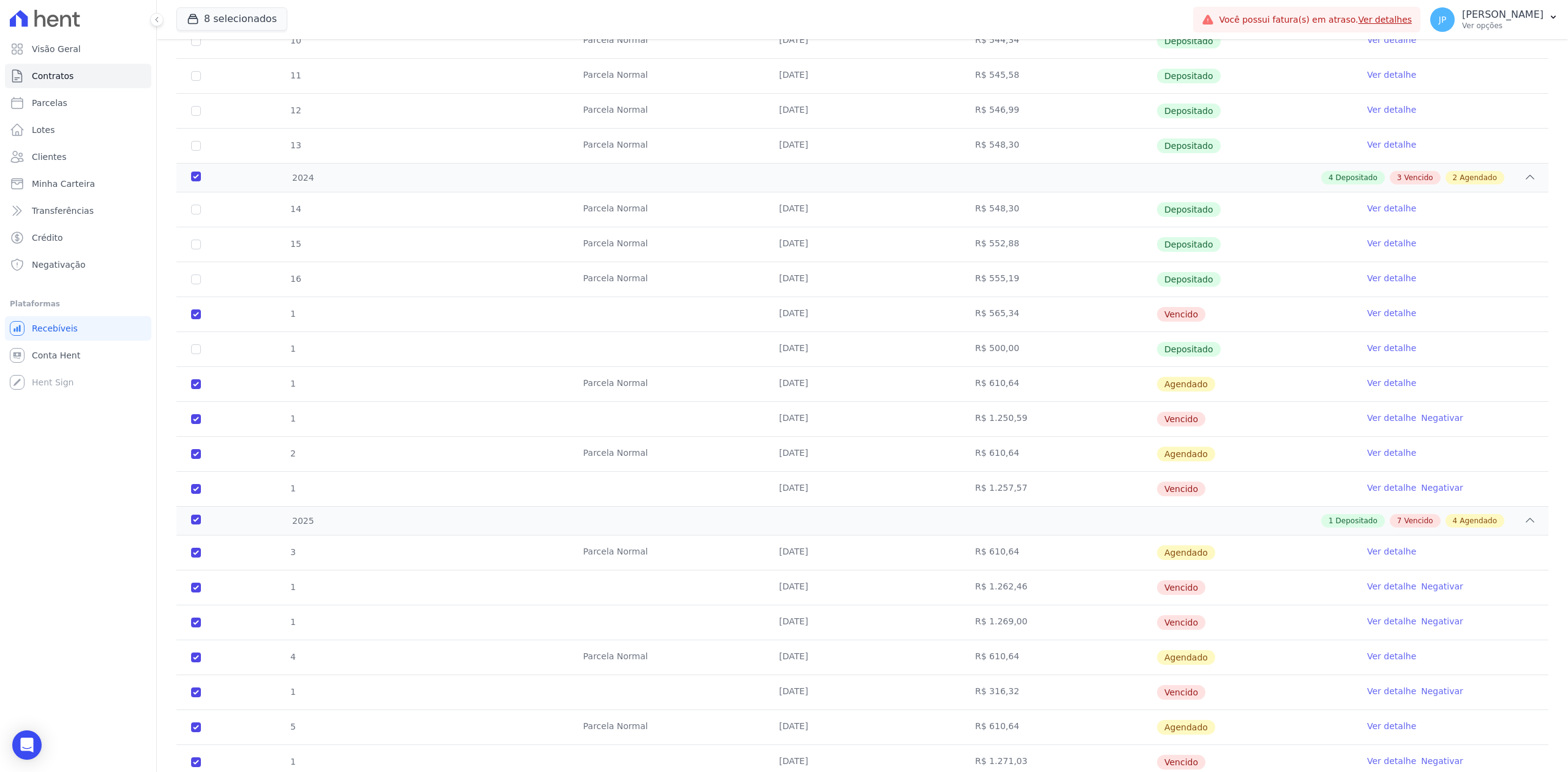
scroll to position [39, 0]
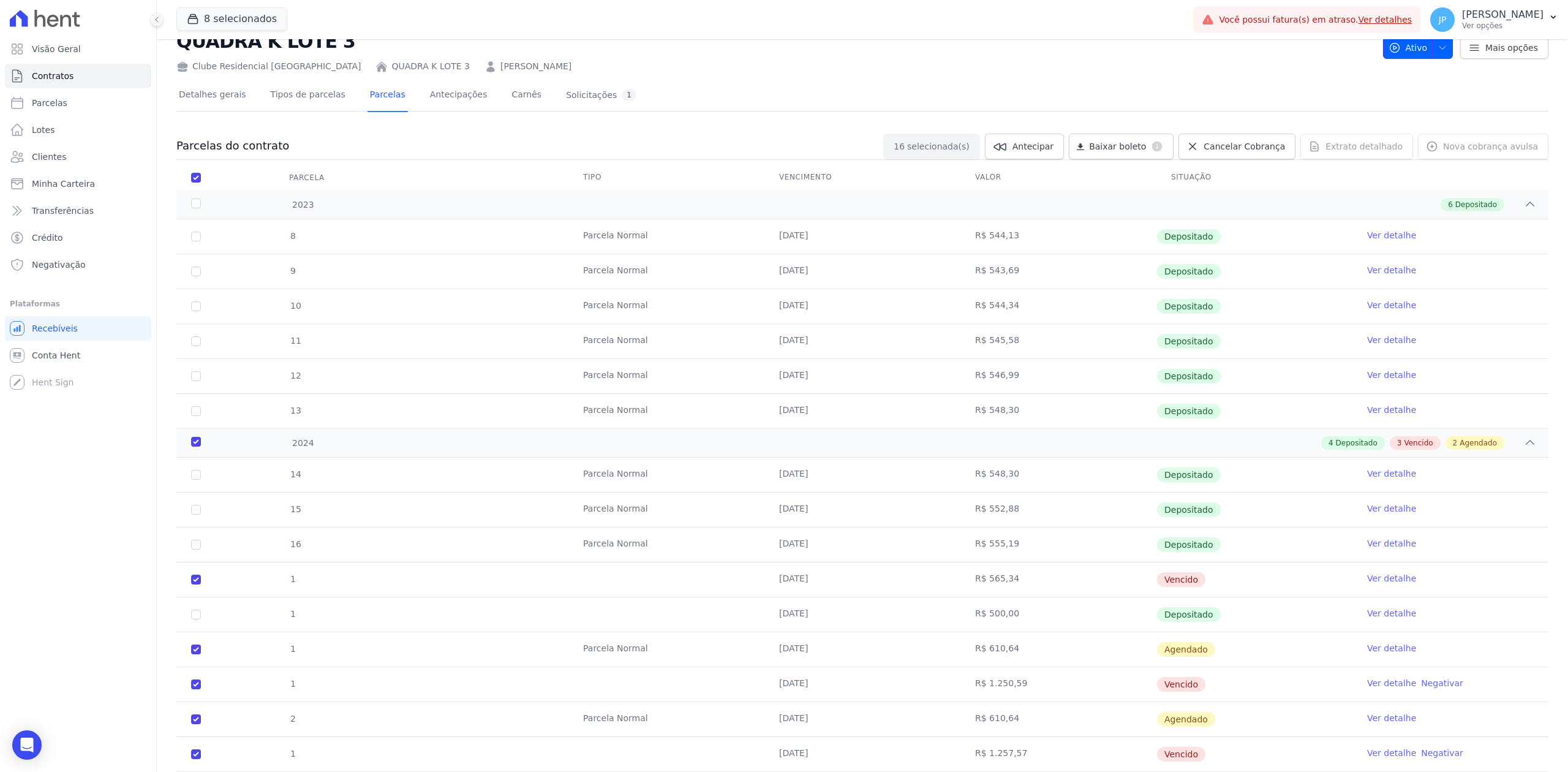
click at [1434, 54] on span "button" at bounding box center [1440, 48] width 16 height 20
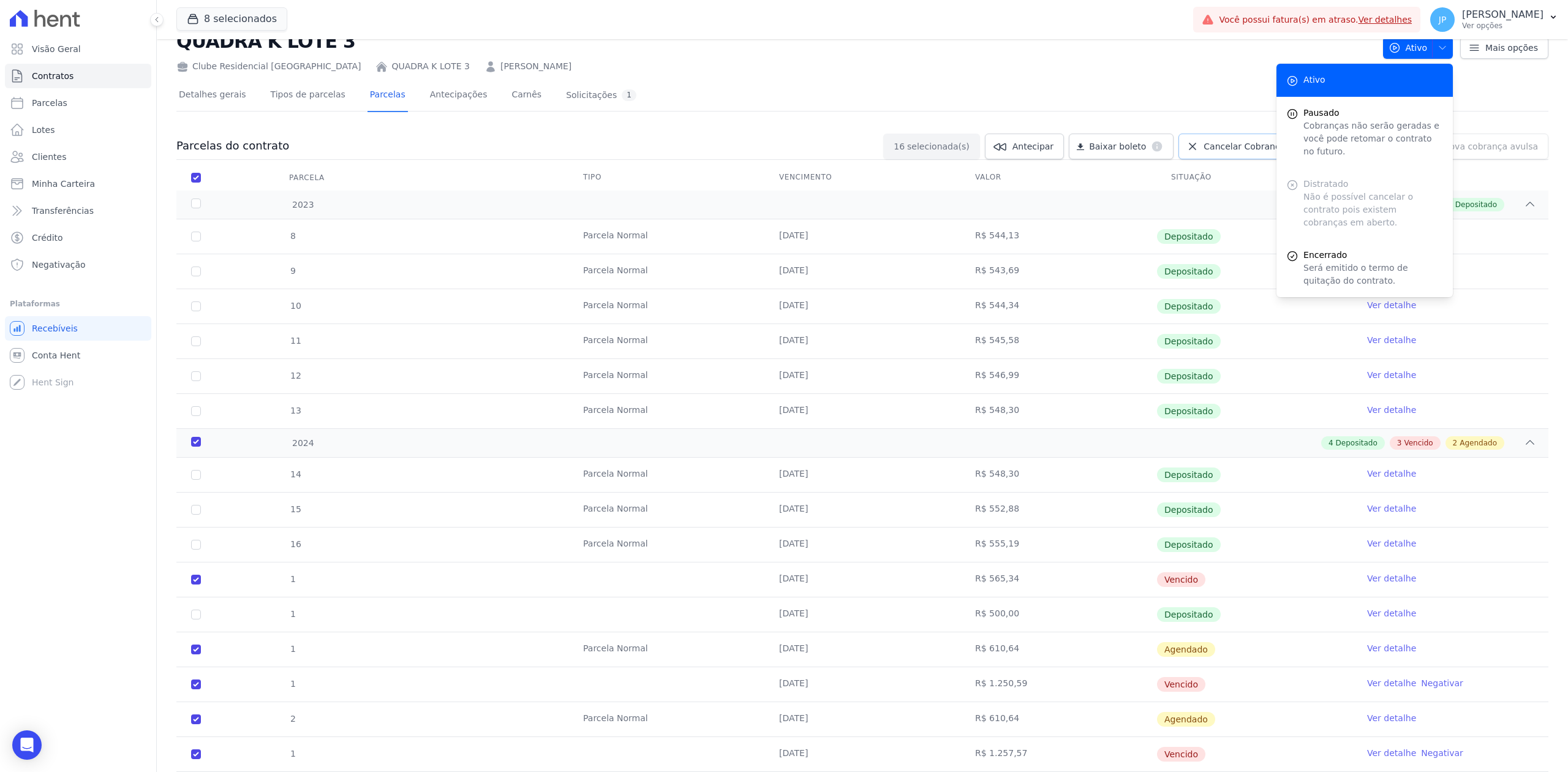
click at [1226, 142] on span "Cancelar Cobrança" at bounding box center [1244, 147] width 81 height 13
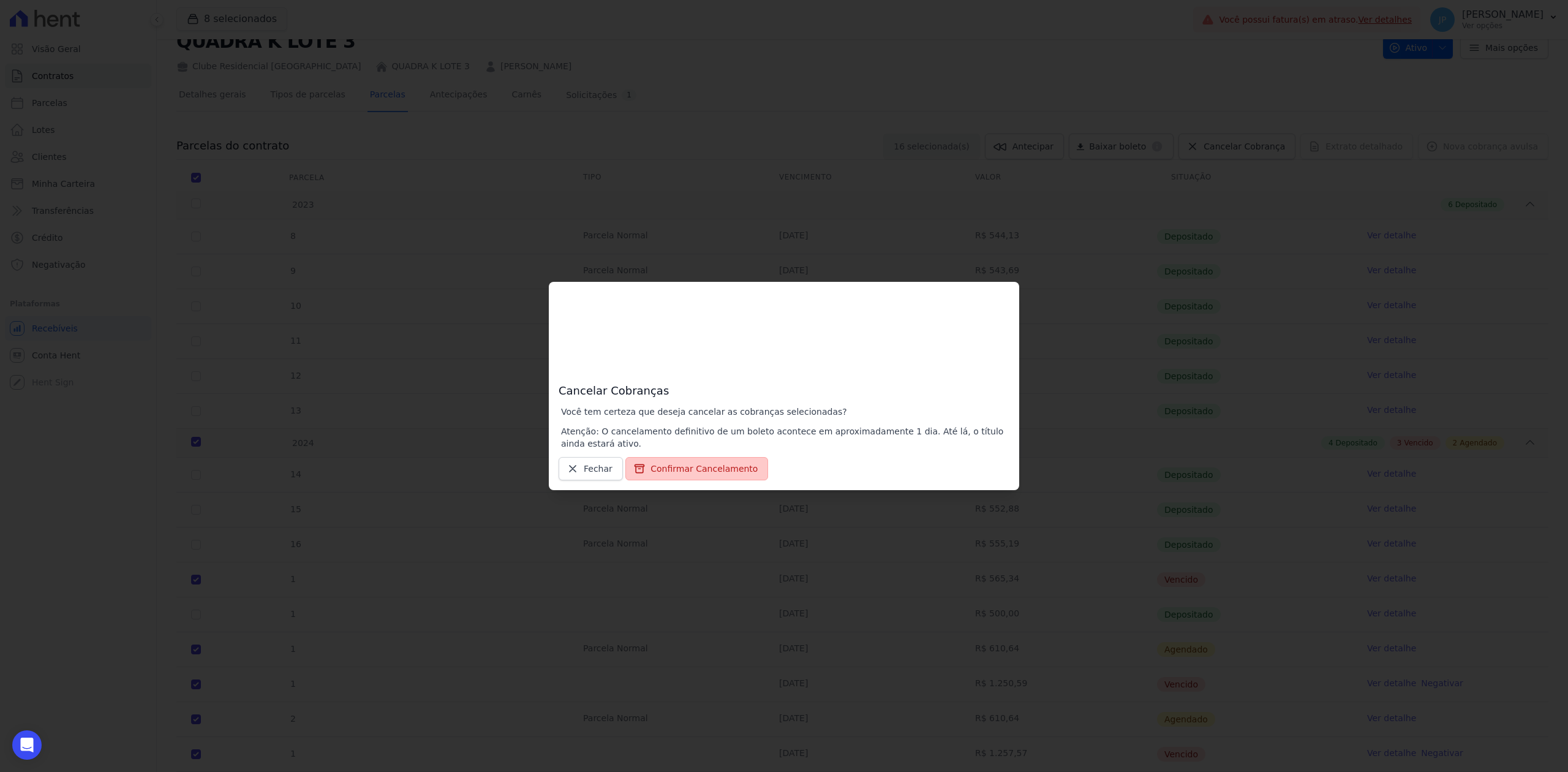
click at [699, 466] on button "Confirmar Cancelamento" at bounding box center [696, 469] width 143 height 23
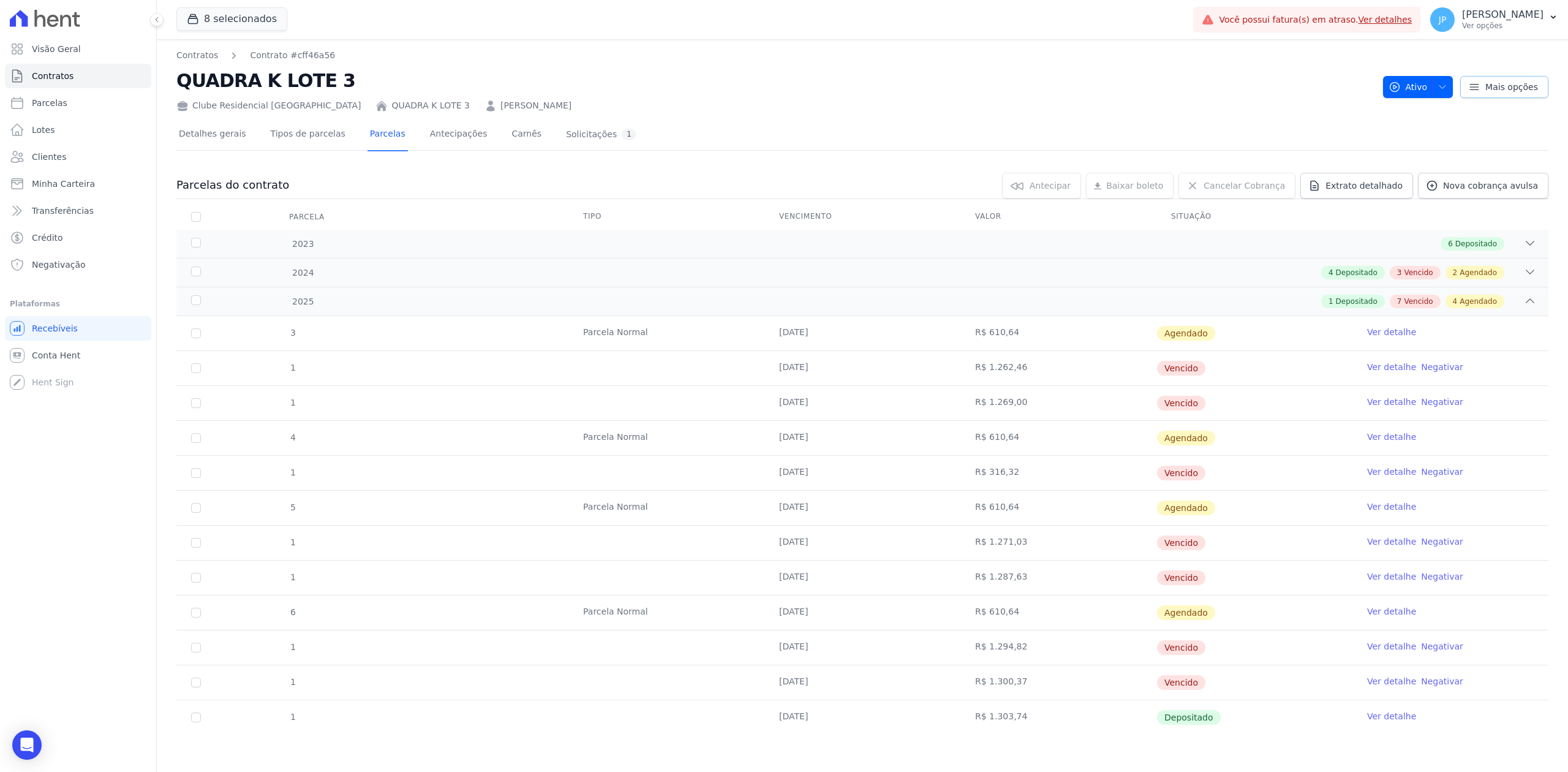
click at [1473, 87] on link "Mais opções" at bounding box center [1504, 87] width 88 height 22
click at [1416, 86] on span "Ativo" at bounding box center [1408, 87] width 39 height 22
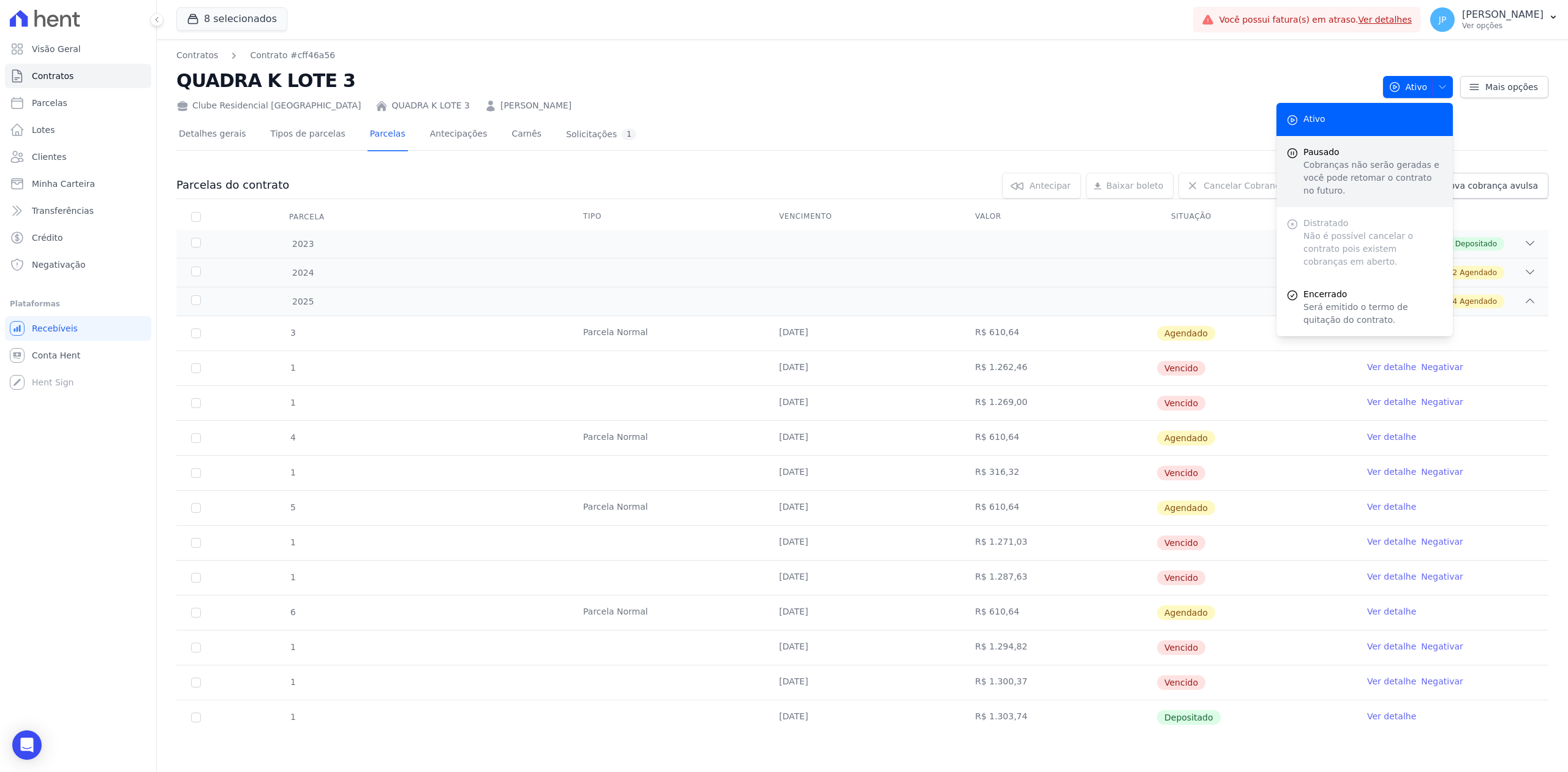
click at [1340, 148] on span "Pausado" at bounding box center [1373, 152] width 140 height 13
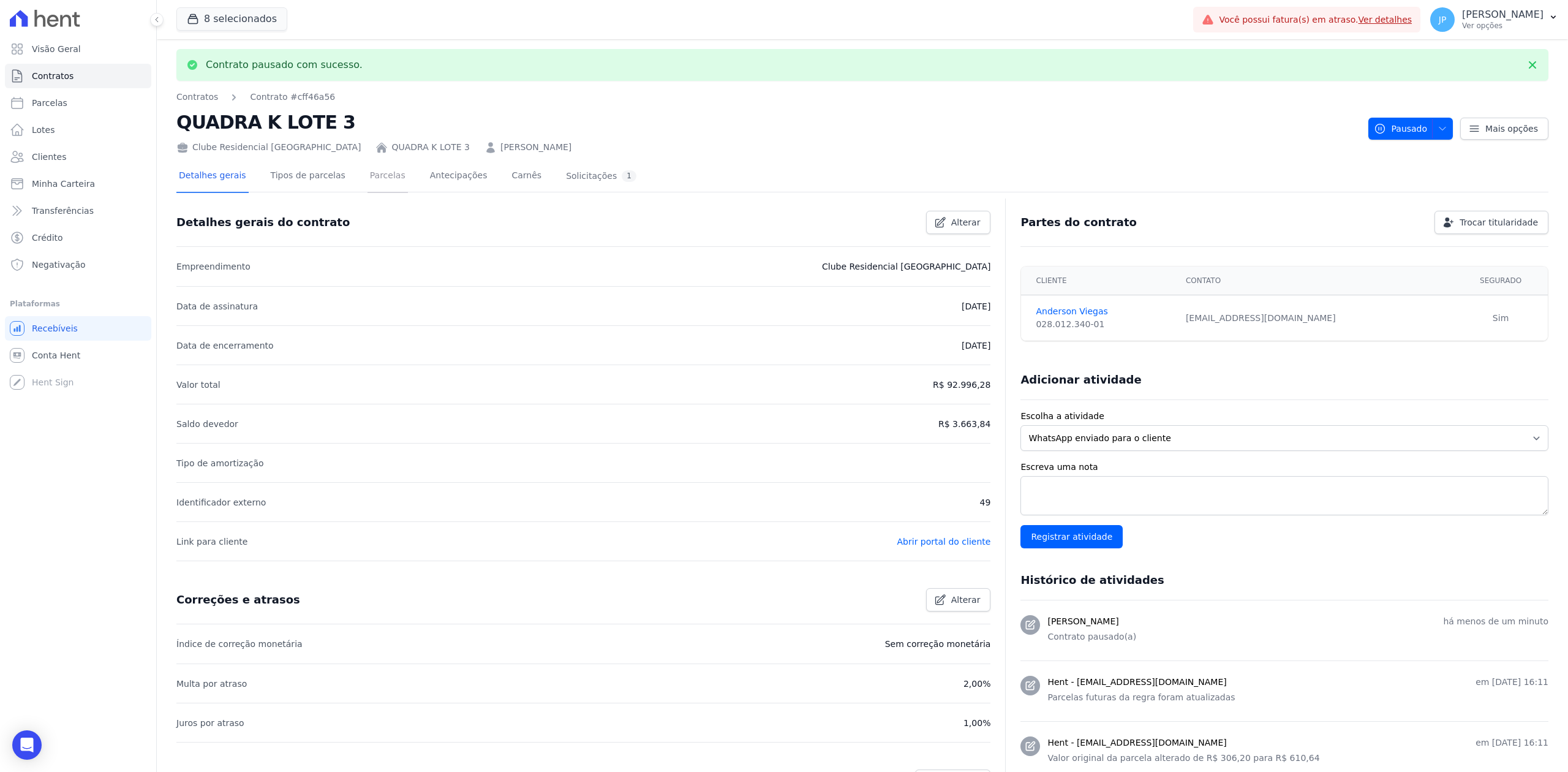
click at [367, 172] on link "Parcelas" at bounding box center [388, 177] width 41 height 33
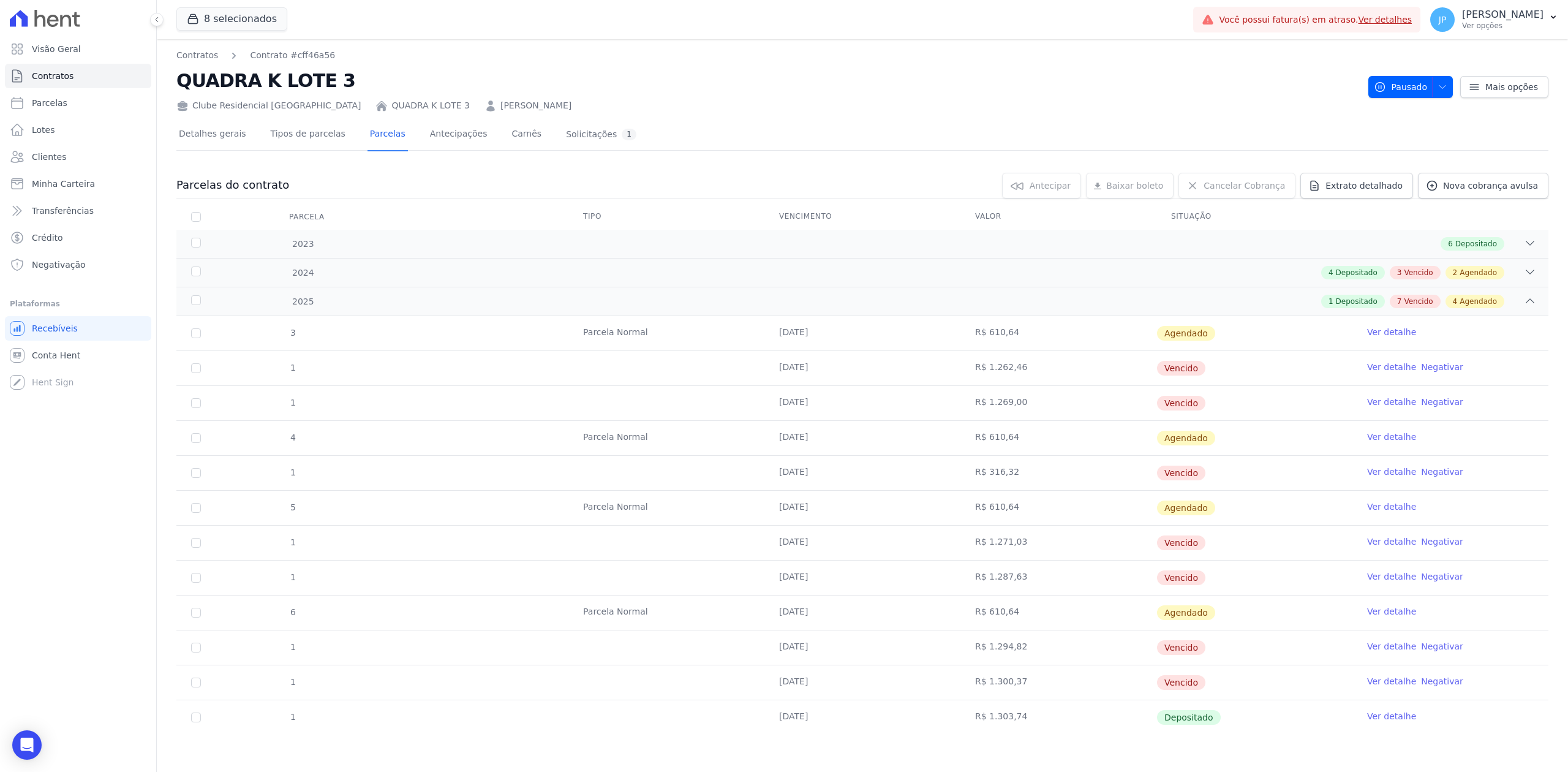
scroll to position [2, 0]
click at [1508, 272] on div "4 Depositado 3 Vencido 2 Agendado" at bounding box center [930, 272] width 1212 height 13
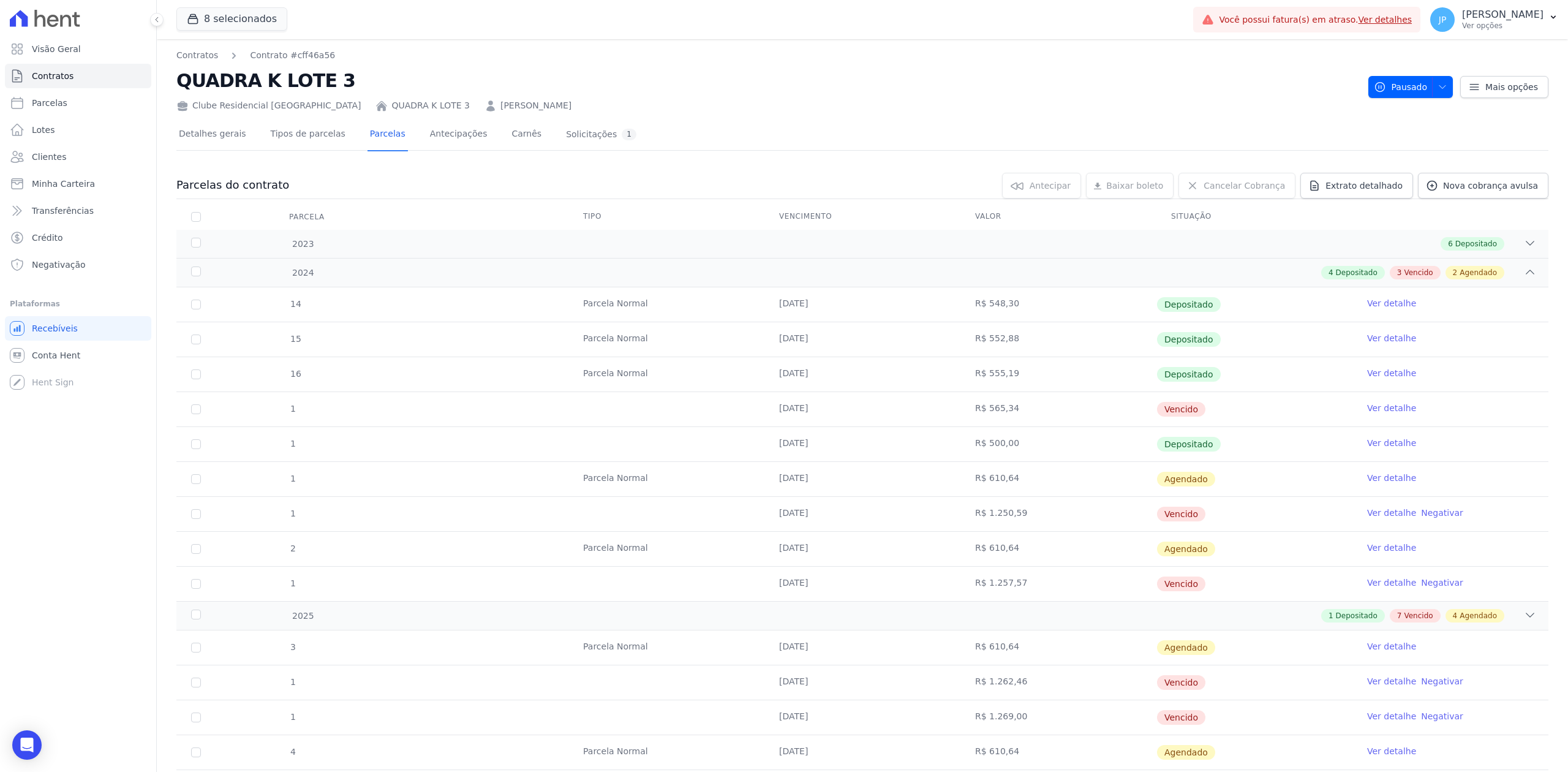
click at [500, 104] on link "[PERSON_NAME]" at bounding box center [535, 105] width 71 height 13
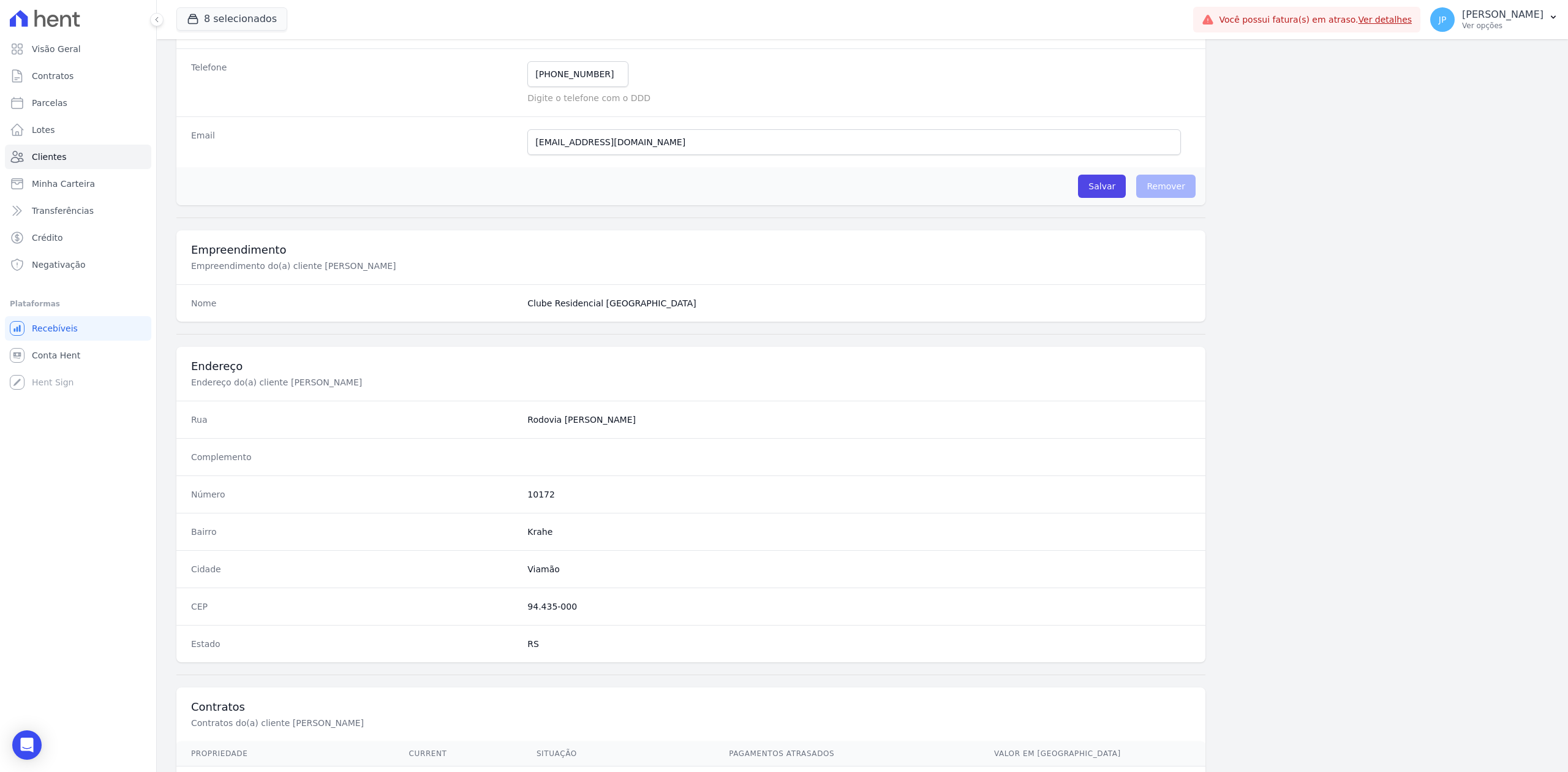
scroll to position [437, 0]
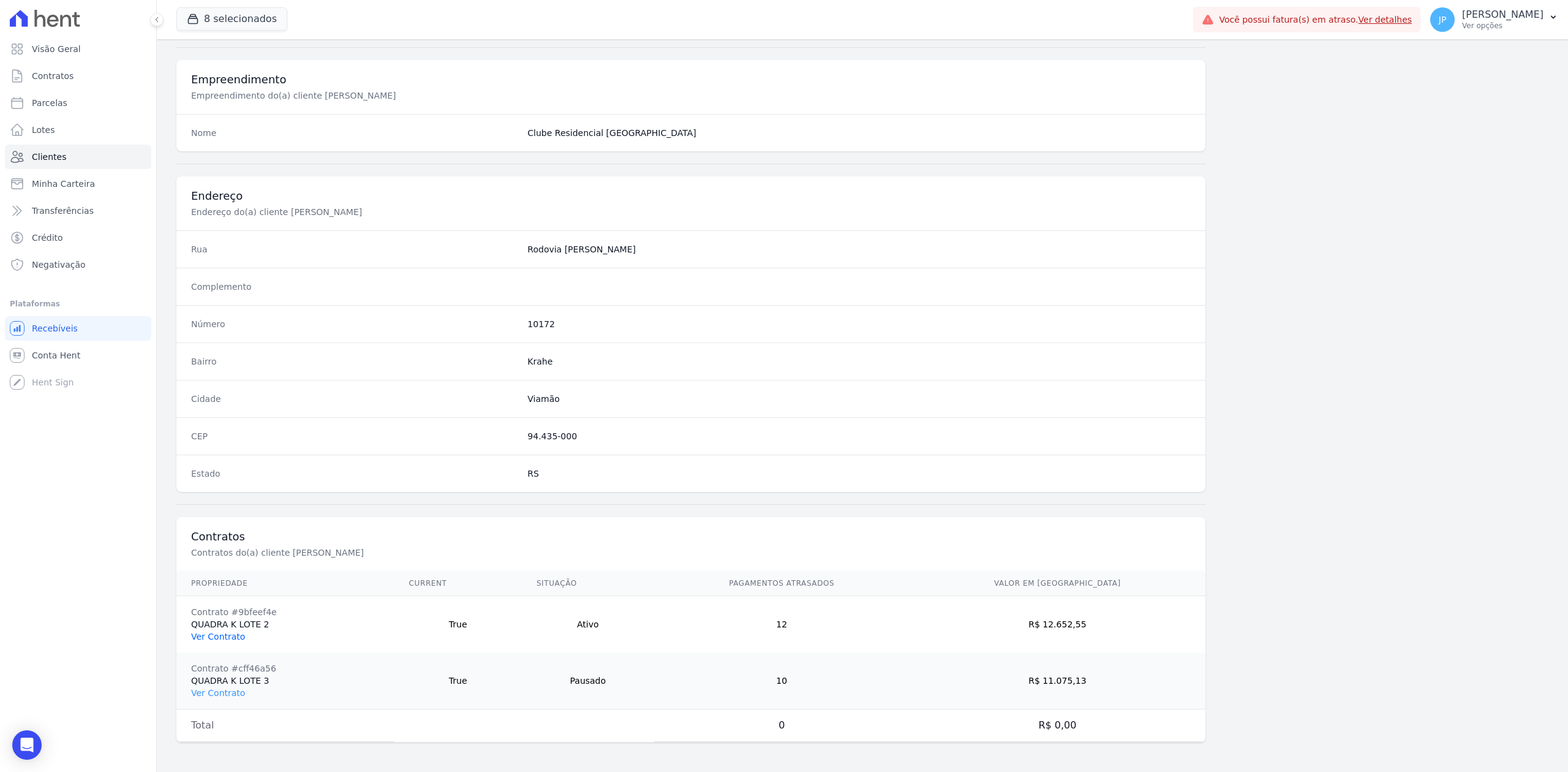
click at [230, 634] on link "Ver Contrato" at bounding box center [218, 636] width 54 height 10
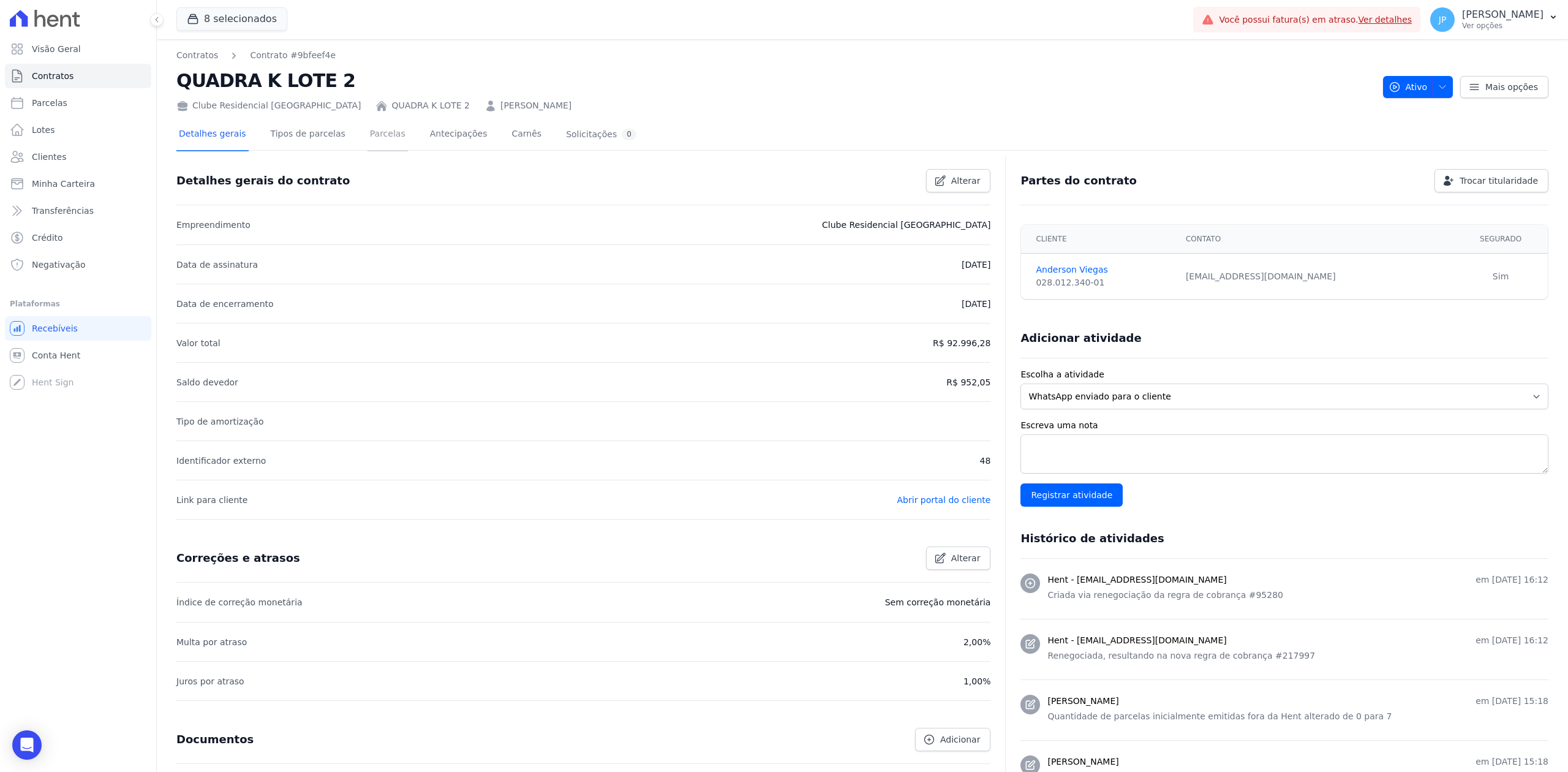
click at [371, 145] on link "Parcelas" at bounding box center [388, 135] width 41 height 33
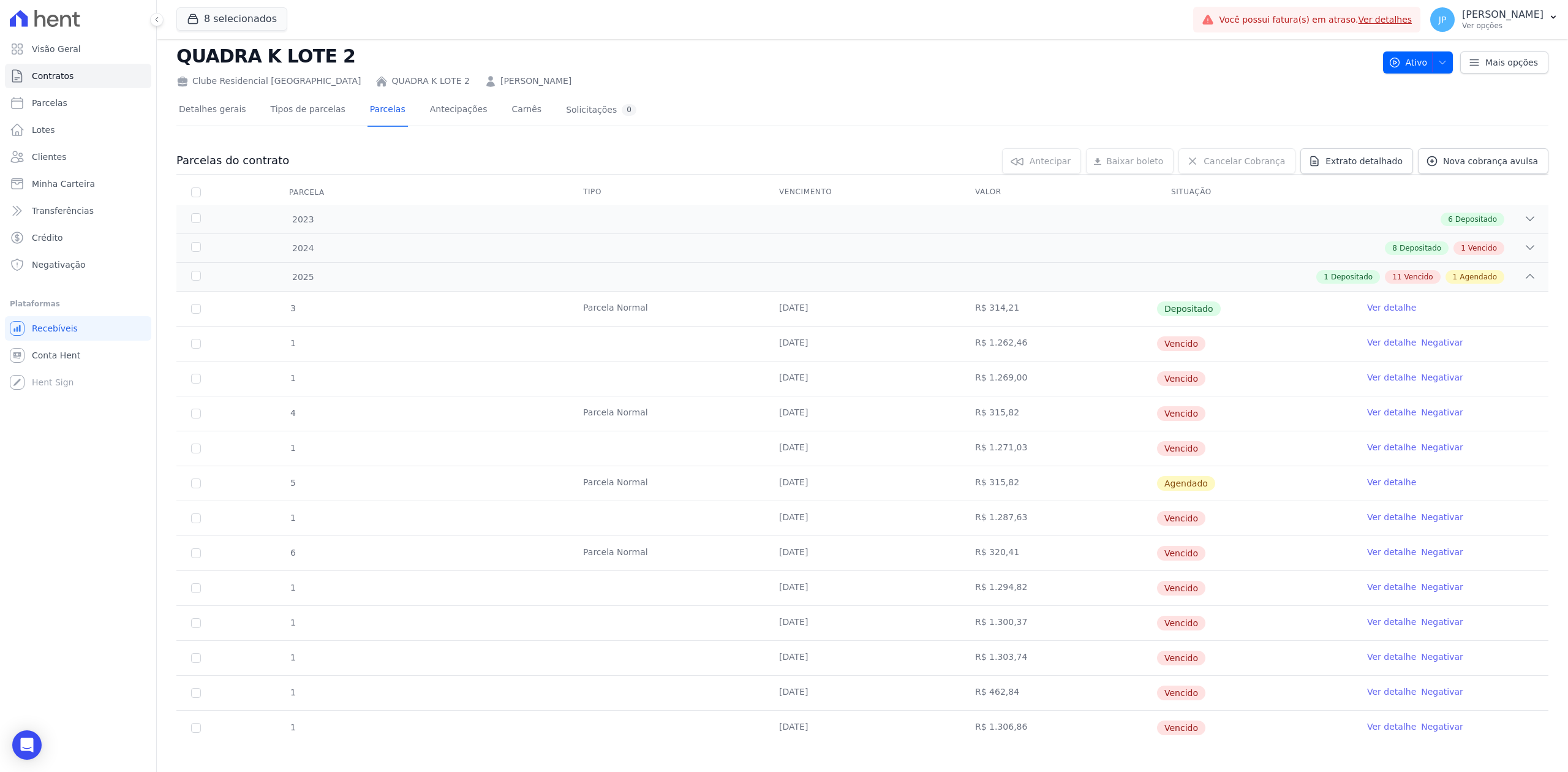
scroll to position [38, 0]
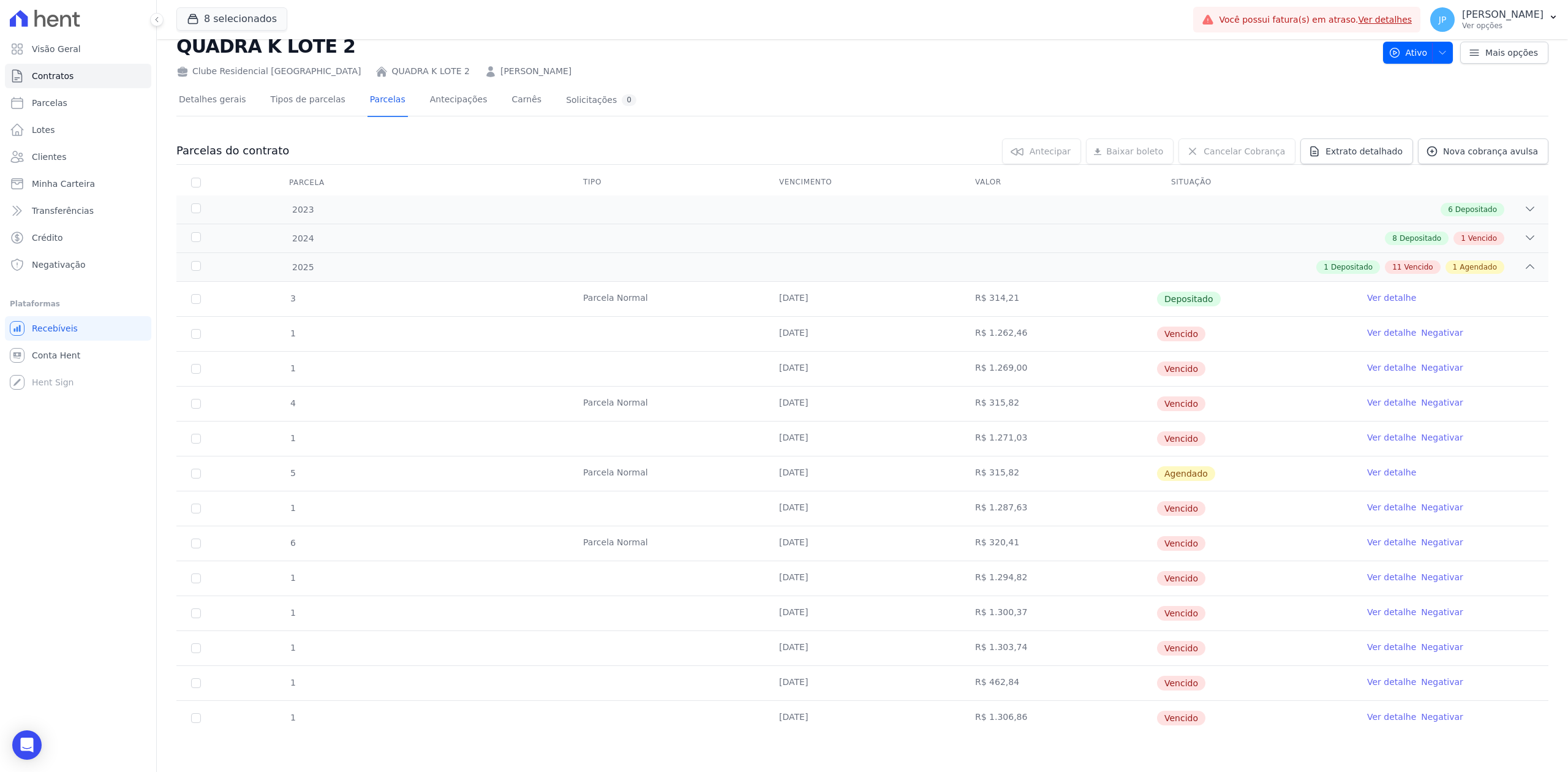
drag, startPoint x: 777, startPoint y: 704, endPoint x: 1005, endPoint y: 716, distance: 228.3
click at [1005, 716] on tr "1 [DATE] R$ 1.306,86 [GEOGRAPHIC_DATA] Ver detalhe Negativar" at bounding box center [863, 717] width 1372 height 35
drag, startPoint x: 766, startPoint y: 669, endPoint x: 920, endPoint y: 673, distance: 154.1
click at [920, 673] on td "[DATE]" at bounding box center [862, 683] width 196 height 34
drag, startPoint x: 770, startPoint y: 638, endPoint x: 1201, endPoint y: 717, distance: 438.2
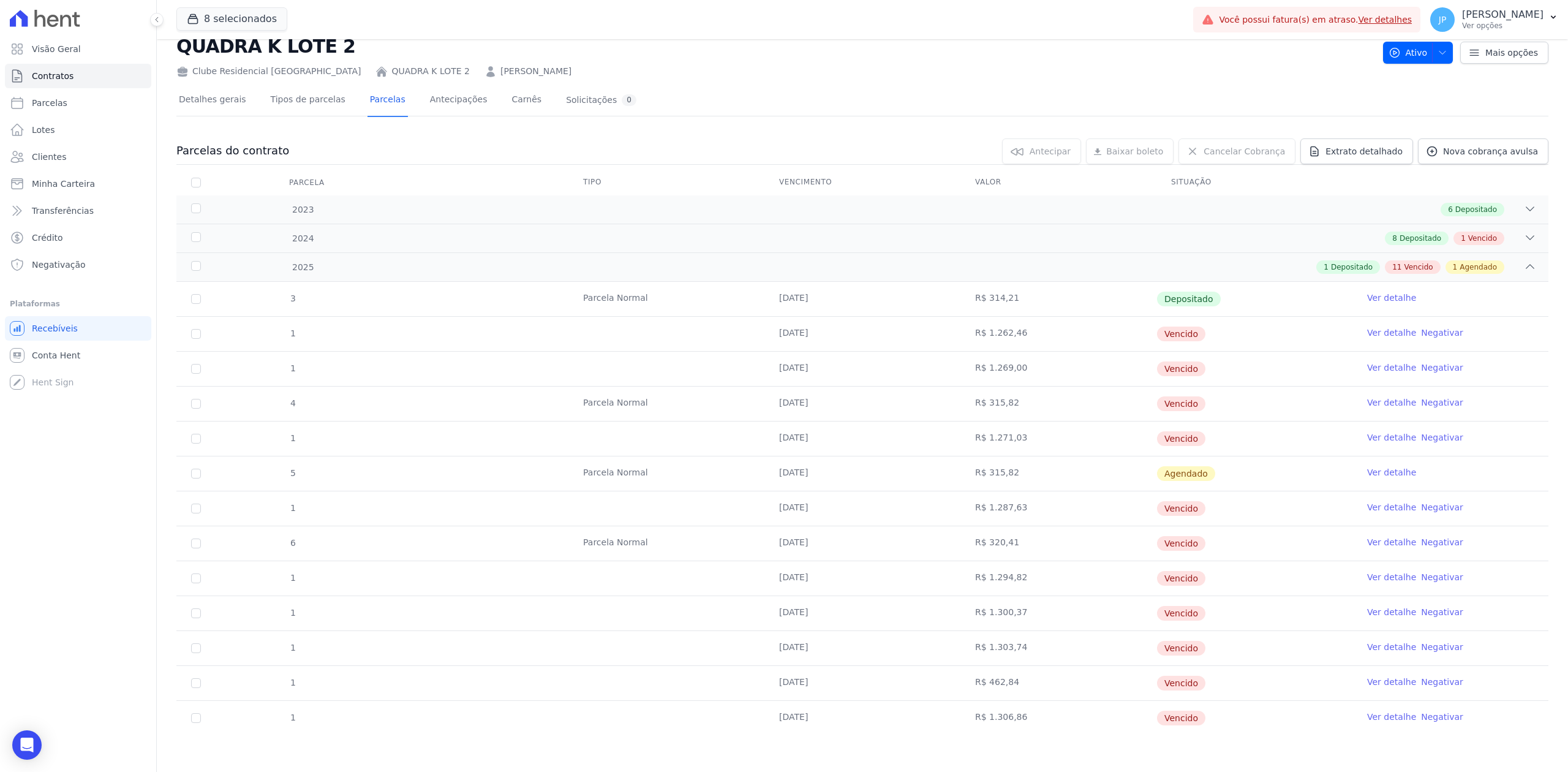
click at [1201, 717] on tbody "3 [GEOGRAPHIC_DATA] [DATE] R$ 314,21 Depositado Ver detalhe 1 [DATE] R$ 1.262,4…" at bounding box center [863, 509] width 1372 height 453
